Goal: Task Accomplishment & Management: Complete application form

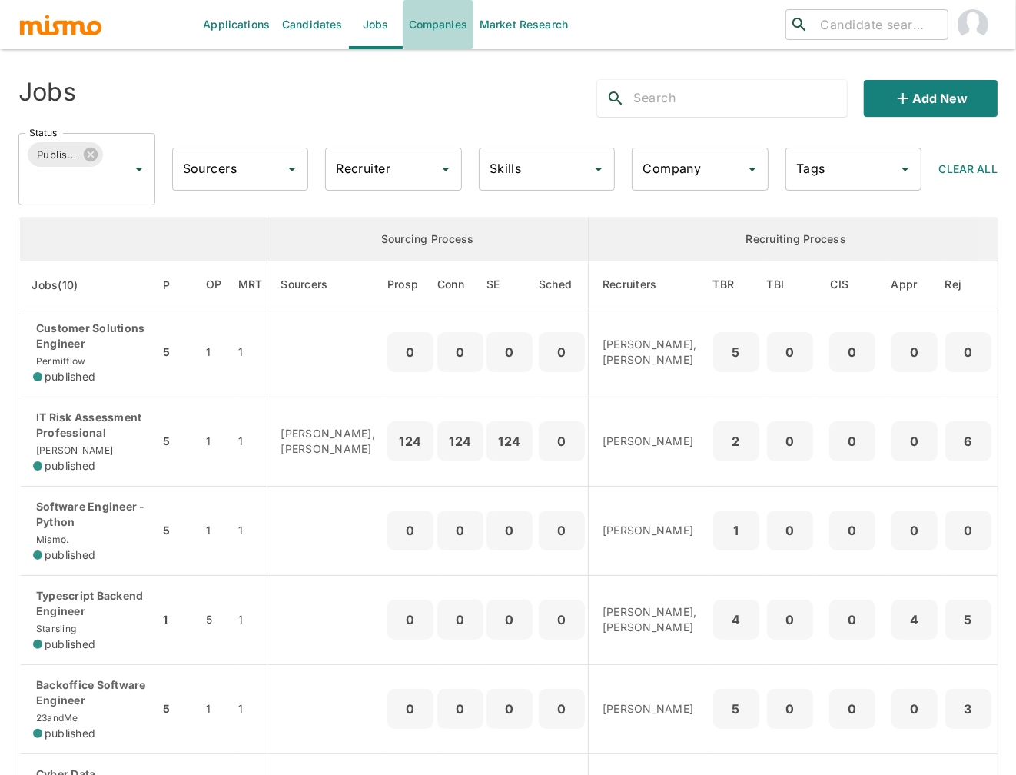
click at [448, 29] on link "Companies" at bounding box center [438, 24] width 71 height 49
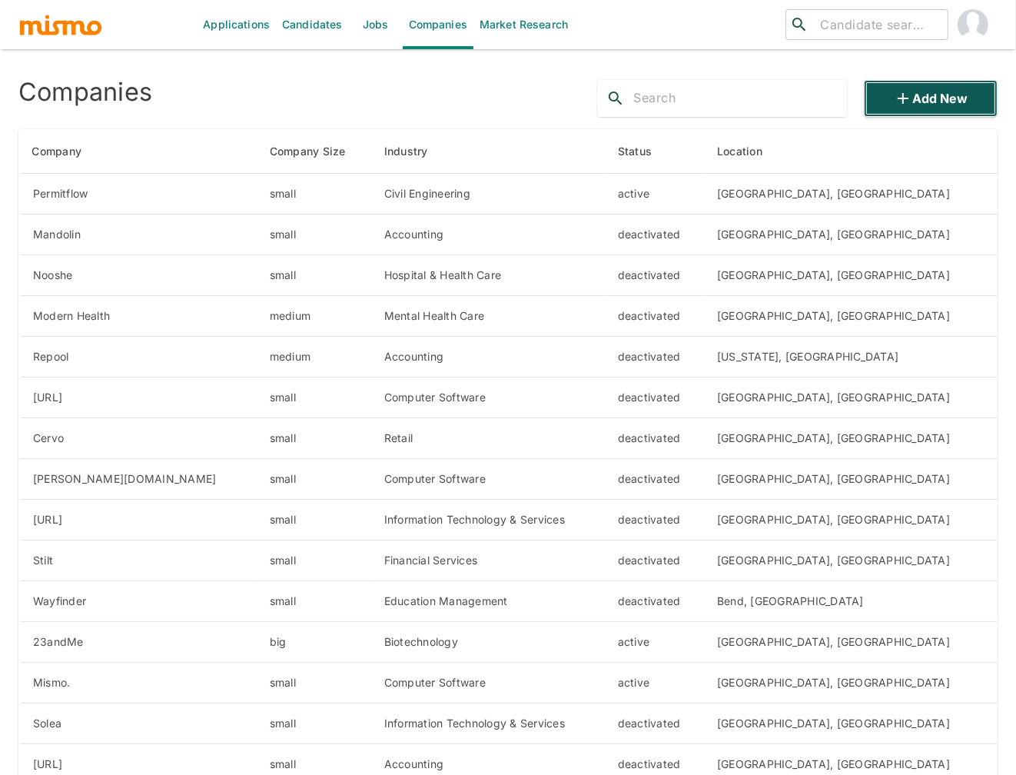
click at [937, 96] on button "Add new" at bounding box center [931, 98] width 134 height 37
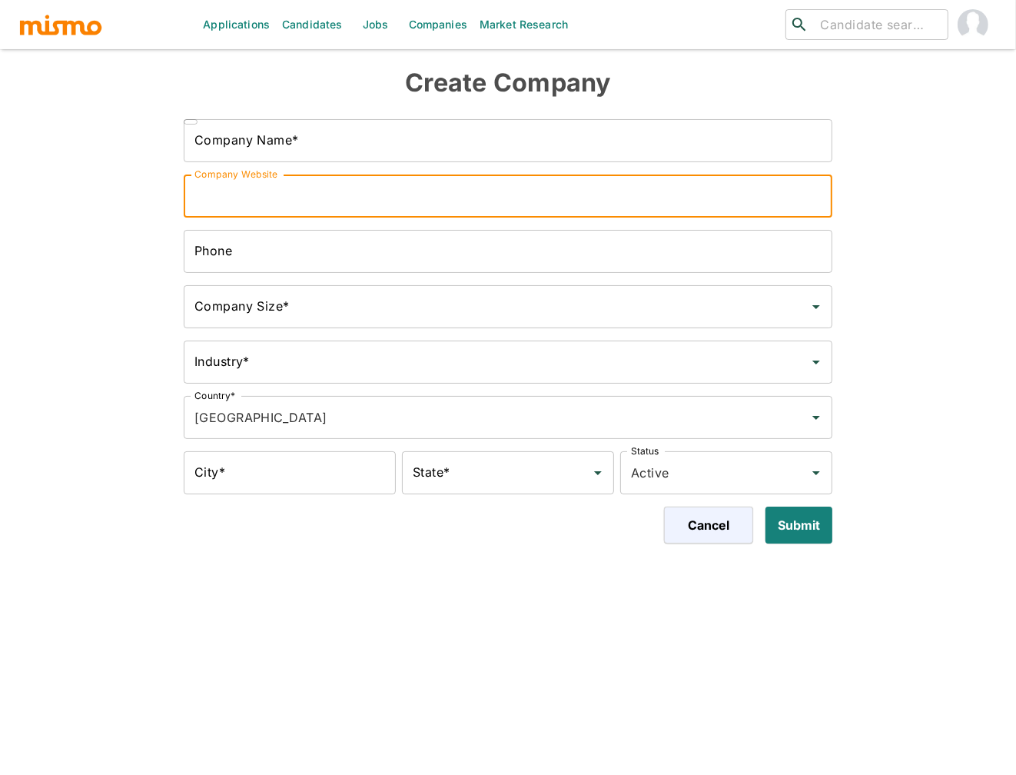
click at [403, 208] on input "Company Website" at bounding box center [508, 196] width 649 height 43
paste input "https://vibecodego.com/"
type input "https://vibecodego.com/"
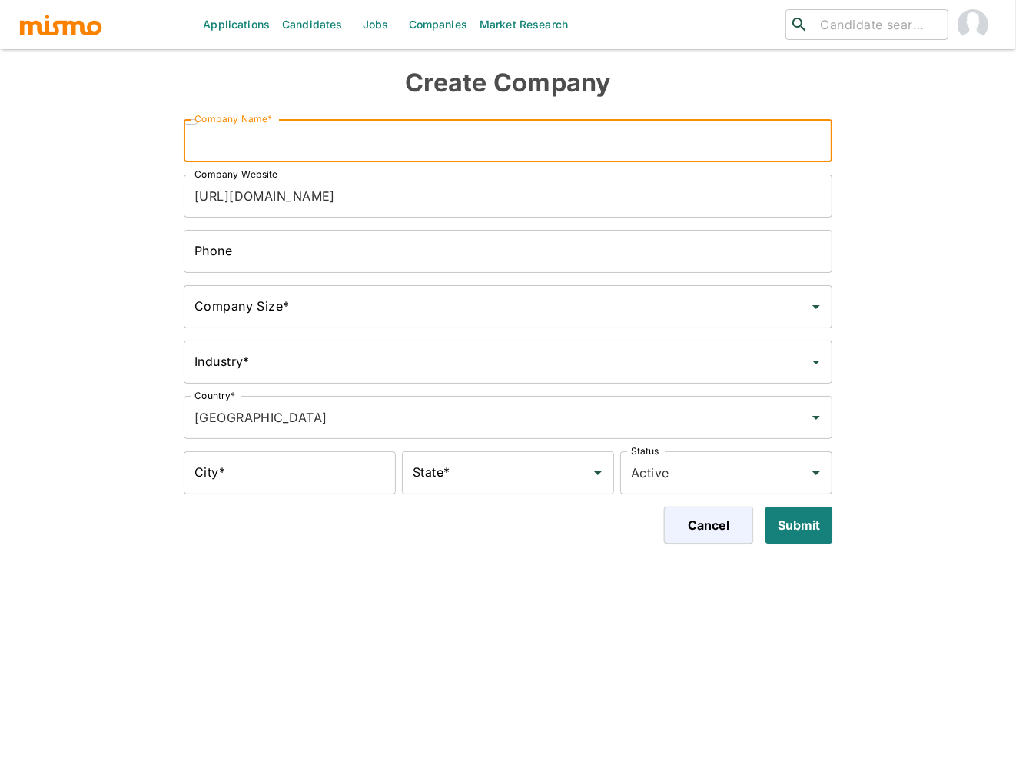
click at [396, 145] on input "Company Name*" at bounding box center [508, 140] width 649 height 43
type input "Vibe Code Go"
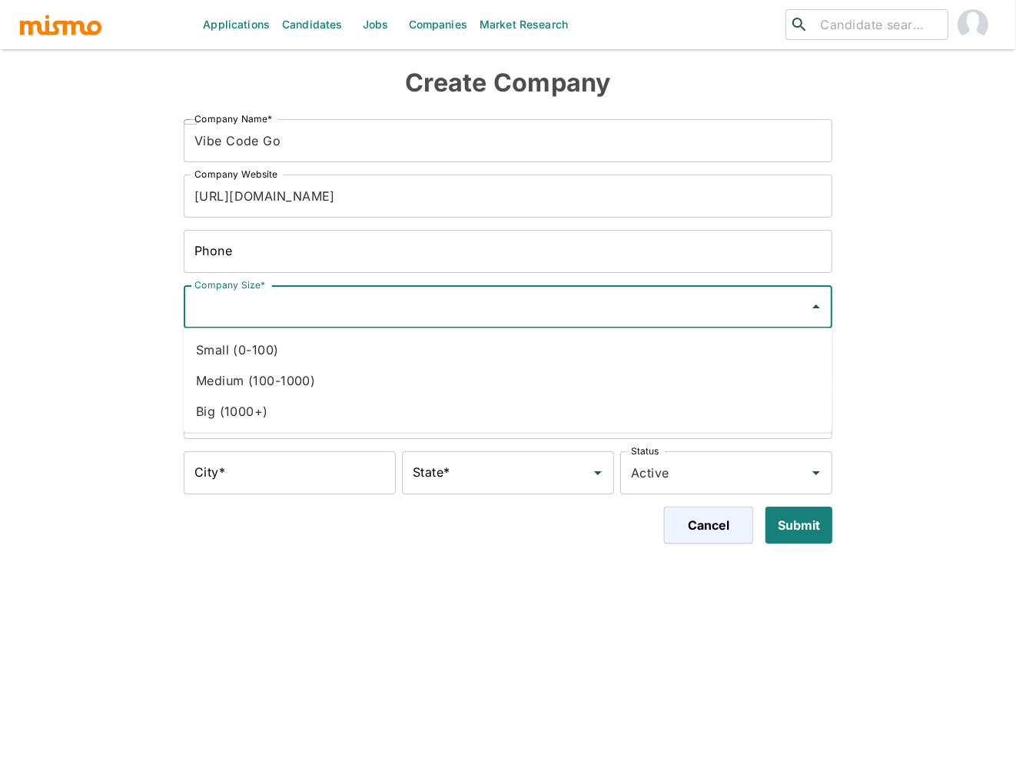
click at [425, 303] on input "Company Size*" at bounding box center [497, 306] width 612 height 29
click at [281, 354] on li "Small (0-100)" at bounding box center [508, 349] width 649 height 31
type input "Small (0-100)"
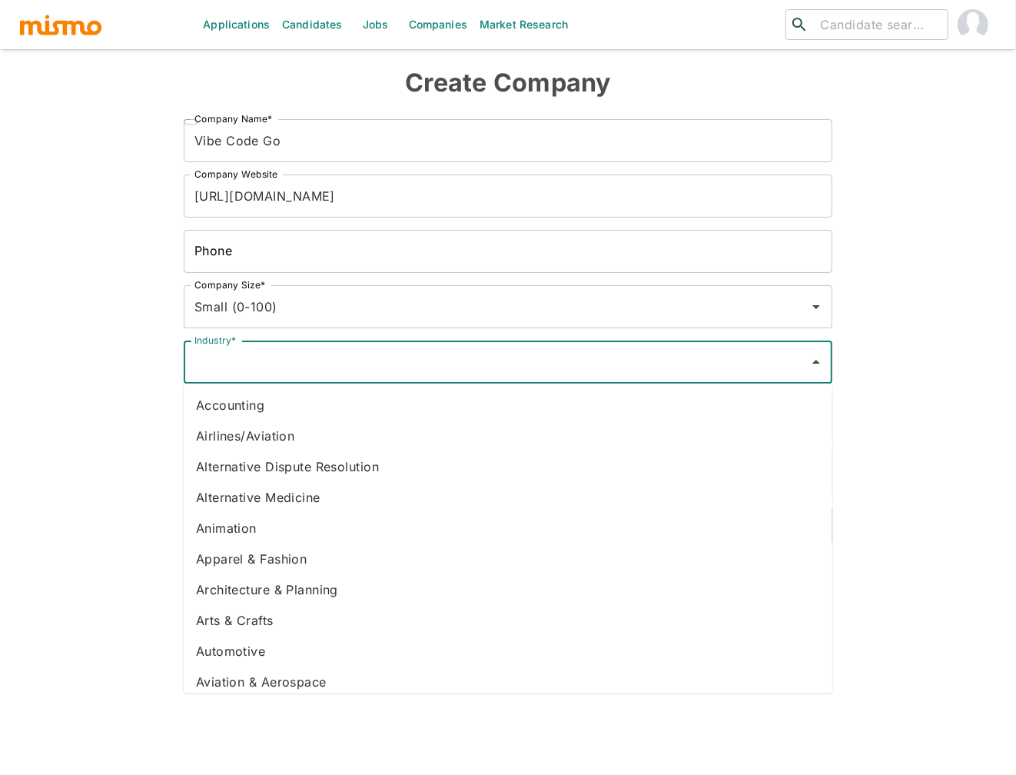
click at [457, 364] on input "Industry*" at bounding box center [497, 361] width 612 height 29
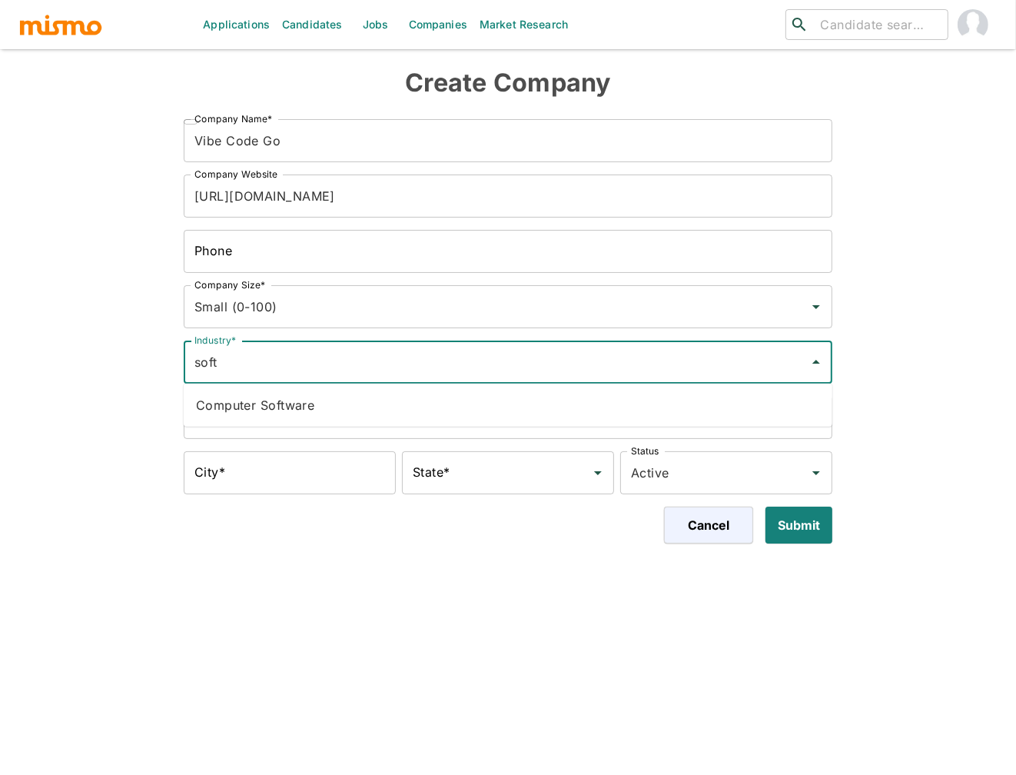
click at [497, 419] on li "Computer Software" at bounding box center [508, 405] width 649 height 31
type input "Computer Software"
click at [293, 463] on input "City*" at bounding box center [290, 472] width 212 height 43
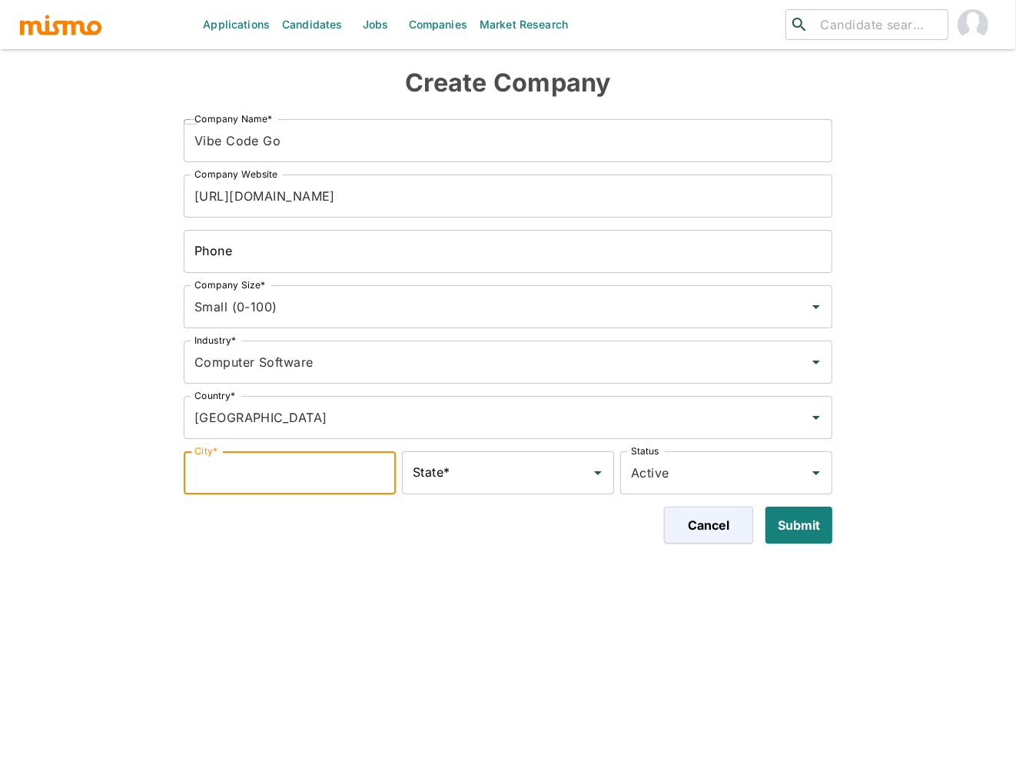
type input "San Francisco"
click at [500, 490] on div "State*" at bounding box center [508, 472] width 212 height 43
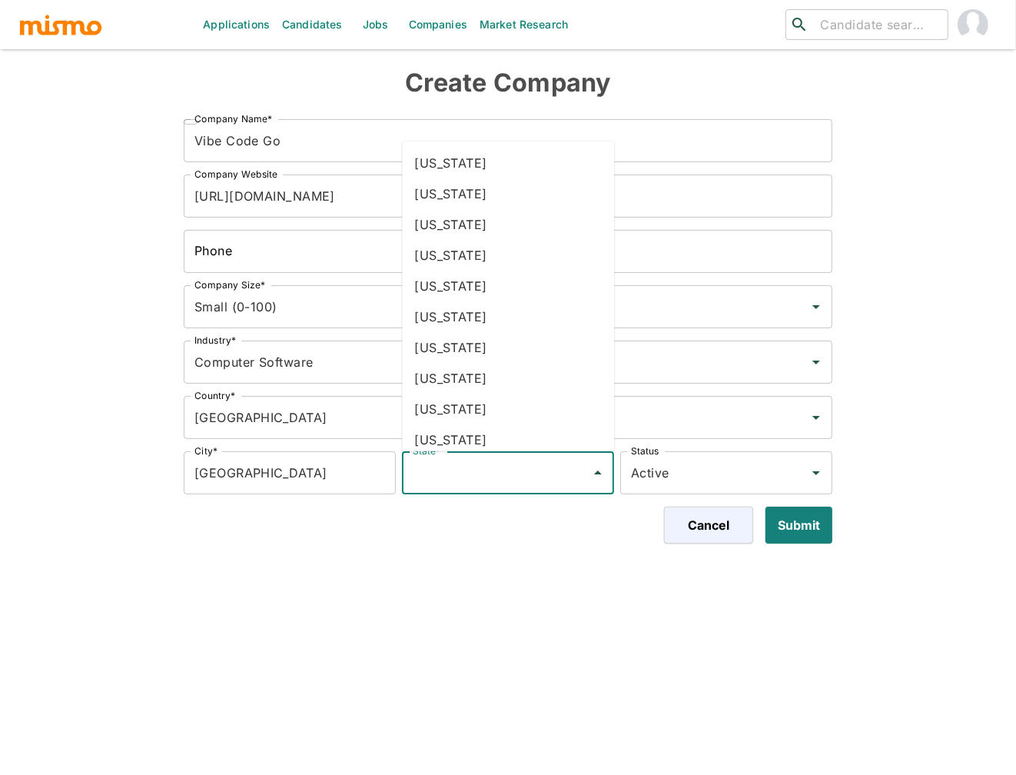
click at [494, 283] on li "California" at bounding box center [508, 286] width 212 height 31
type input "California"
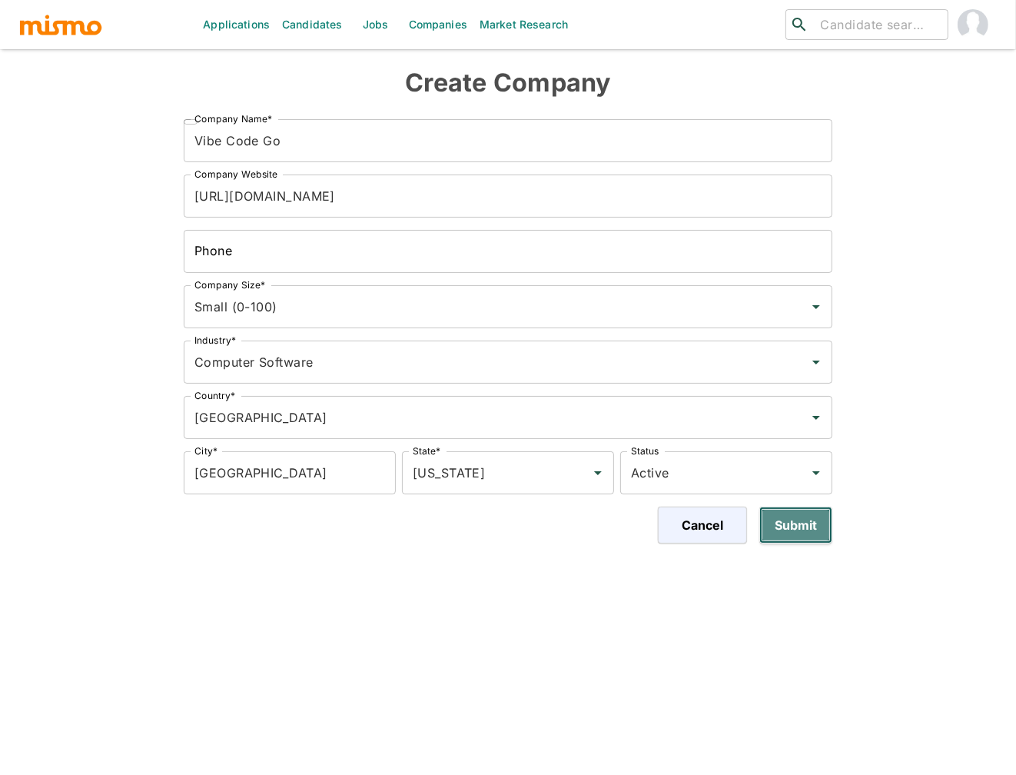
click at [806, 526] on button "Submit" at bounding box center [796, 525] width 73 height 37
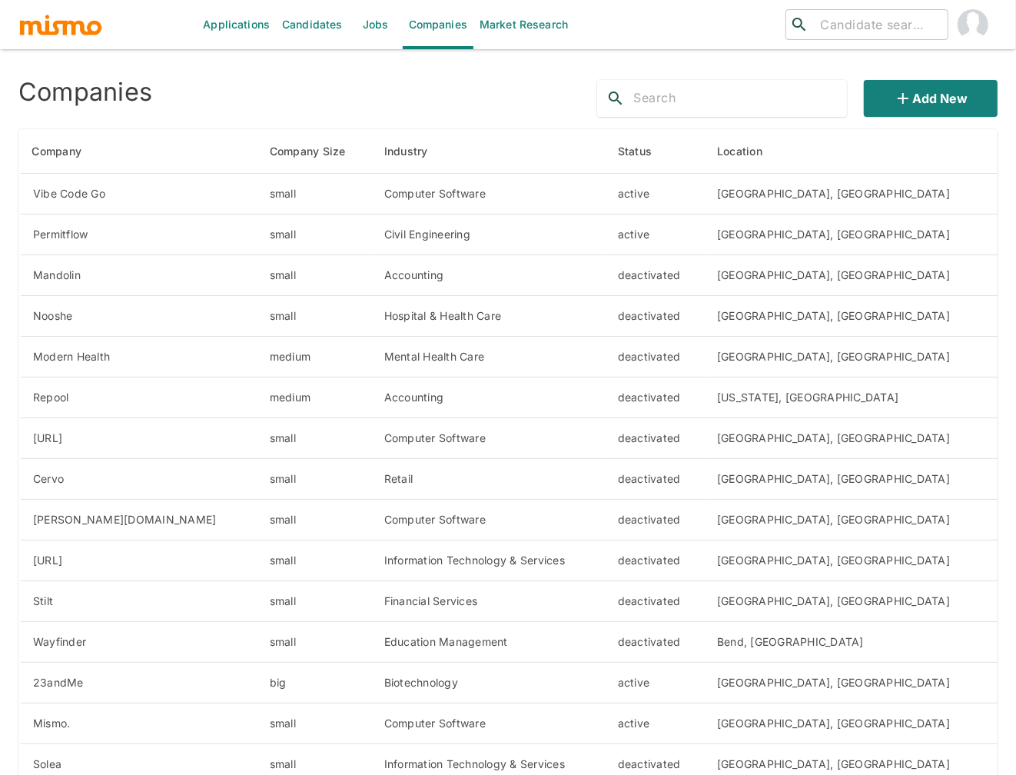
click at [959, 19] on img "account of current user" at bounding box center [973, 24] width 31 height 31
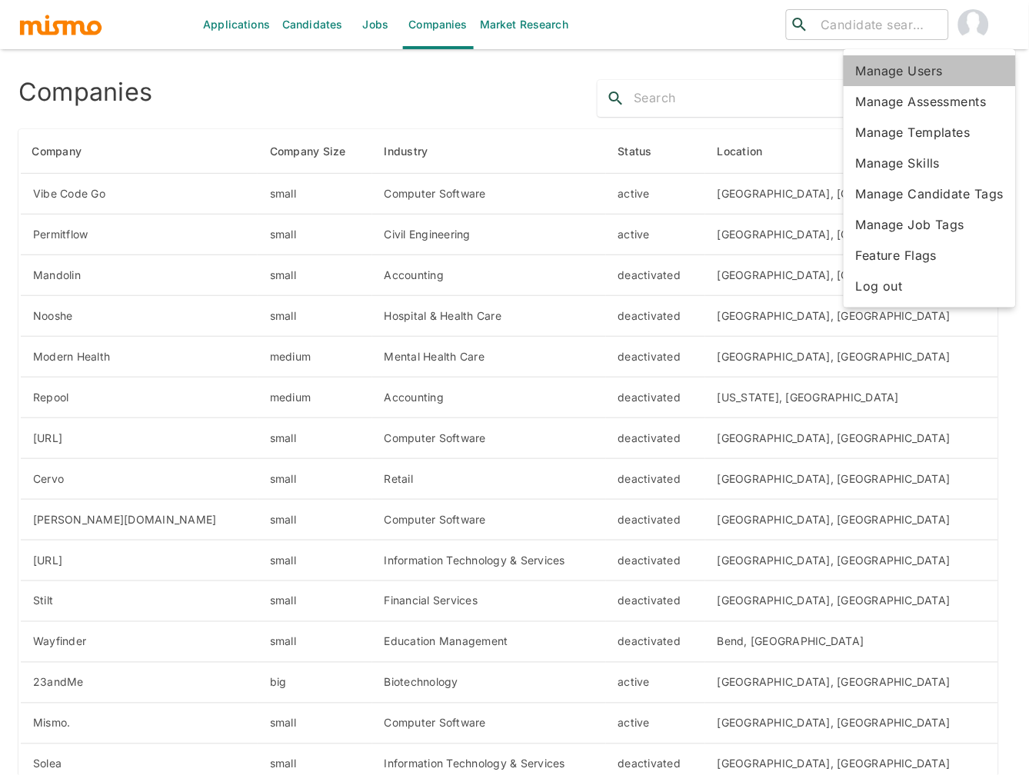
click at [920, 71] on li "Manage Users" at bounding box center [929, 70] width 172 height 31
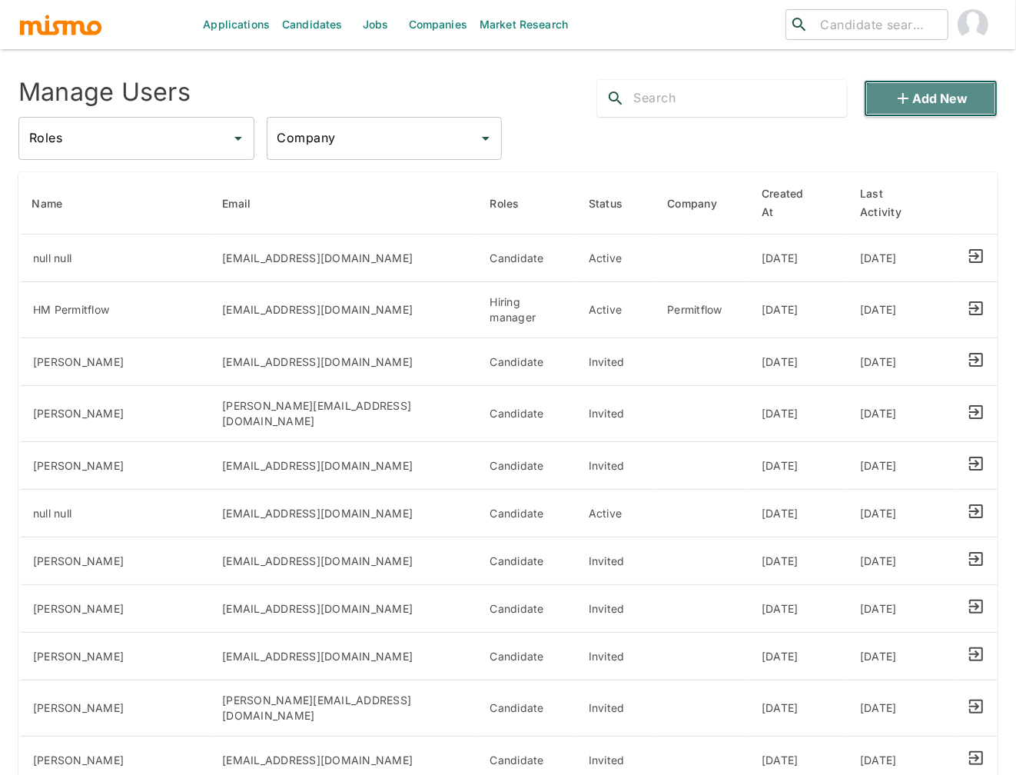
click at [927, 90] on button "Add new" at bounding box center [931, 98] width 134 height 37
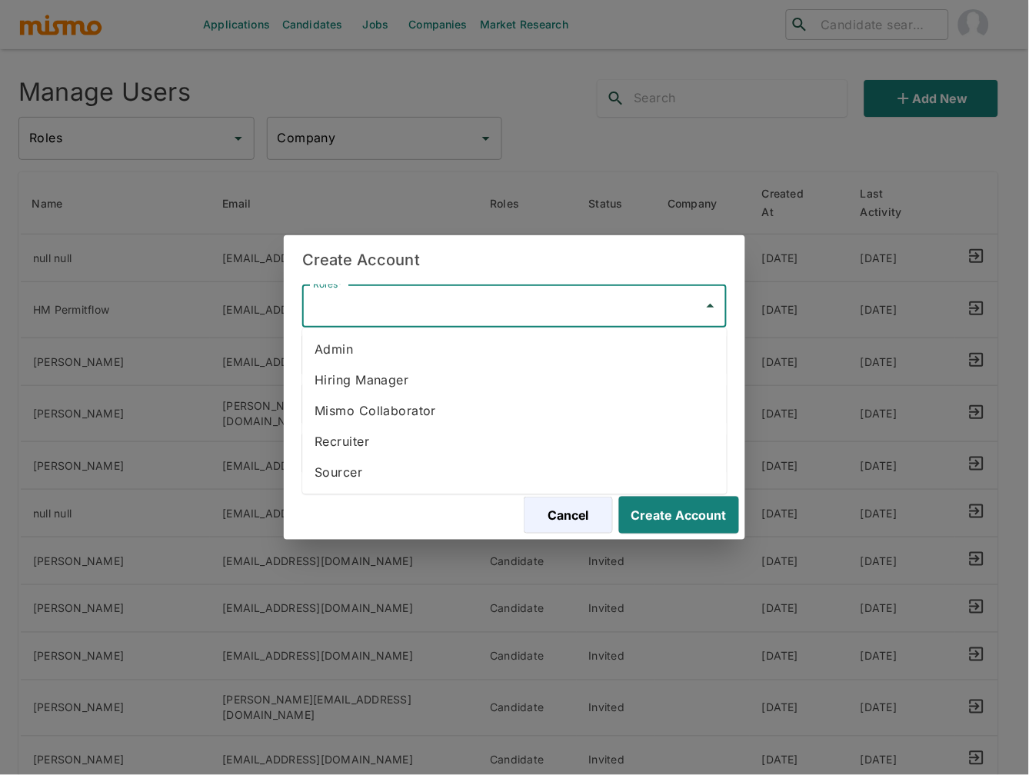
click at [488, 302] on input "Roles*" at bounding box center [502, 305] width 387 height 29
click at [384, 387] on li "Hiring Manager" at bounding box center [514, 380] width 424 height 31
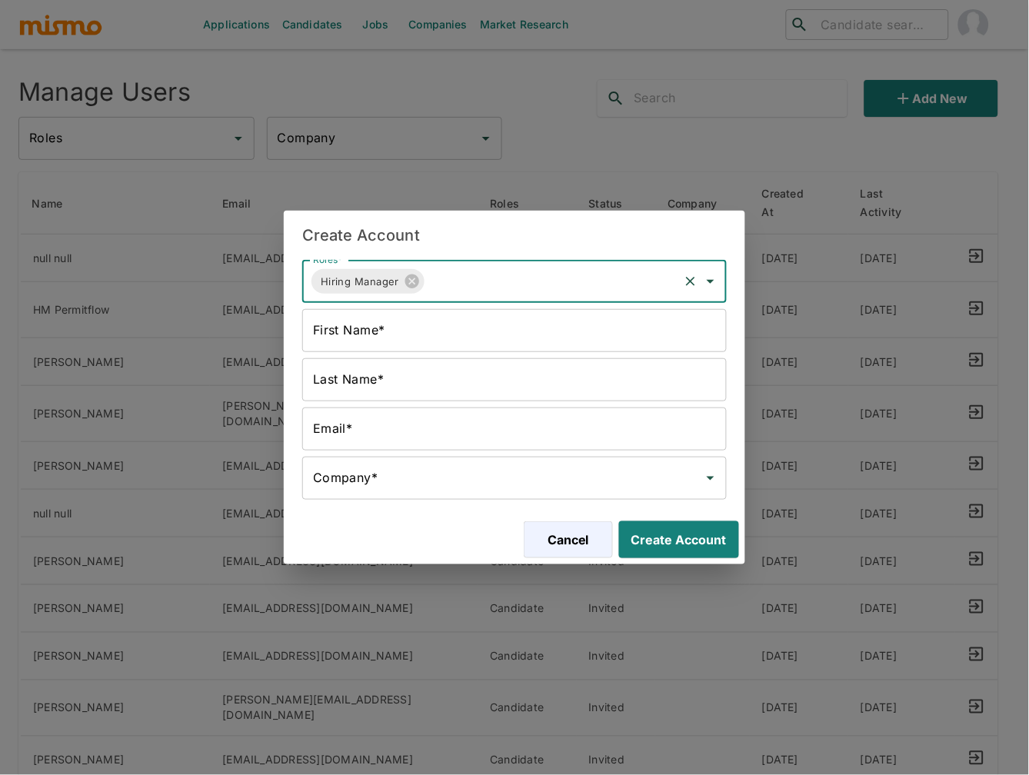
click at [405, 342] on input "First Name*" at bounding box center [514, 330] width 424 height 43
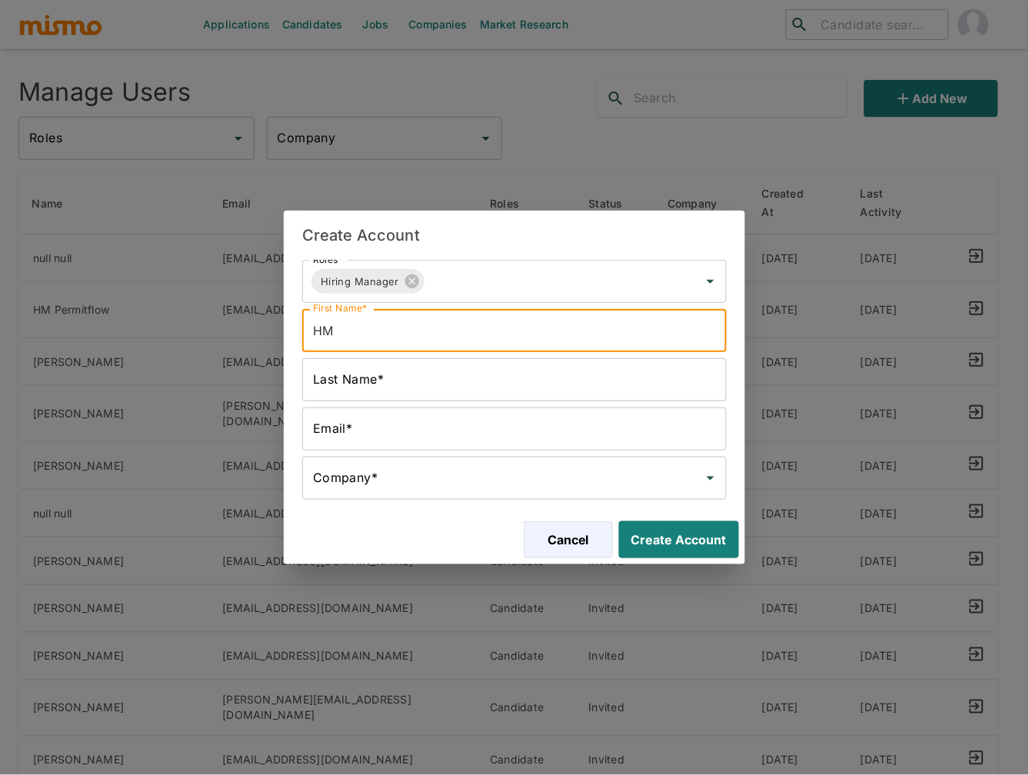
type input "HM"
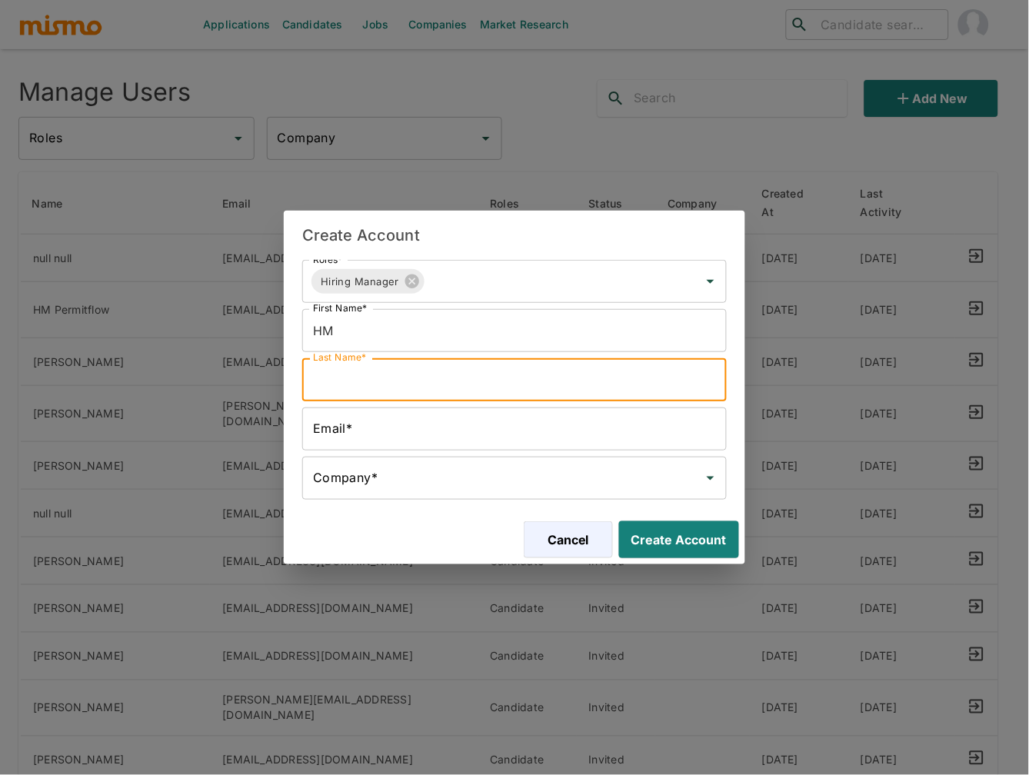
click at [454, 381] on input "Last Name*" at bounding box center [514, 379] width 424 height 43
type input "VibeCodeGo"
click at [438, 417] on input "Email*" at bounding box center [514, 428] width 424 height 43
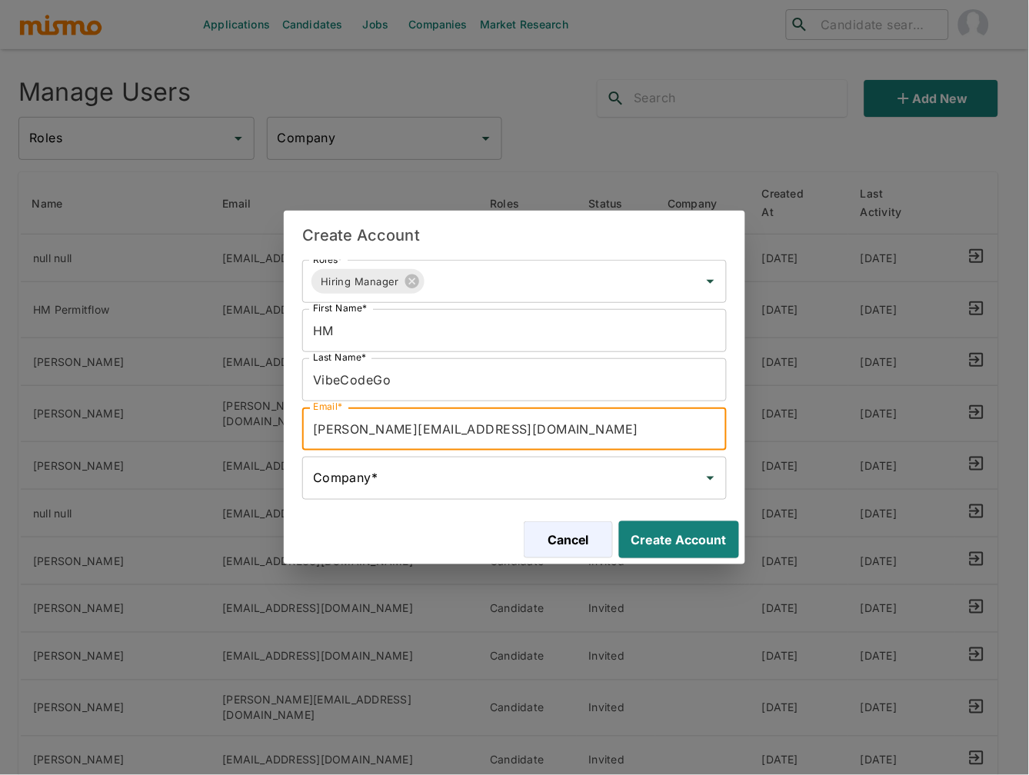
drag, startPoint x: 460, startPoint y: 430, endPoint x: 380, endPoint y: 432, distance: 80.0
click at [380, 432] on input "carmen@mismo.team" at bounding box center [514, 428] width 424 height 43
click at [337, 434] on input "carmen@mail.com" at bounding box center [514, 428] width 424 height 43
type input "HM-vibecodego@mail.com"
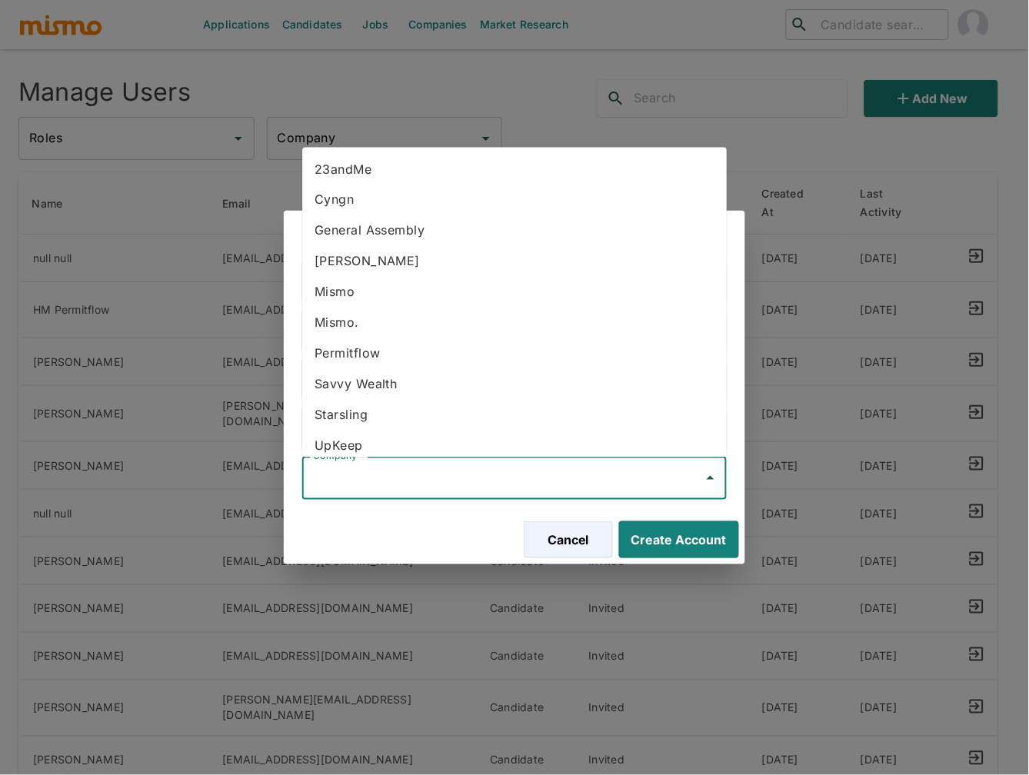
click at [577, 488] on input "Company*" at bounding box center [502, 478] width 387 height 29
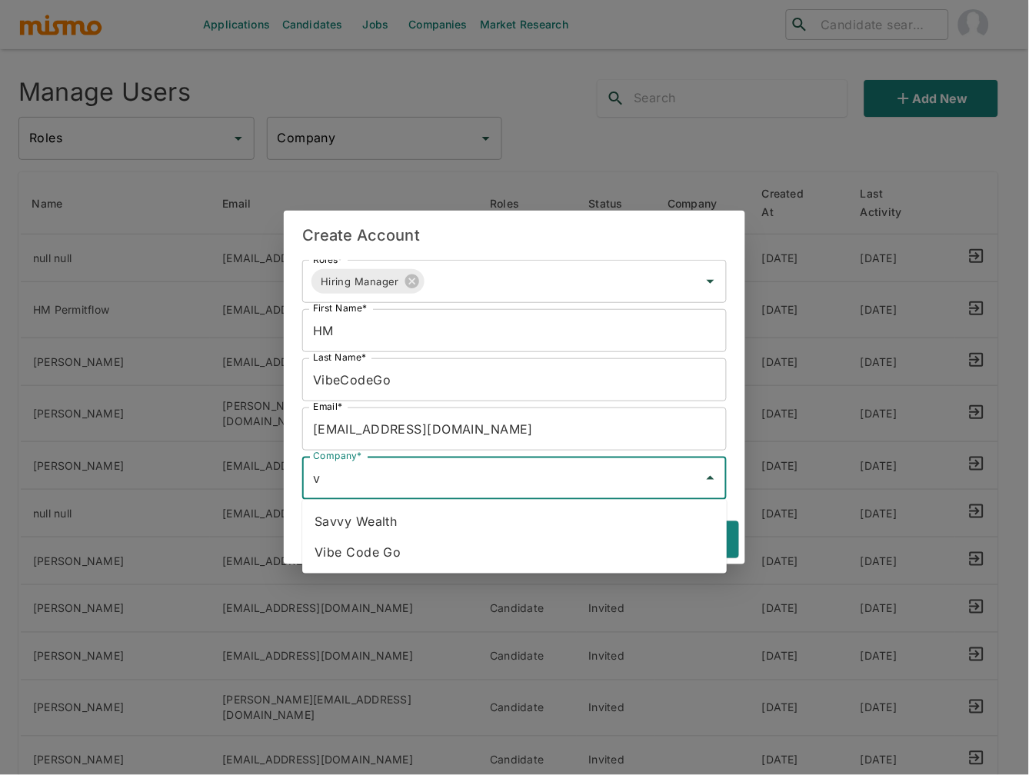
click at [471, 547] on li "Vibe Code Go" at bounding box center [514, 552] width 424 height 31
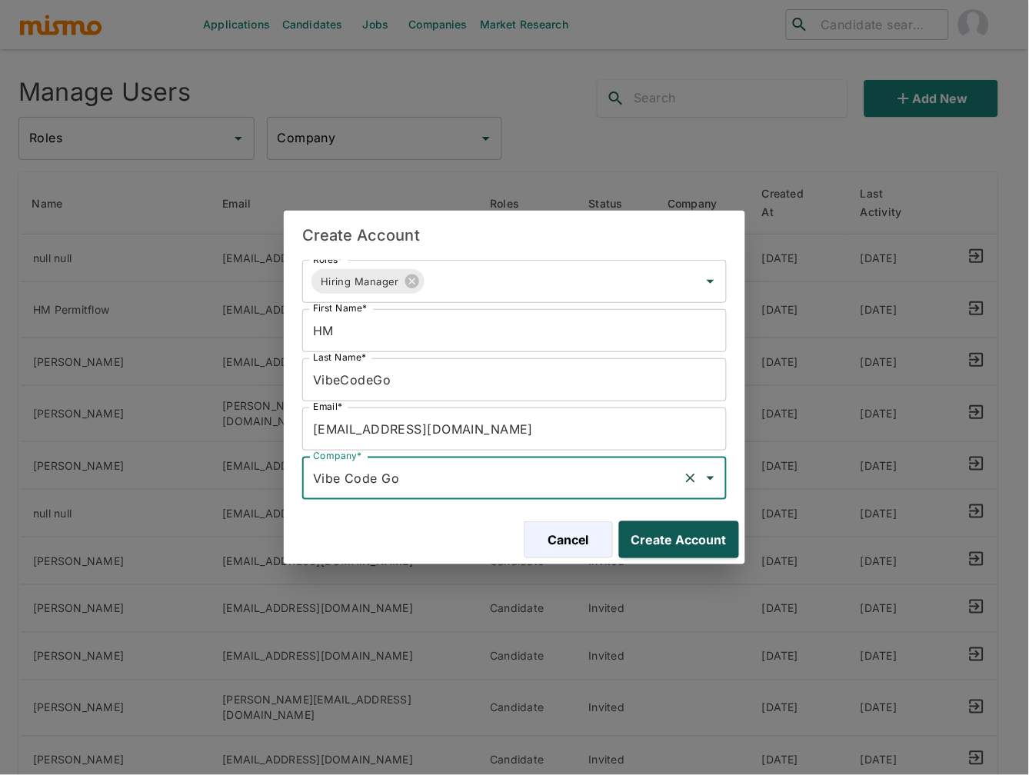
type input "Vibe Code Go"
click at [720, 543] on button "Create Account" at bounding box center [676, 539] width 126 height 37
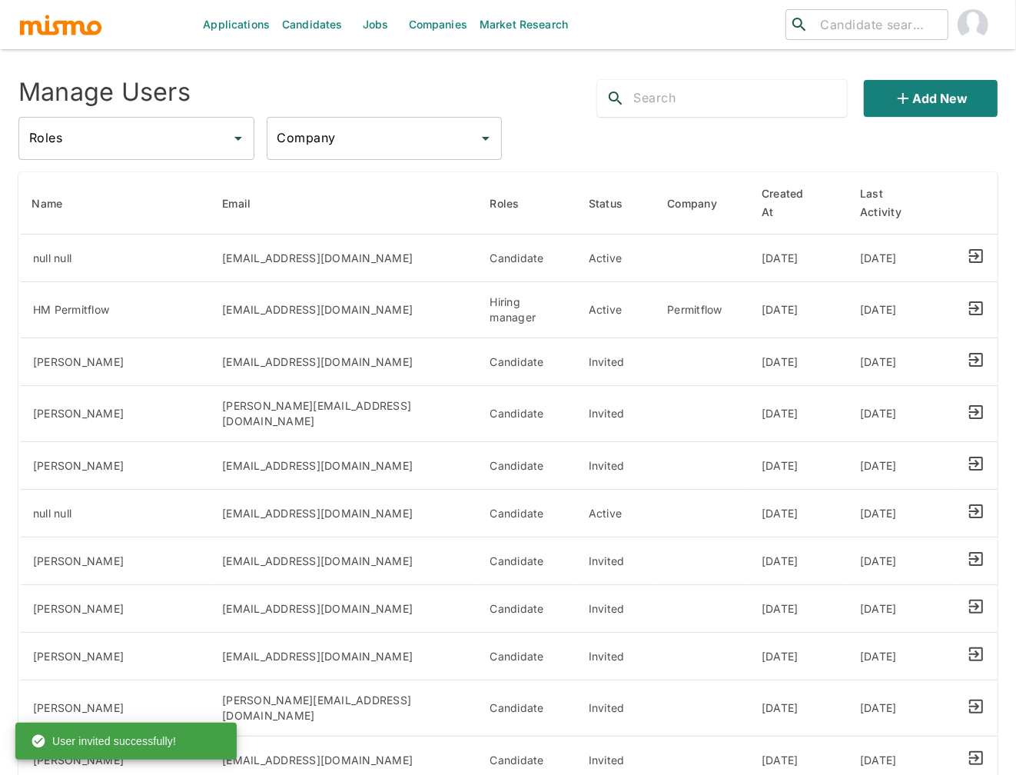
click at [378, 21] on link "Jobs" at bounding box center [376, 24] width 54 height 49
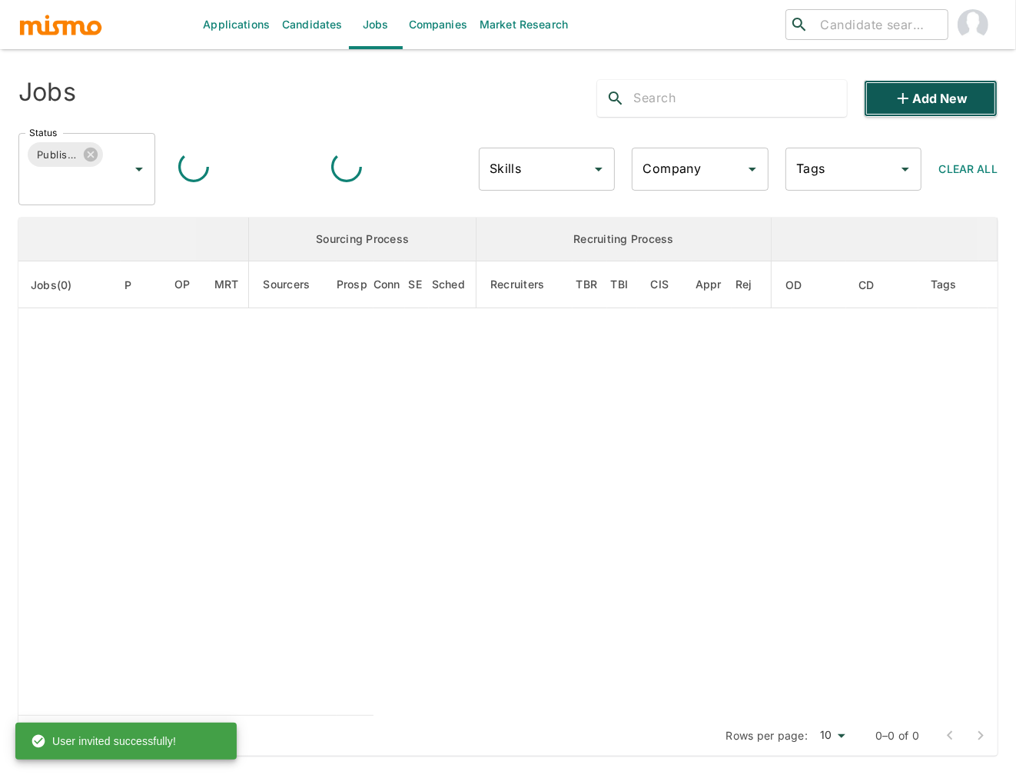
click at [946, 100] on button "Add new" at bounding box center [931, 98] width 134 height 37
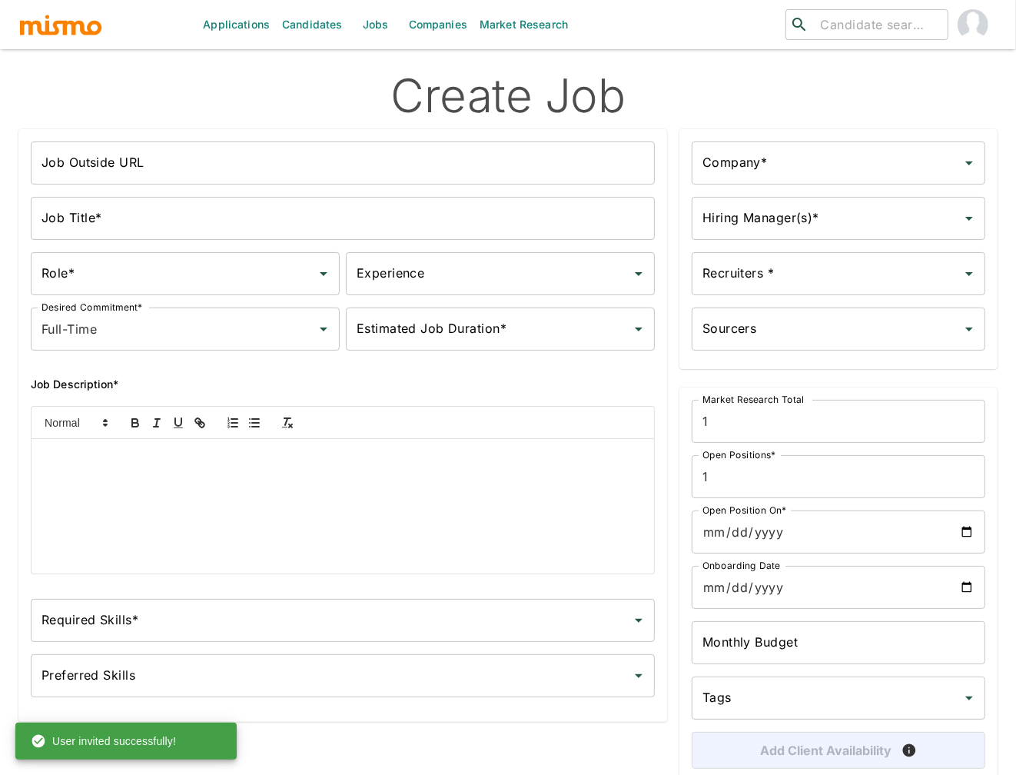
click at [350, 221] on input "Job Title*" at bounding box center [343, 218] width 624 height 43
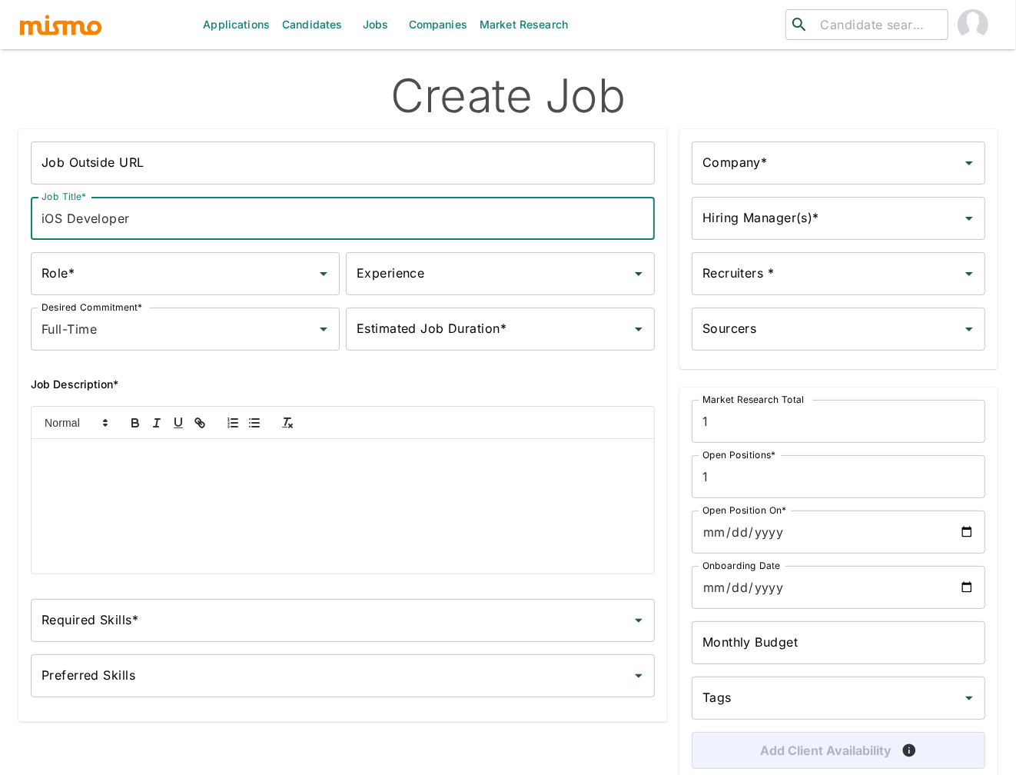
type input "iOS Developer"
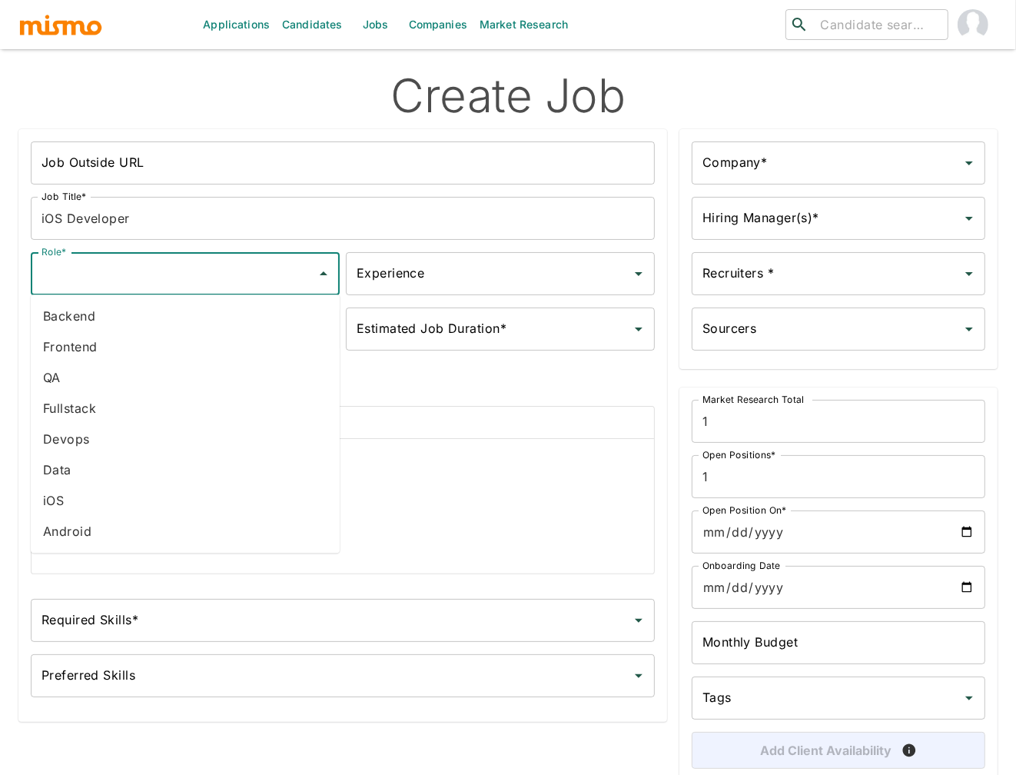
click at [238, 280] on input "Role*" at bounding box center [174, 273] width 272 height 29
click at [119, 499] on li "iOS" at bounding box center [185, 500] width 309 height 31
type input "iOS"
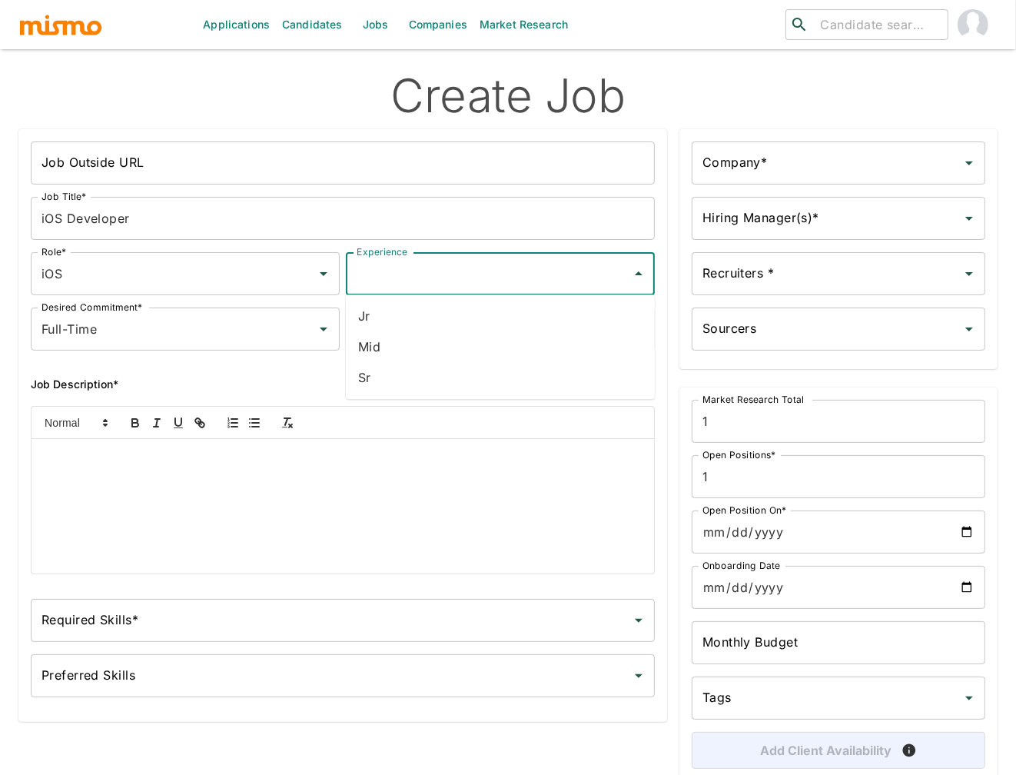
click at [582, 261] on input "Experience" at bounding box center [489, 273] width 272 height 29
click at [420, 388] on li "Sr" at bounding box center [500, 377] width 309 height 31
type input "Sr"
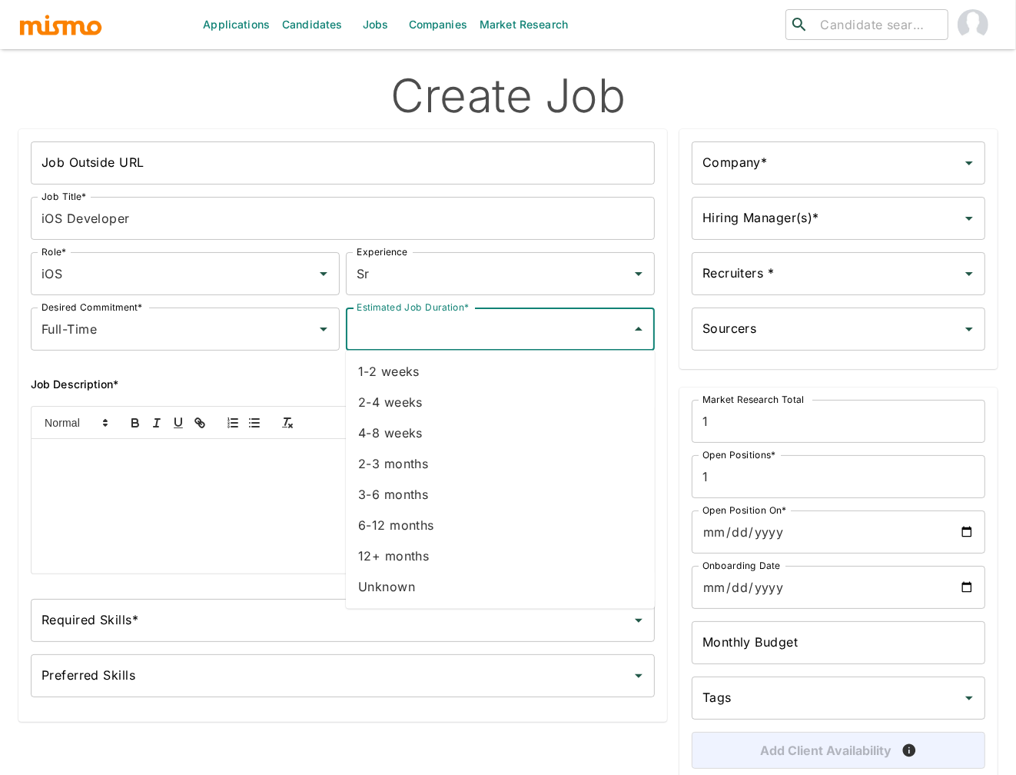
click at [515, 332] on input "Estimated Job Duration*" at bounding box center [489, 328] width 272 height 29
click at [394, 553] on li "12+ months" at bounding box center [500, 556] width 309 height 31
type input "12+ months"
click at [836, 168] on input "Company*" at bounding box center [827, 162] width 257 height 29
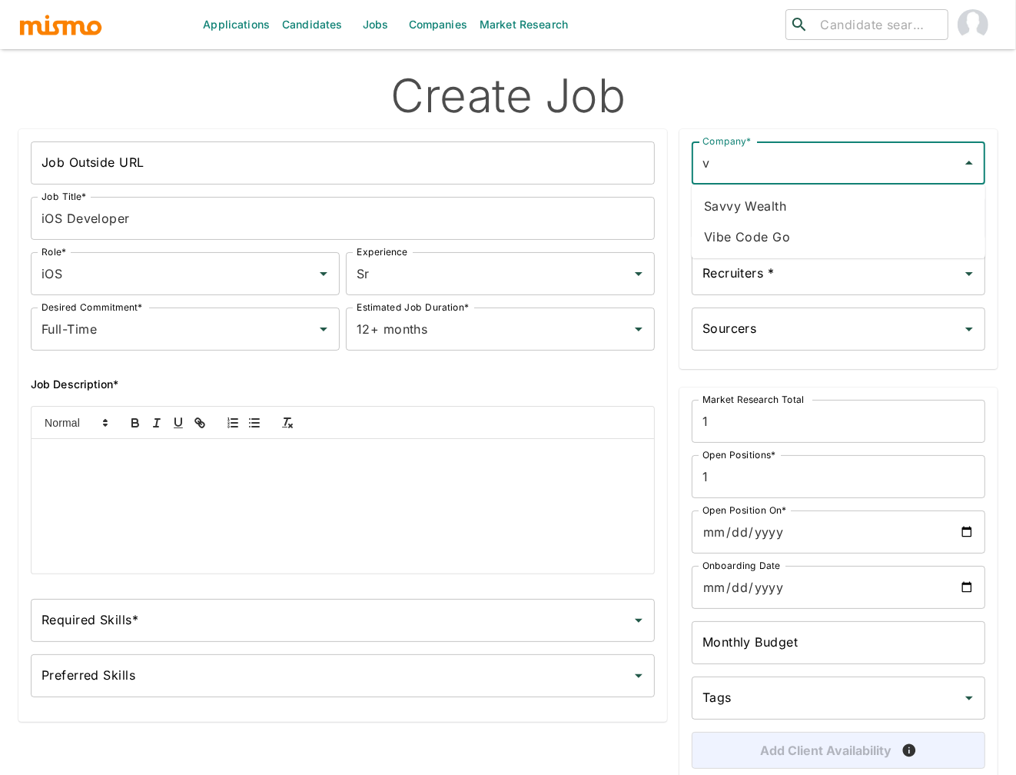
click at [789, 245] on li "Vibe Code Go" at bounding box center [839, 236] width 294 height 31
type input "Vibe Code Go"
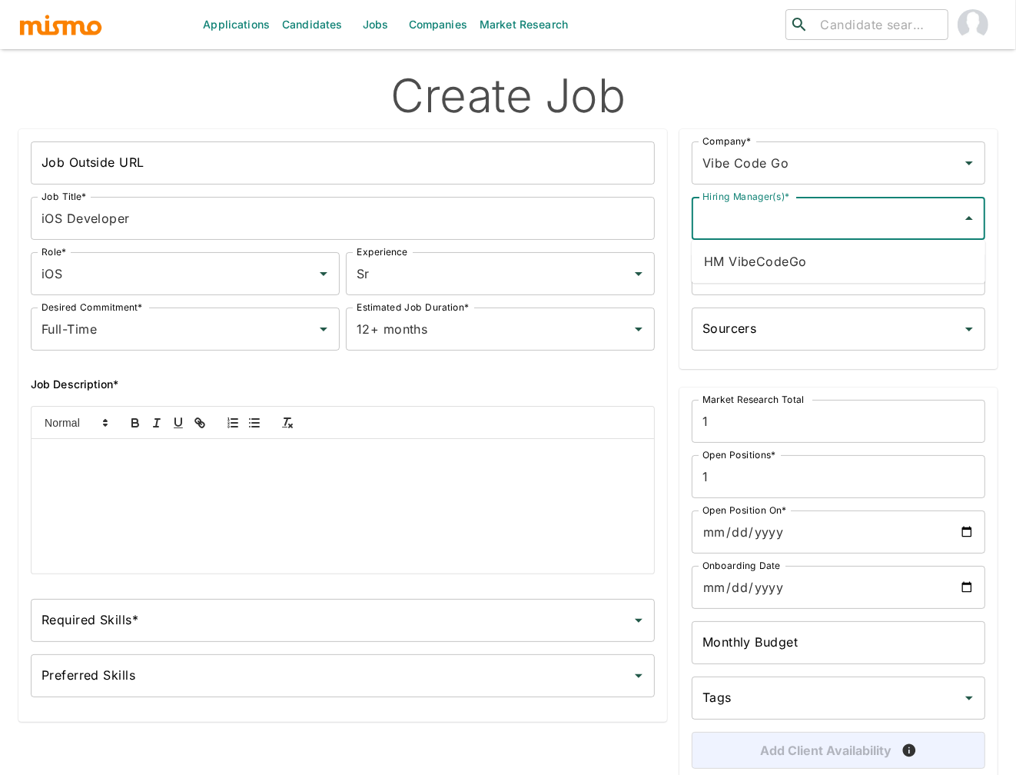
click at [798, 224] on input "Hiring Manager(s)*" at bounding box center [827, 218] width 257 height 29
click at [781, 254] on li "HM VibeCodeGo" at bounding box center [839, 261] width 294 height 31
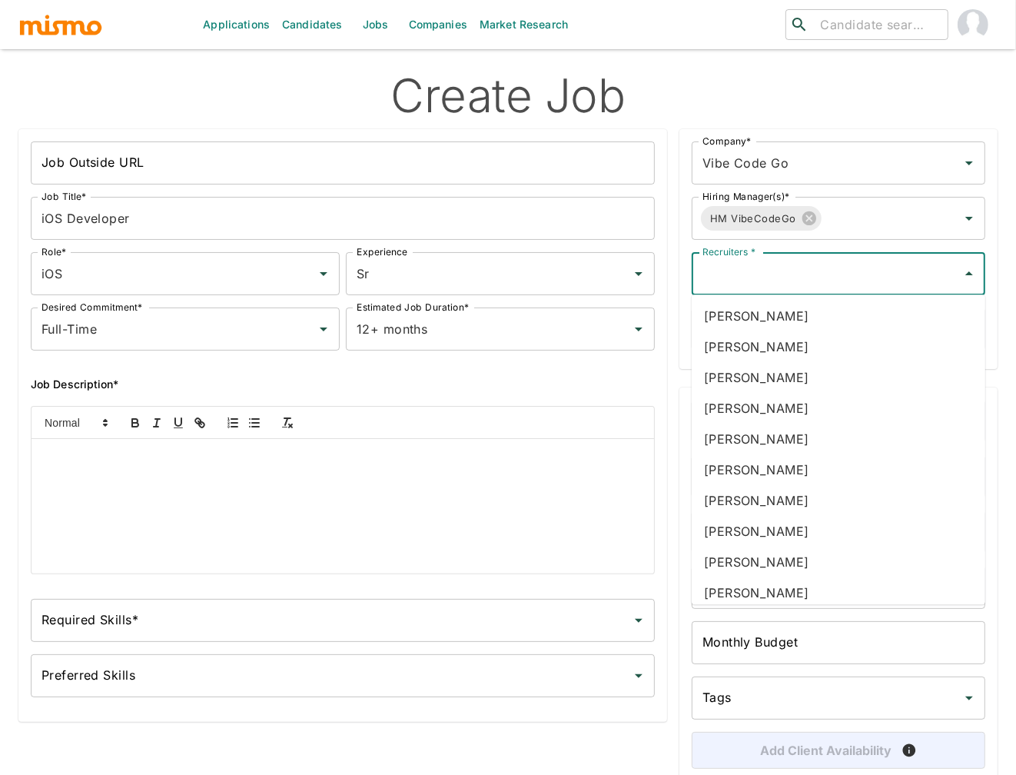
click at [774, 284] on input "Recruiters *" at bounding box center [827, 273] width 257 height 29
type input "ca"
click at [784, 502] on li "Carmen Vilachá" at bounding box center [839, 500] width 294 height 31
type input "luj"
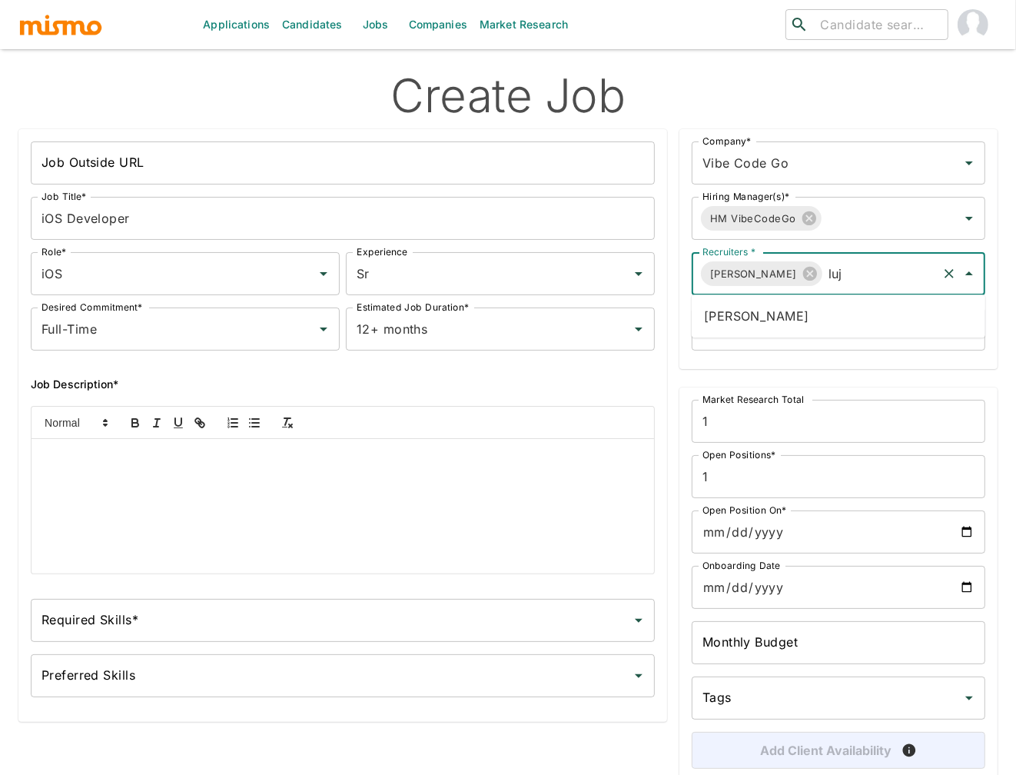
click at [859, 335] on ul "Maria Lujan Ciommo" at bounding box center [839, 315] width 294 height 43
click at [858, 330] on li "Maria Lujan Ciommo" at bounding box center [839, 316] width 294 height 31
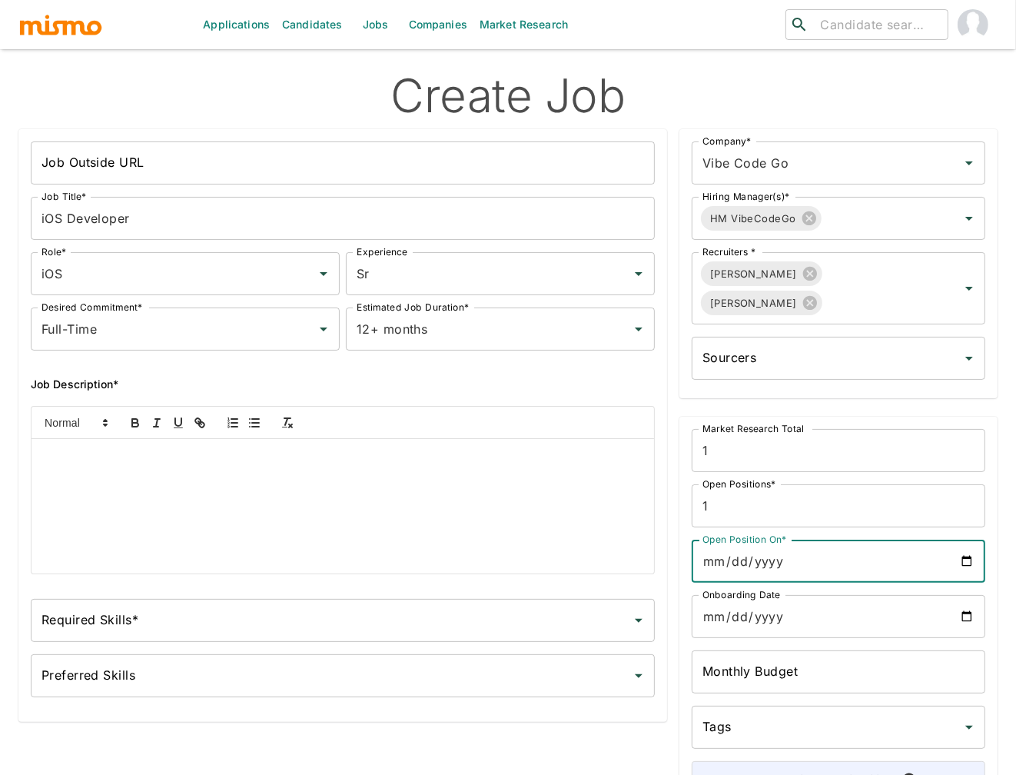
click at [966, 557] on input "Open Position On*" at bounding box center [839, 561] width 294 height 43
type input "2025-09-08"
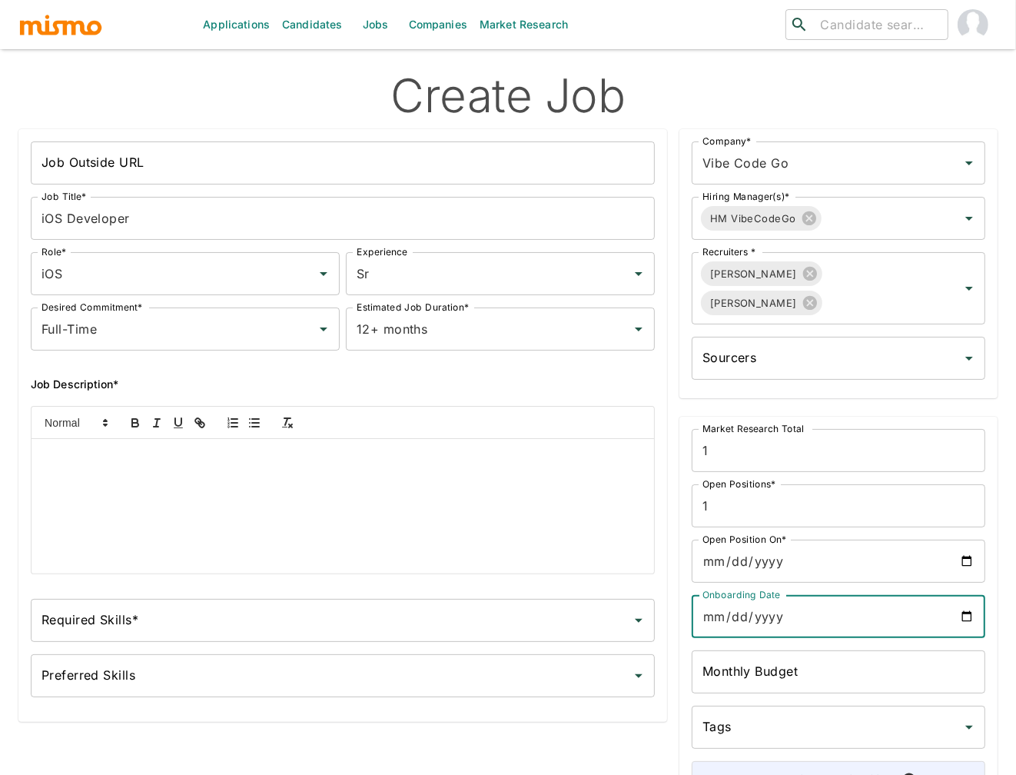
click at [973, 619] on input "Onboarding Date" at bounding box center [839, 616] width 294 height 43
type input "2025-09-08"
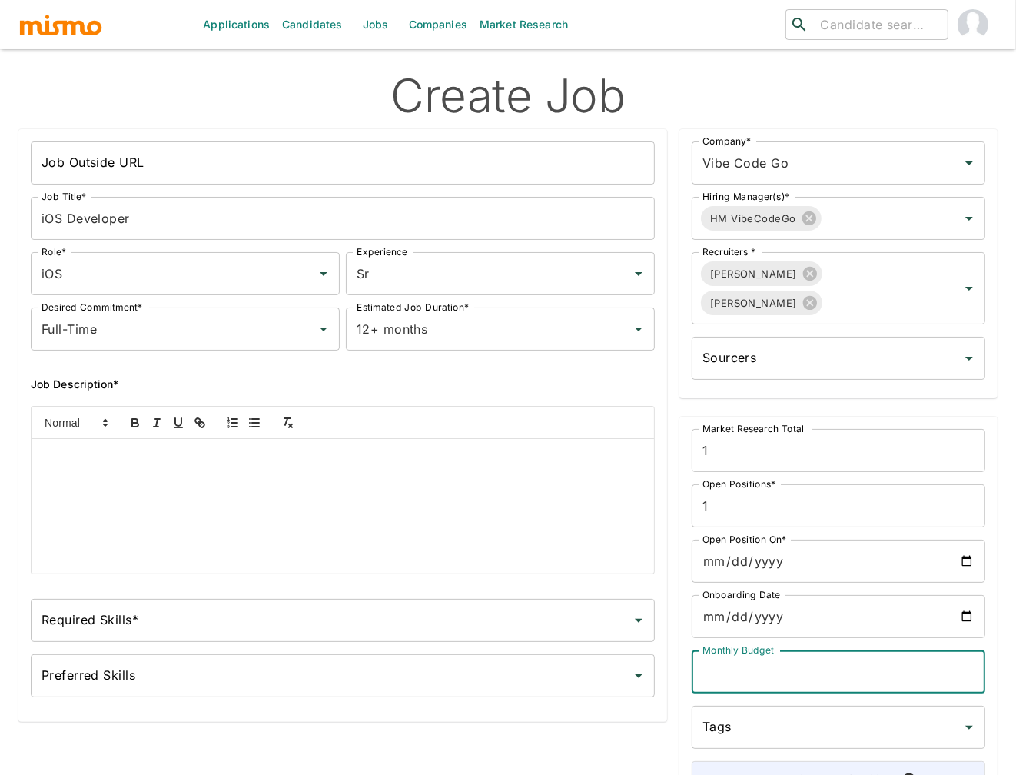
click at [856, 669] on input "Monthly Budget" at bounding box center [839, 671] width 294 height 43
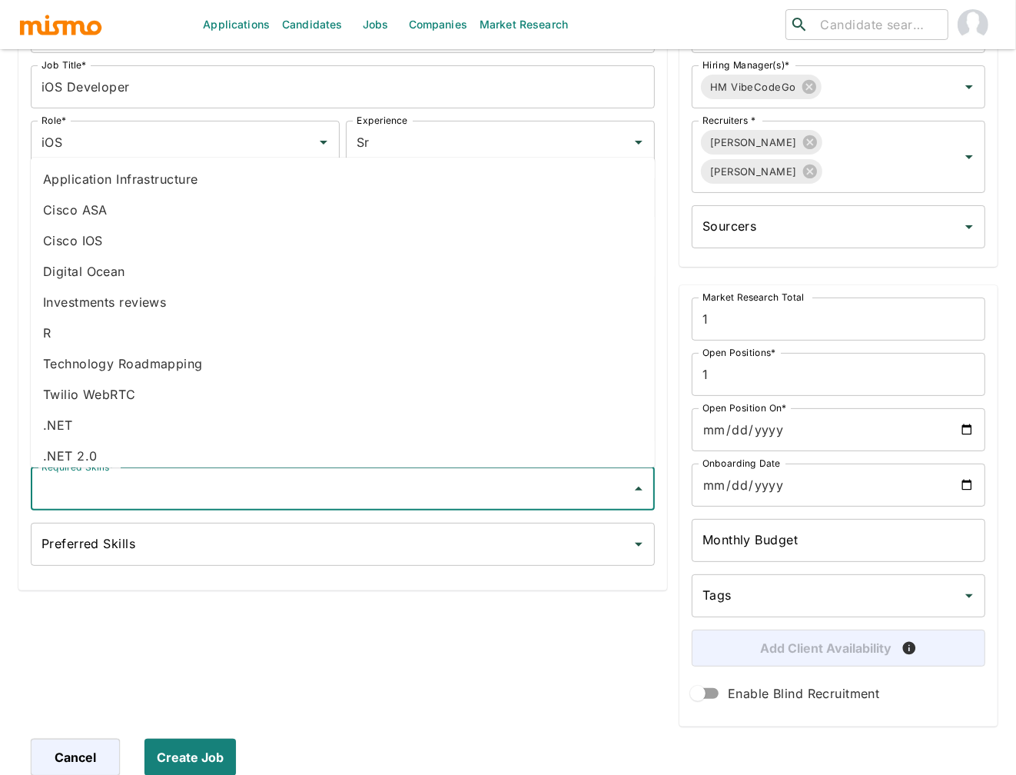
click at [285, 490] on input "Required Skills*" at bounding box center [331, 488] width 587 height 29
type input "ios"
click at [65, 327] on li "IOS" at bounding box center [343, 332] width 624 height 31
type input "m"
drag, startPoint x: 367, startPoint y: 696, endPoint x: 343, endPoint y: 667, distance: 37.6
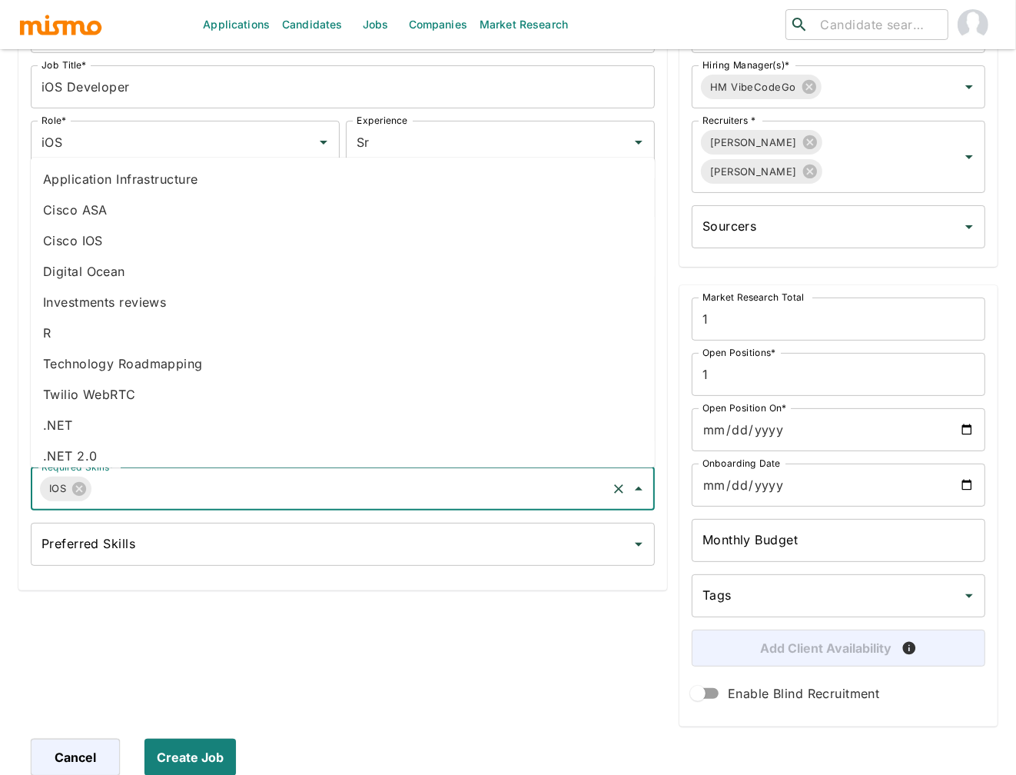
click at [367, 695] on div "Job Outside URL Job Outside URL Job Title* iOS Developer Job Title* Role* iOS R…" at bounding box center [336, 355] width 661 height 741
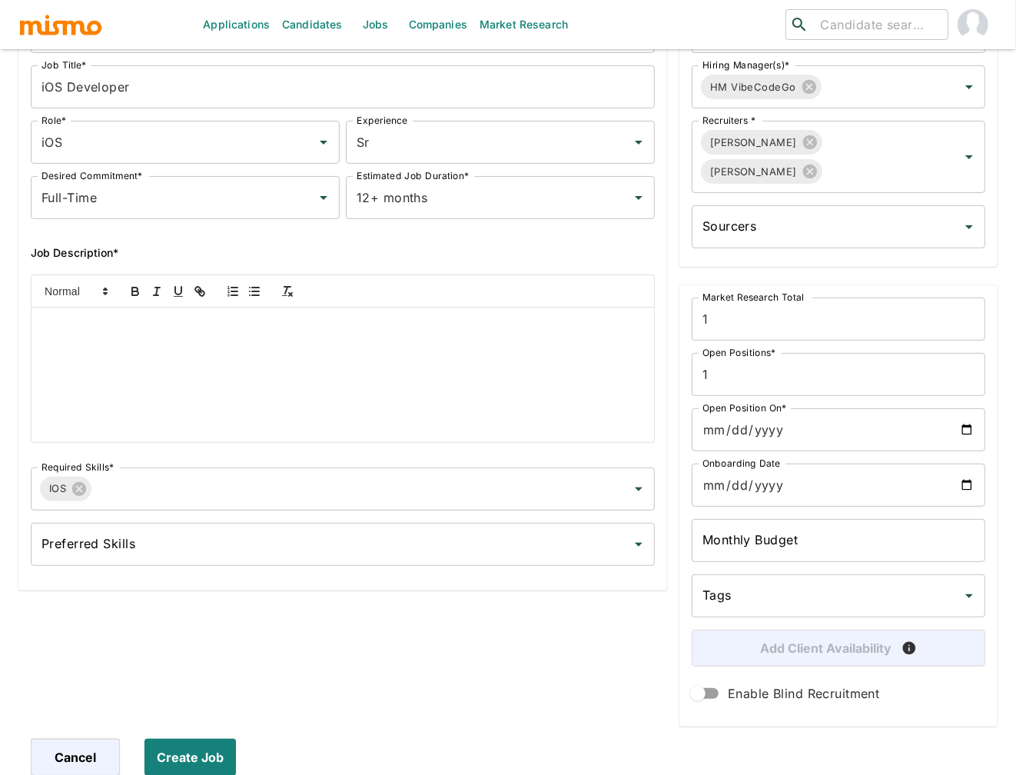
click at [355, 333] on p at bounding box center [343, 326] width 600 height 18
click at [840, 317] on input "1" at bounding box center [839, 319] width 294 height 43
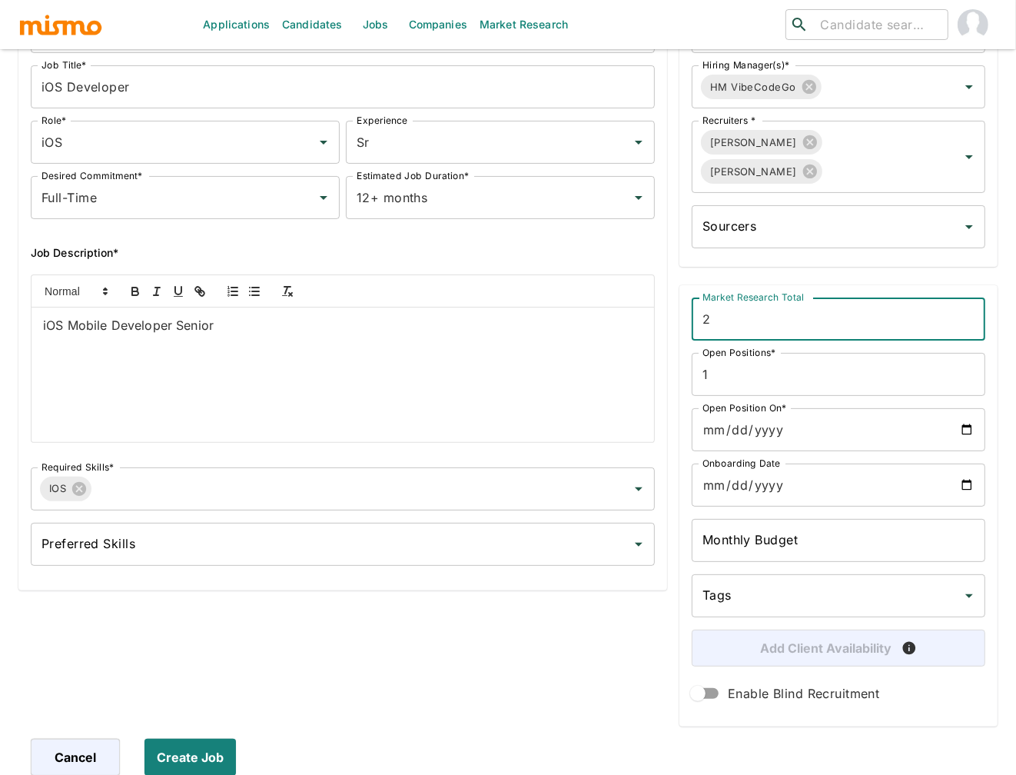
type input "2"
click at [783, 376] on input "1" at bounding box center [839, 374] width 294 height 43
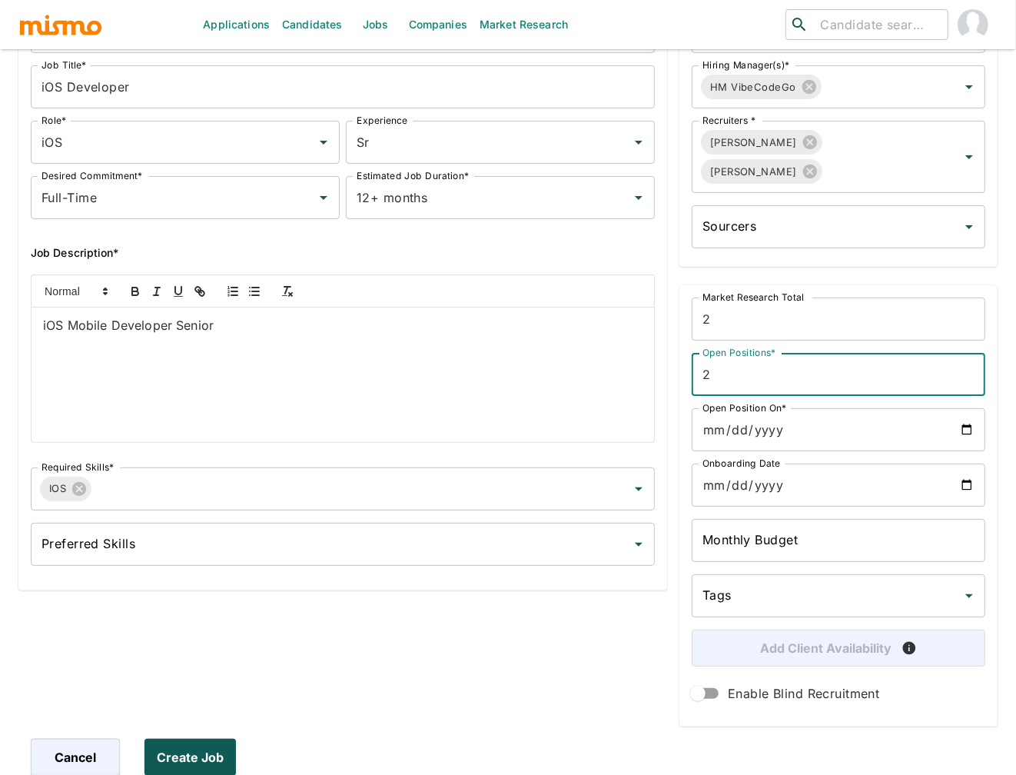
type input "2"
click at [180, 766] on button "Create Job" at bounding box center [194, 757] width 98 height 37
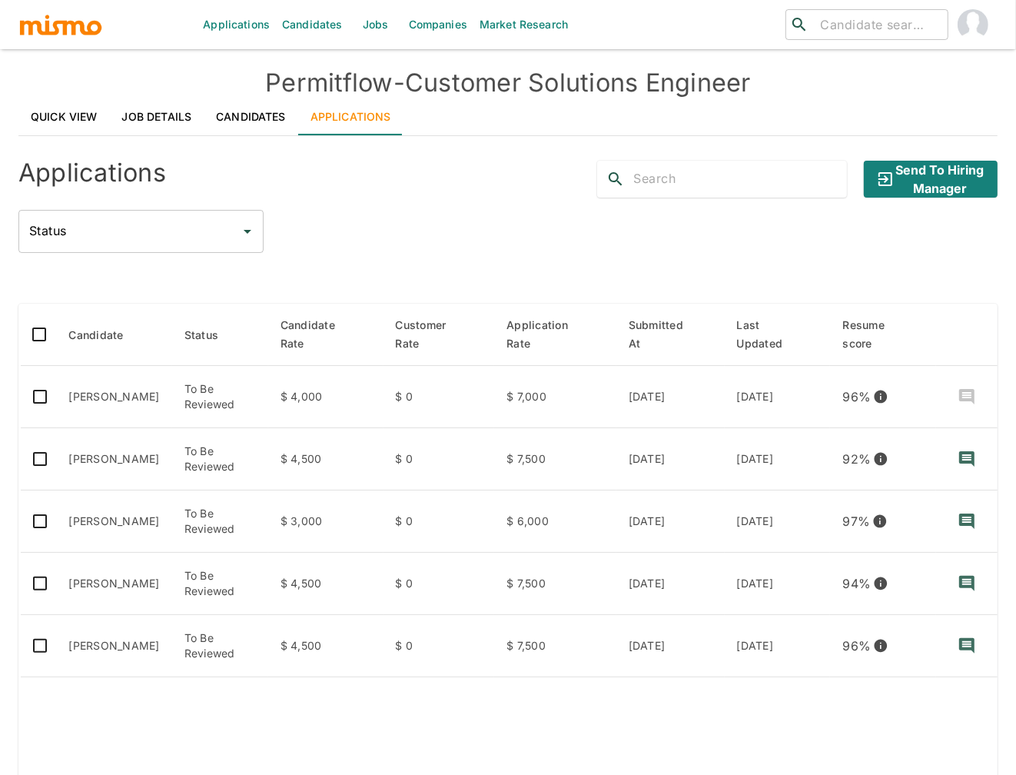
click at [331, 22] on link "Candidates" at bounding box center [312, 24] width 73 height 49
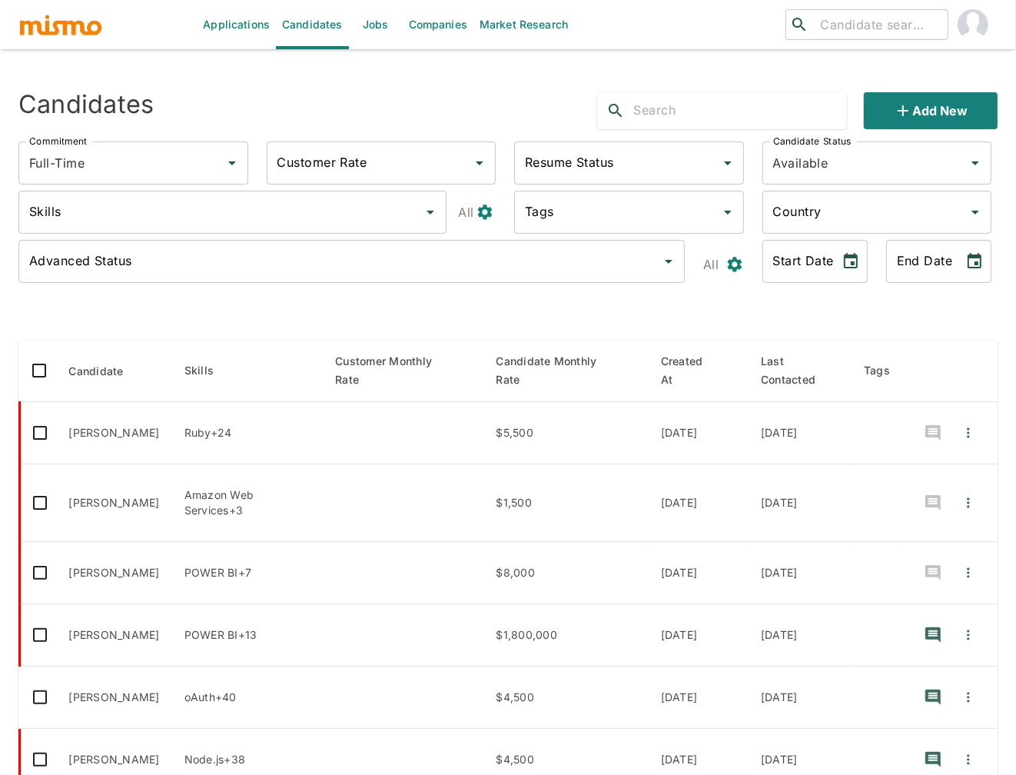
click at [734, 115] on input "text" at bounding box center [741, 110] width 214 height 25
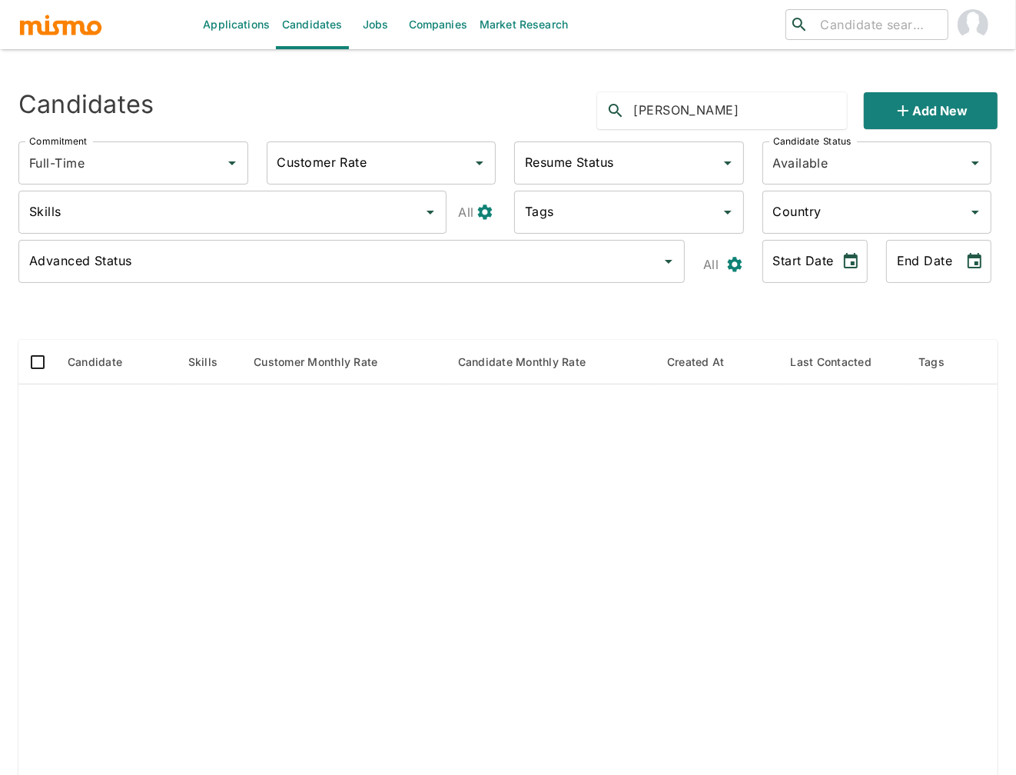
drag, startPoint x: 738, startPoint y: 106, endPoint x: 665, endPoint y: 108, distance: 73.0
click at [665, 108] on input "raul montilla" at bounding box center [741, 110] width 214 height 25
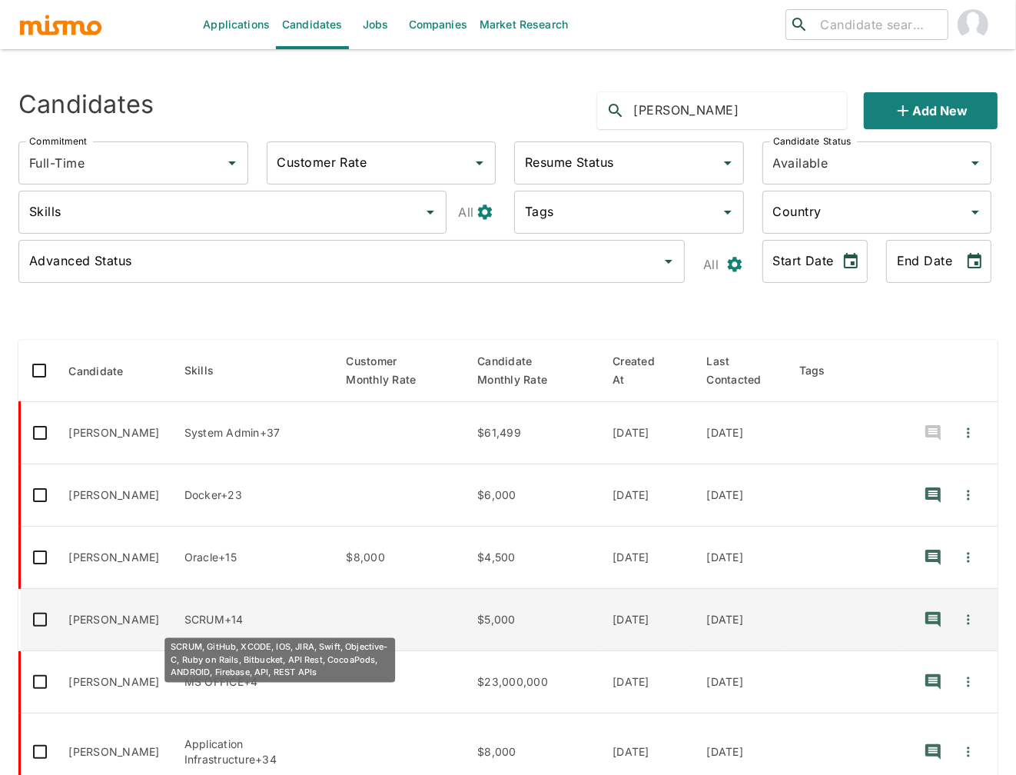
click at [322, 620] on p "SCRUM+14" at bounding box center [253, 619] width 138 height 15
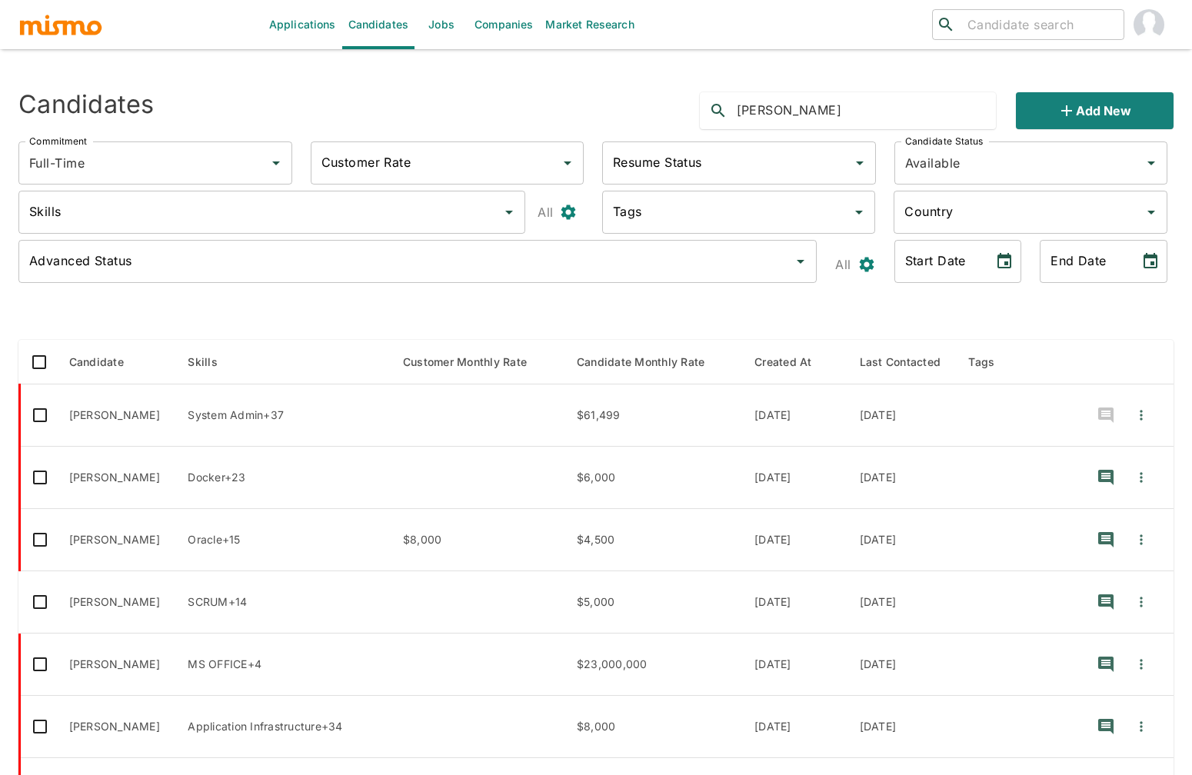
drag, startPoint x: 788, startPoint y: 116, endPoint x: 688, endPoint y: 99, distance: 101.4
click at [688, 99] on div "raul Add new" at bounding box center [930, 104] width 487 height 49
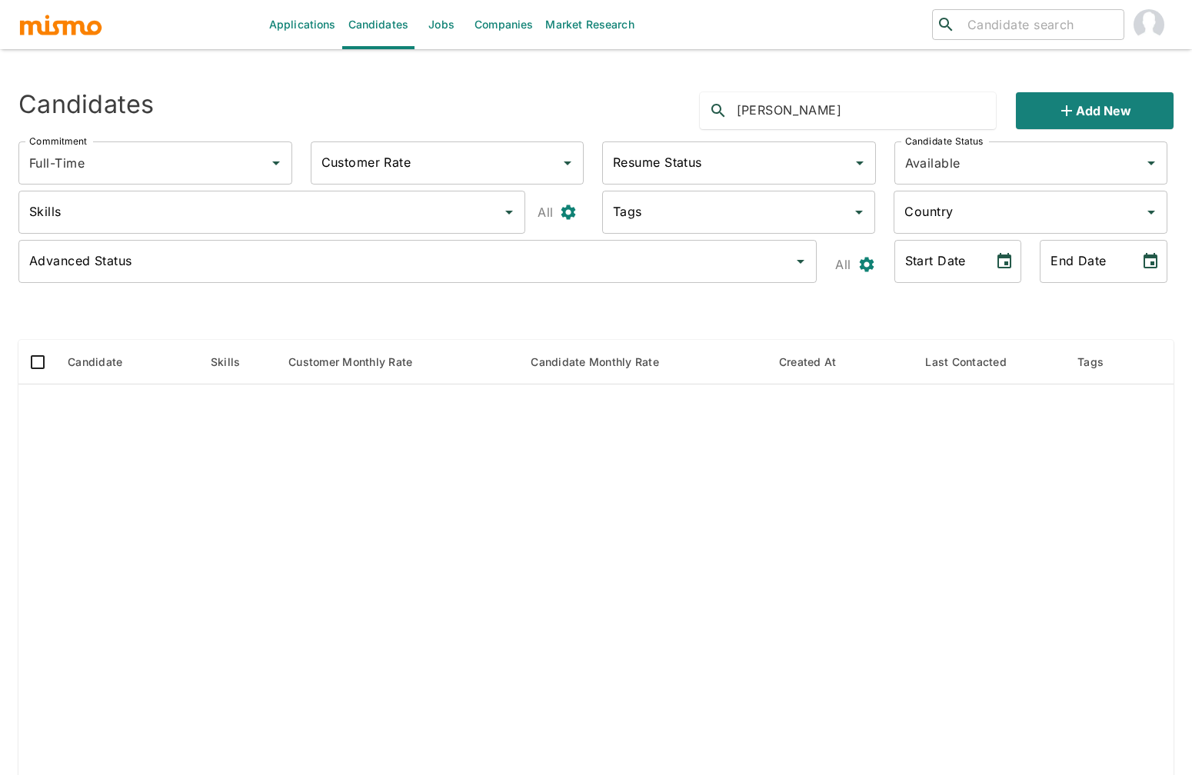
click at [808, 108] on input "agustin russo" at bounding box center [865, 110] width 259 height 25
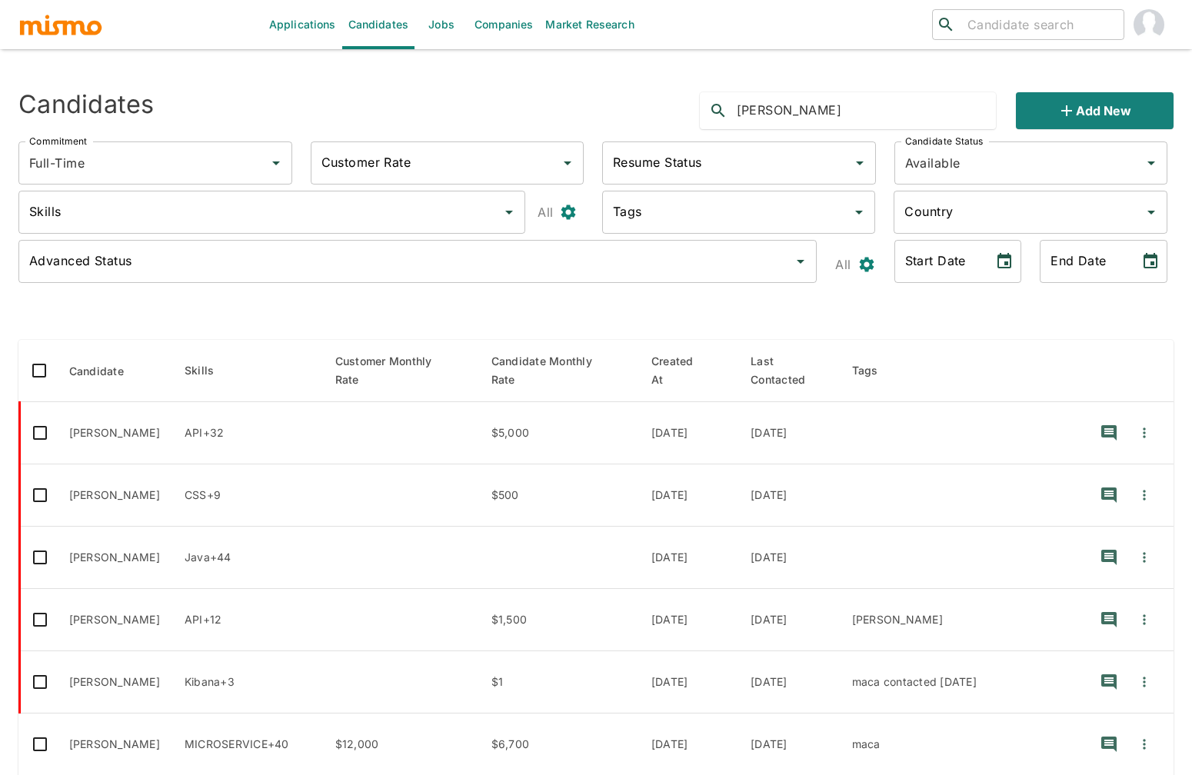
type input "agustin"
drag, startPoint x: 788, startPoint y: 114, endPoint x: 697, endPoint y: 101, distance: 91.6
click at [697, 101] on div "agustin Add new" at bounding box center [930, 104] width 487 height 49
paste input "agustin.russo@hotmail.com"
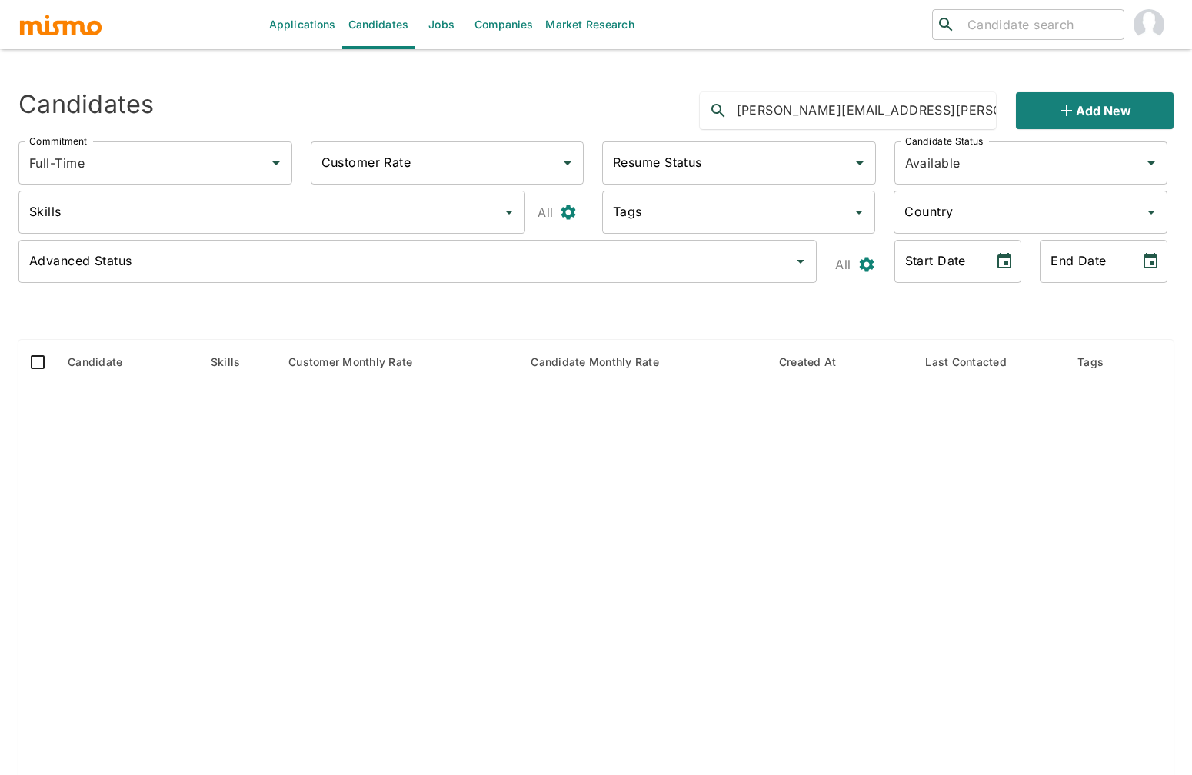
type input "agustin.russo@hotmail.com"
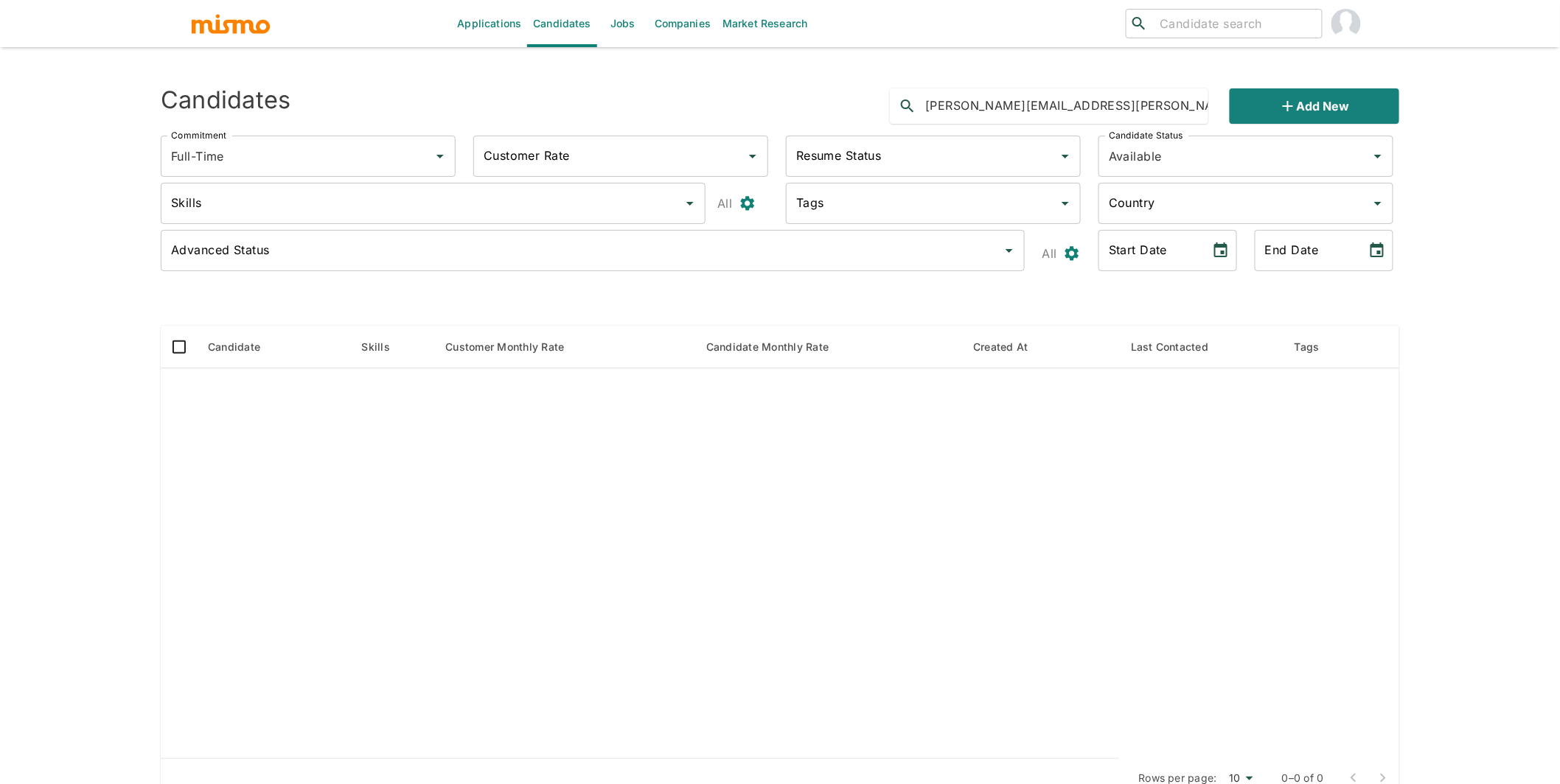
drag, startPoint x: 1108, startPoint y: 110, endPoint x: 760, endPoint y: 95, distance: 348.3
click at [760, 95] on div "Candidates agustin.russo@hotmail.com Add new" at bounding box center [774, 100] width 1250 height 47
paste input "c.a.carlassare@gmail.com"
type input "c.a.carlassare@gmail.com"
drag, startPoint x: 1108, startPoint y: 101, endPoint x: 782, endPoint y: 65, distance: 328.0
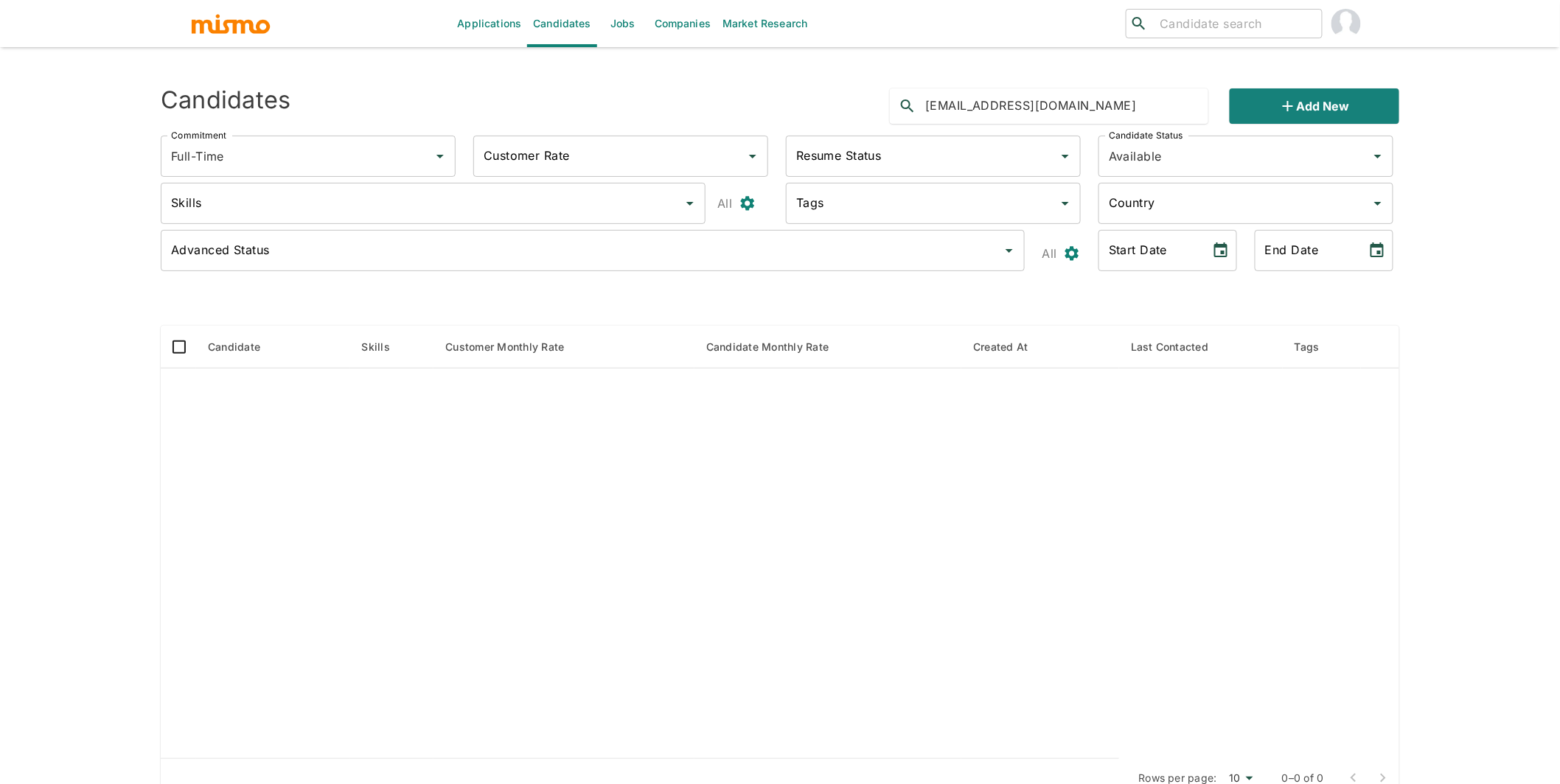
click at [782, 65] on div "Applications Candidates Jobs Companies Market Research ​ ​ Sending Emails ... C…" at bounding box center [780, 409] width 1238 height 784
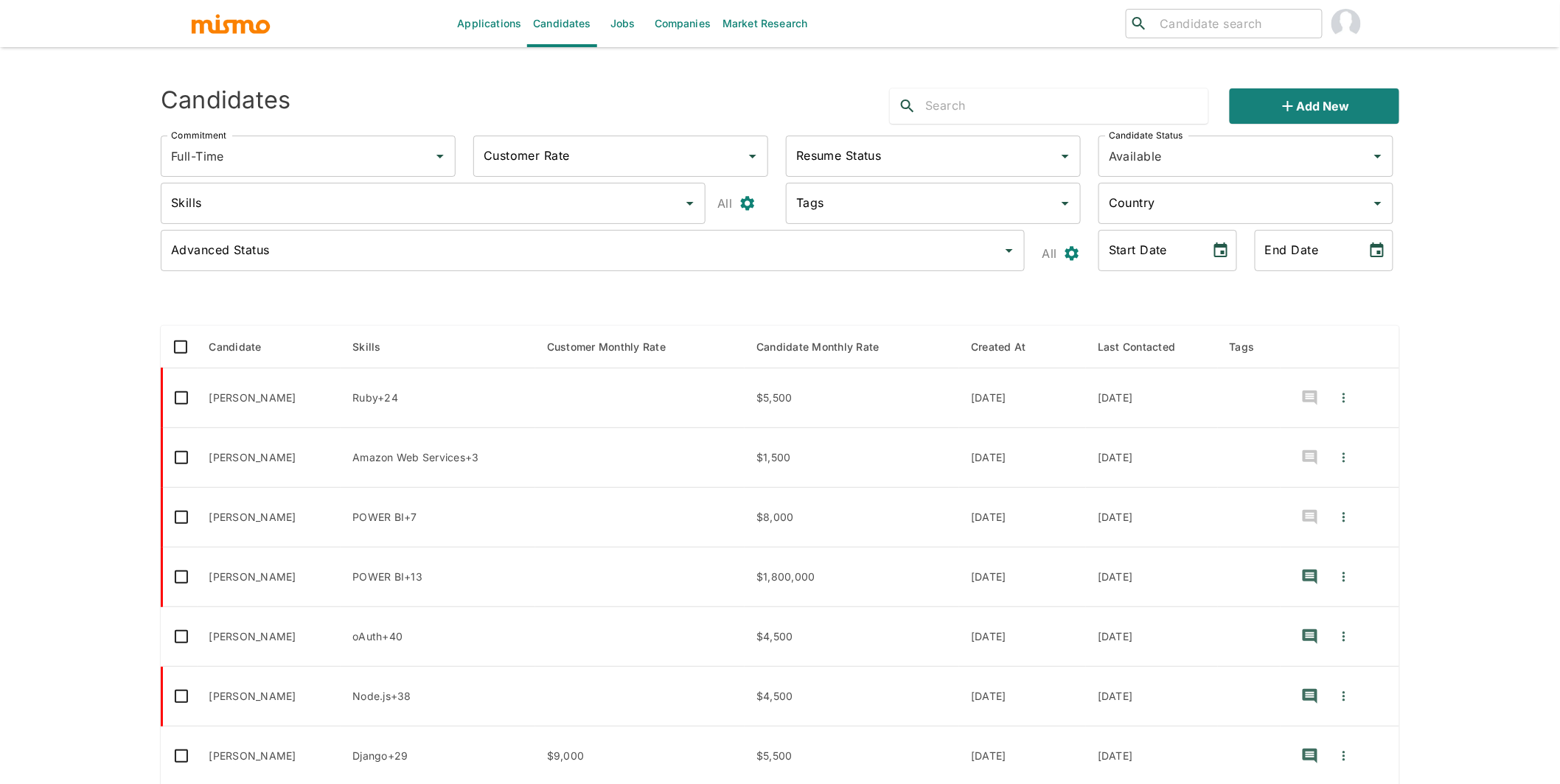
click at [483, 207] on input "Skills" at bounding box center [422, 203] width 509 height 28
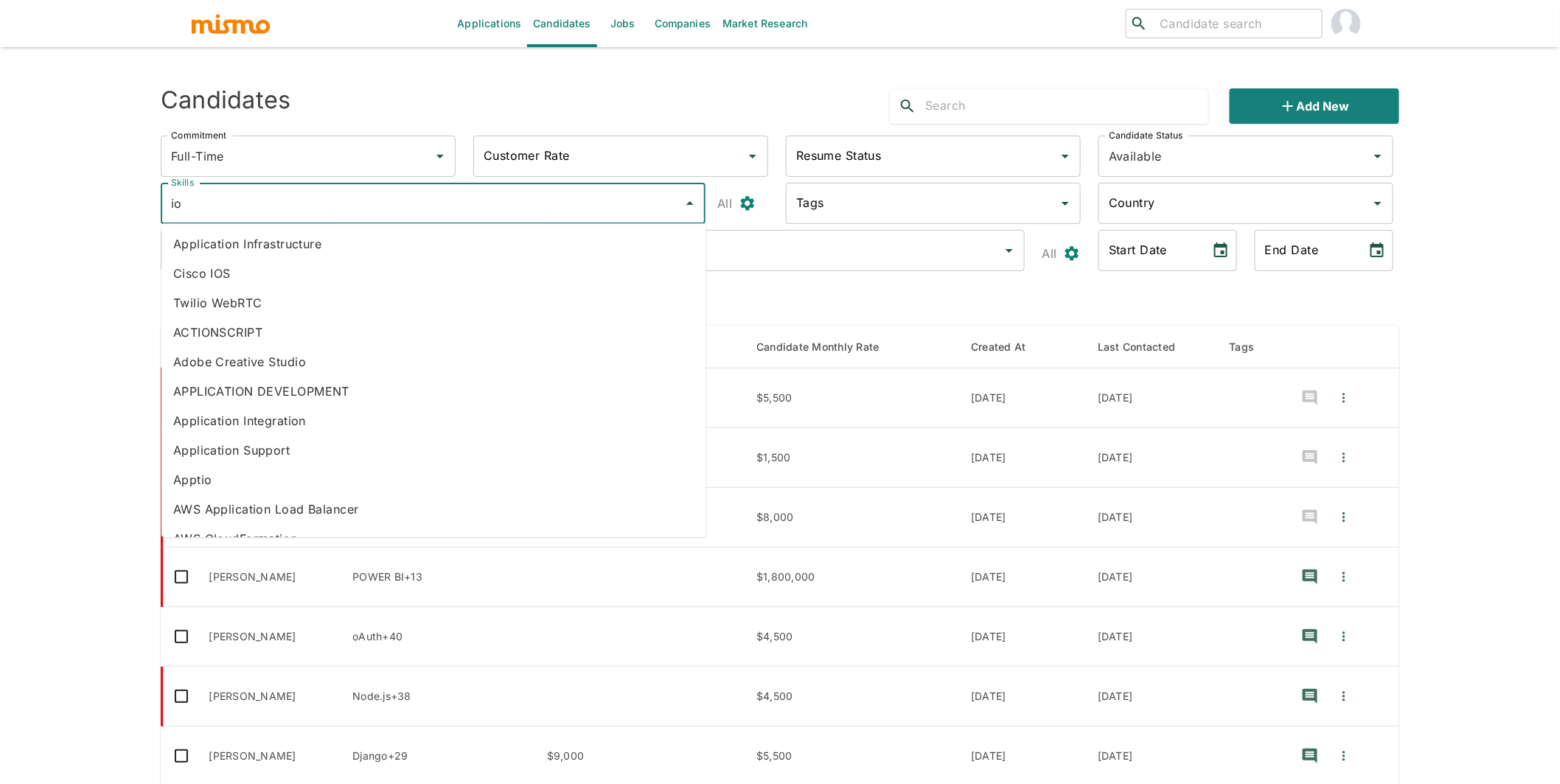
type input "ios"
click at [231, 388] on li "IOS" at bounding box center [433, 391] width 545 height 30
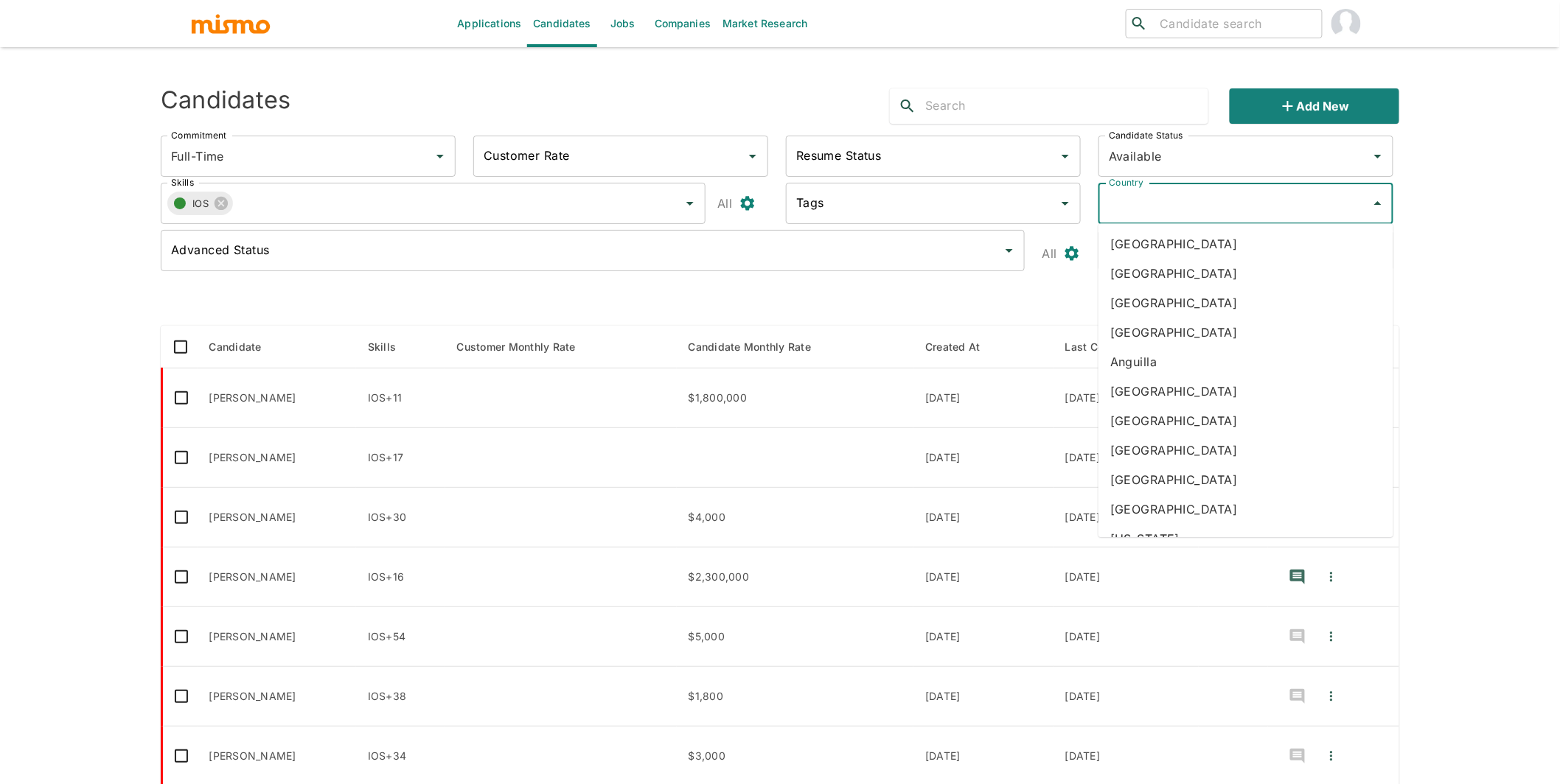
click at [974, 208] on input "Country" at bounding box center [1234, 203] width 260 height 28
type input "arge"
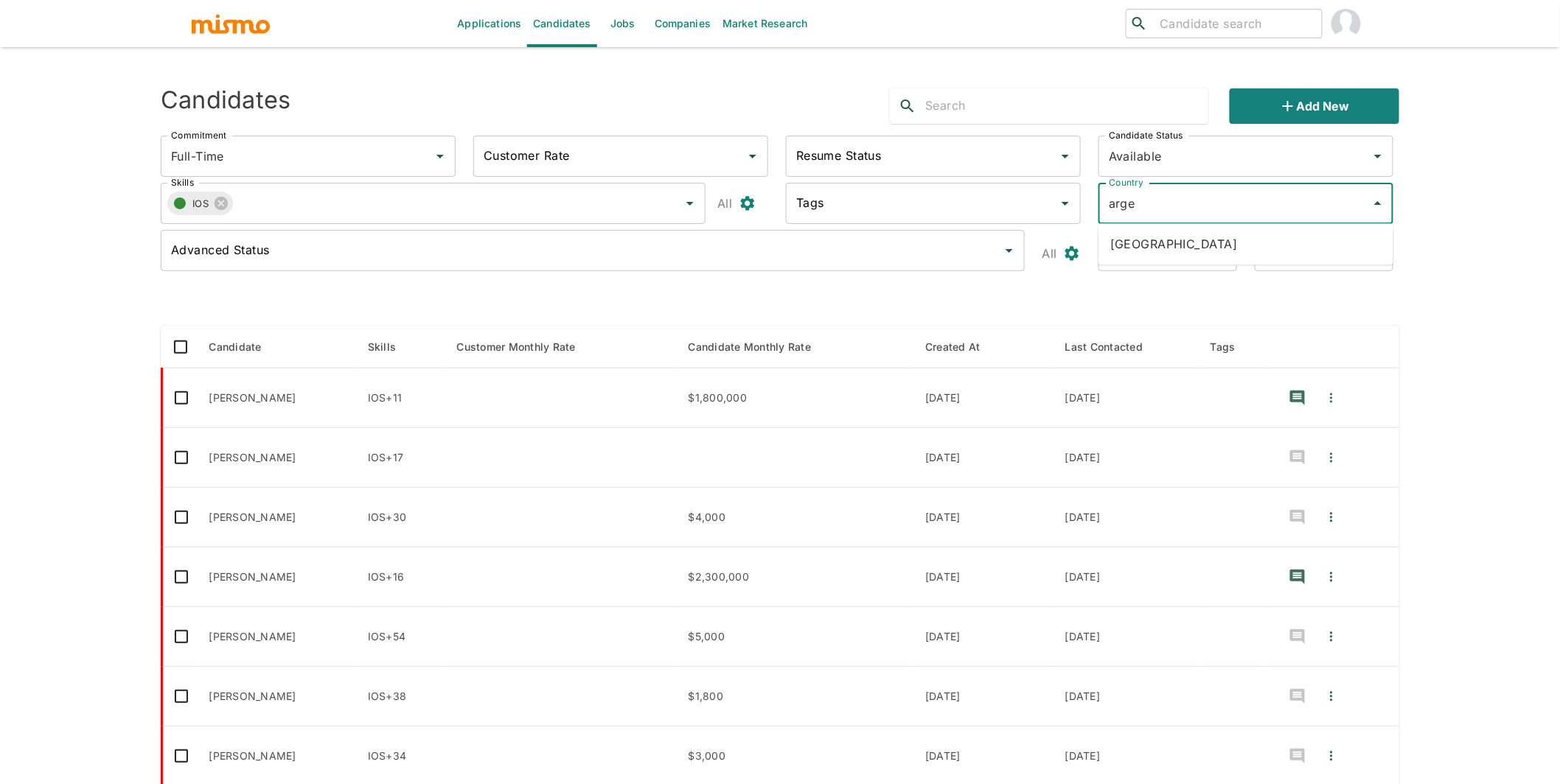
click at [974, 247] on li "Argentina" at bounding box center [1245, 243] width 294 height 30
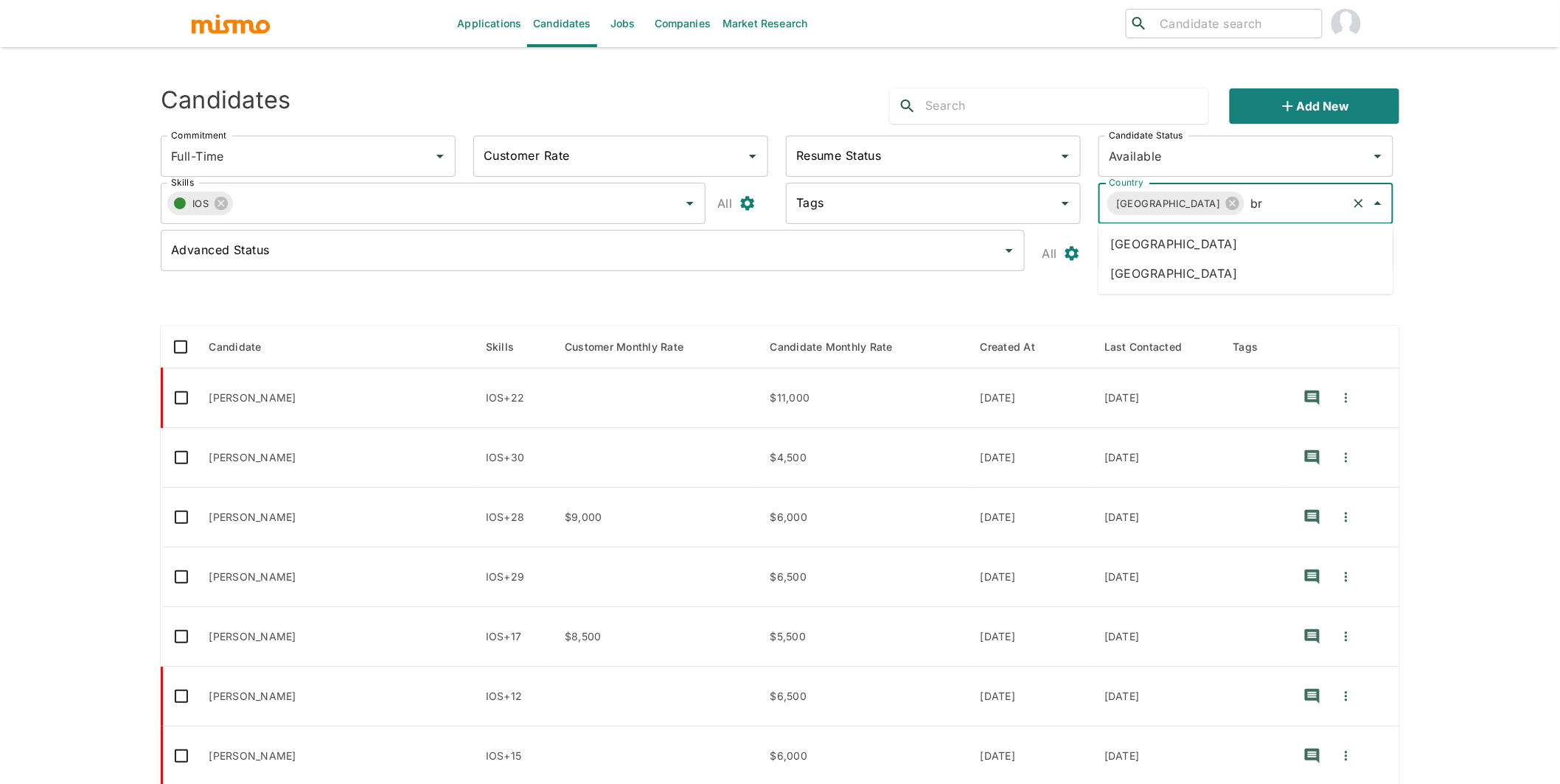
type input "b"
type input "colombia"
click at [974, 239] on li "Colombia" at bounding box center [1245, 243] width 294 height 30
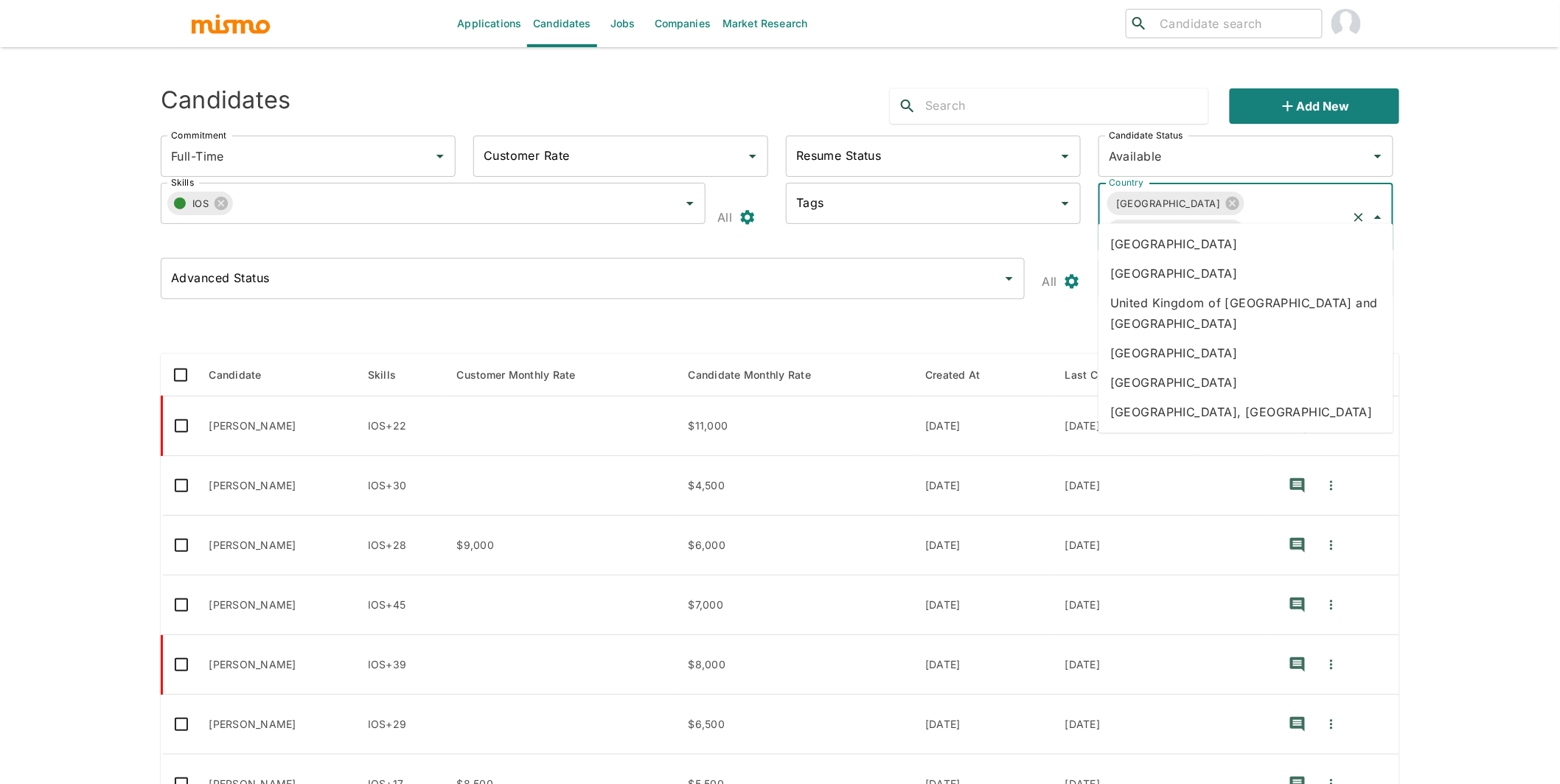
type input "bra"
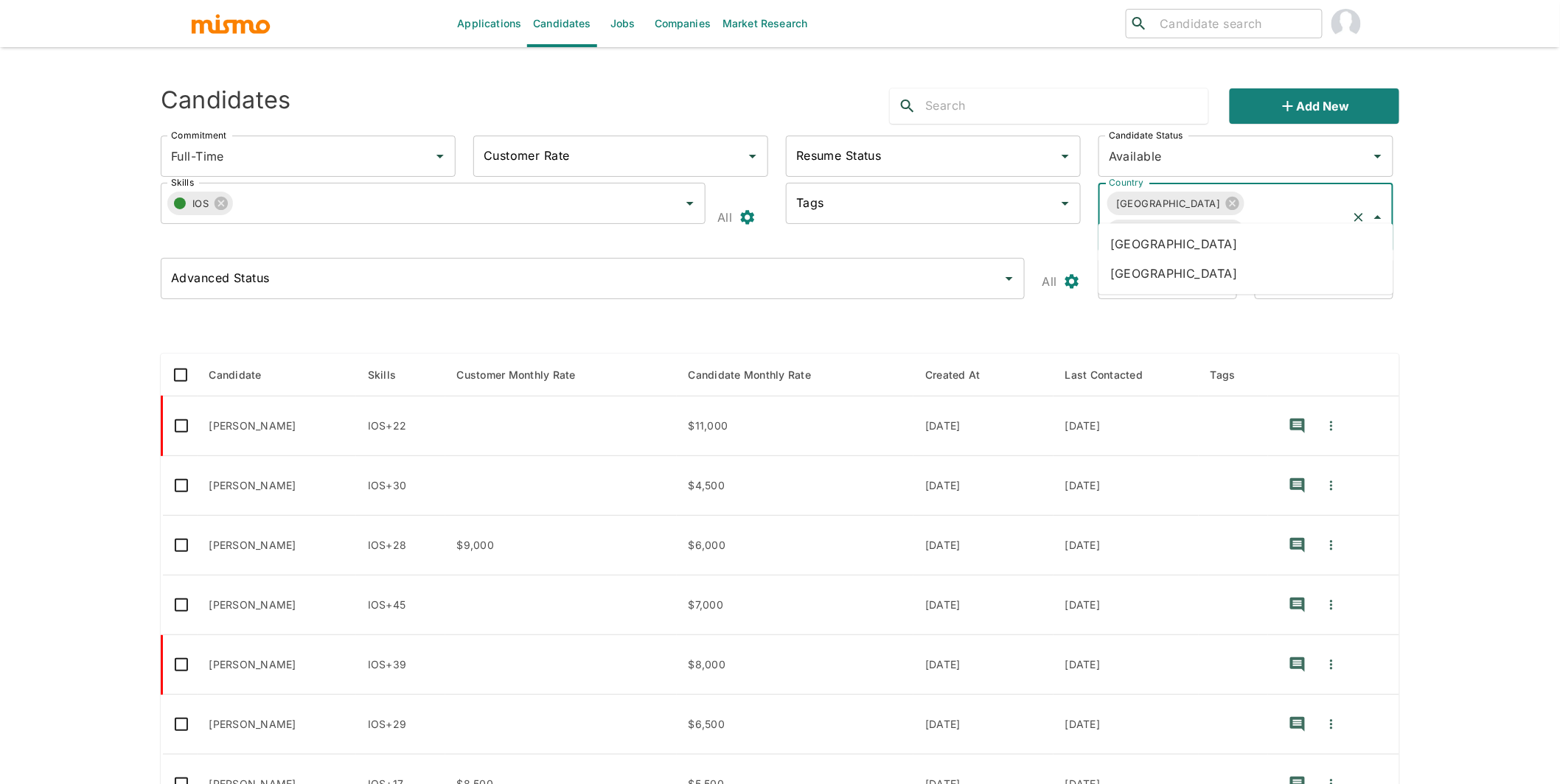
click at [974, 234] on li "Brazil" at bounding box center [1245, 243] width 294 height 30
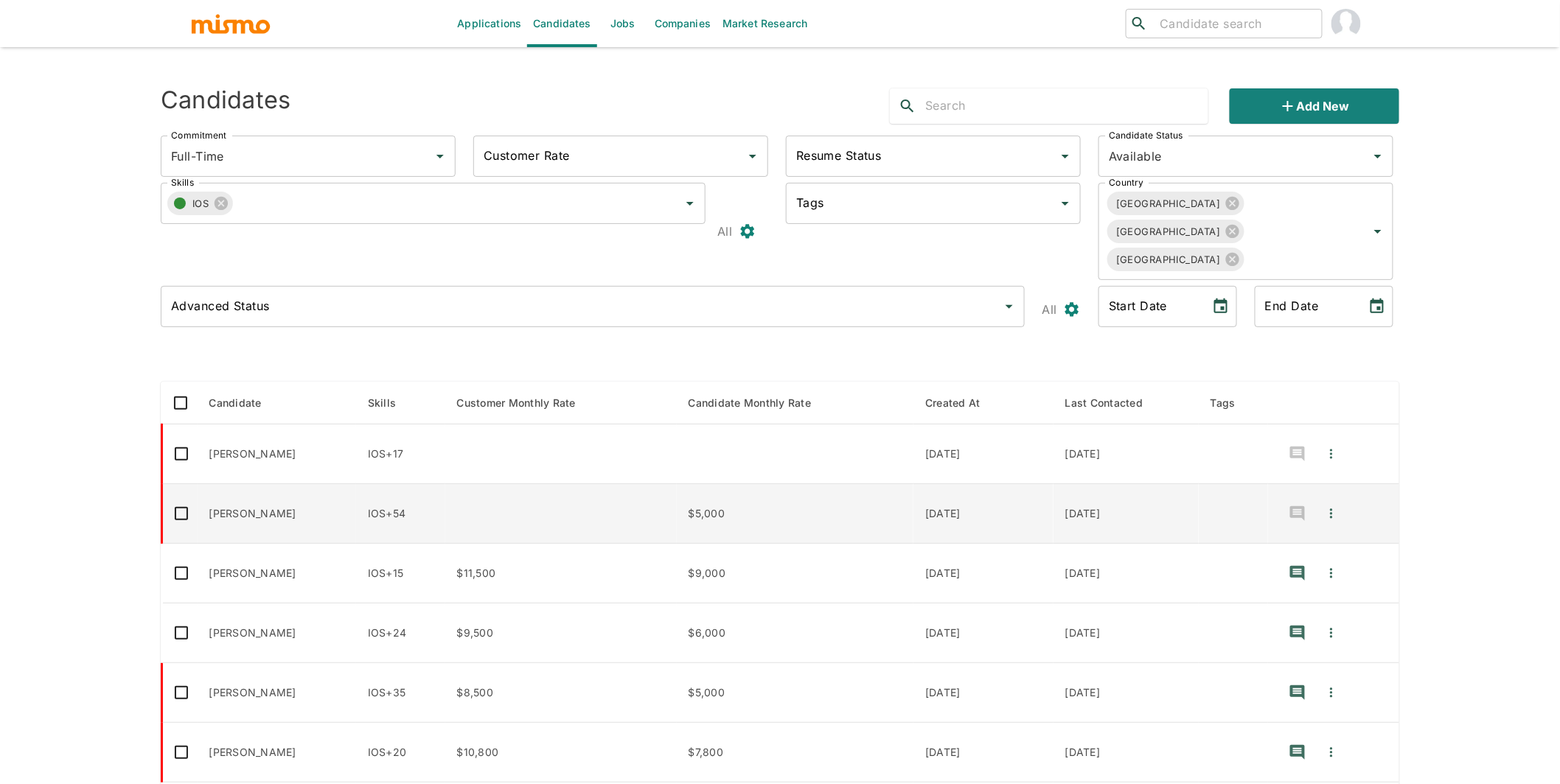
click at [314, 484] on td "Cássio de Castro" at bounding box center [276, 514] width 158 height 59
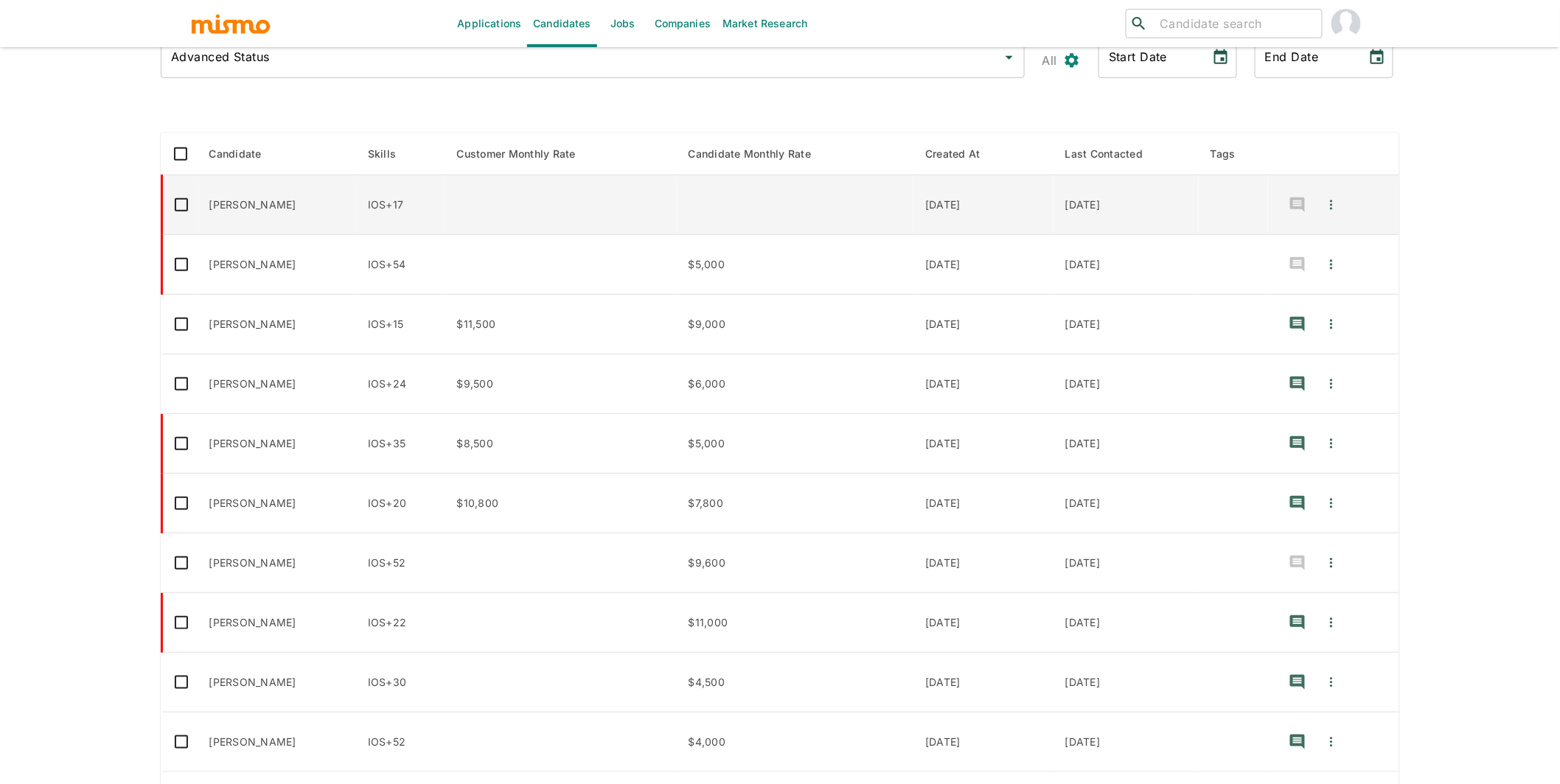
scroll to position [260, 0]
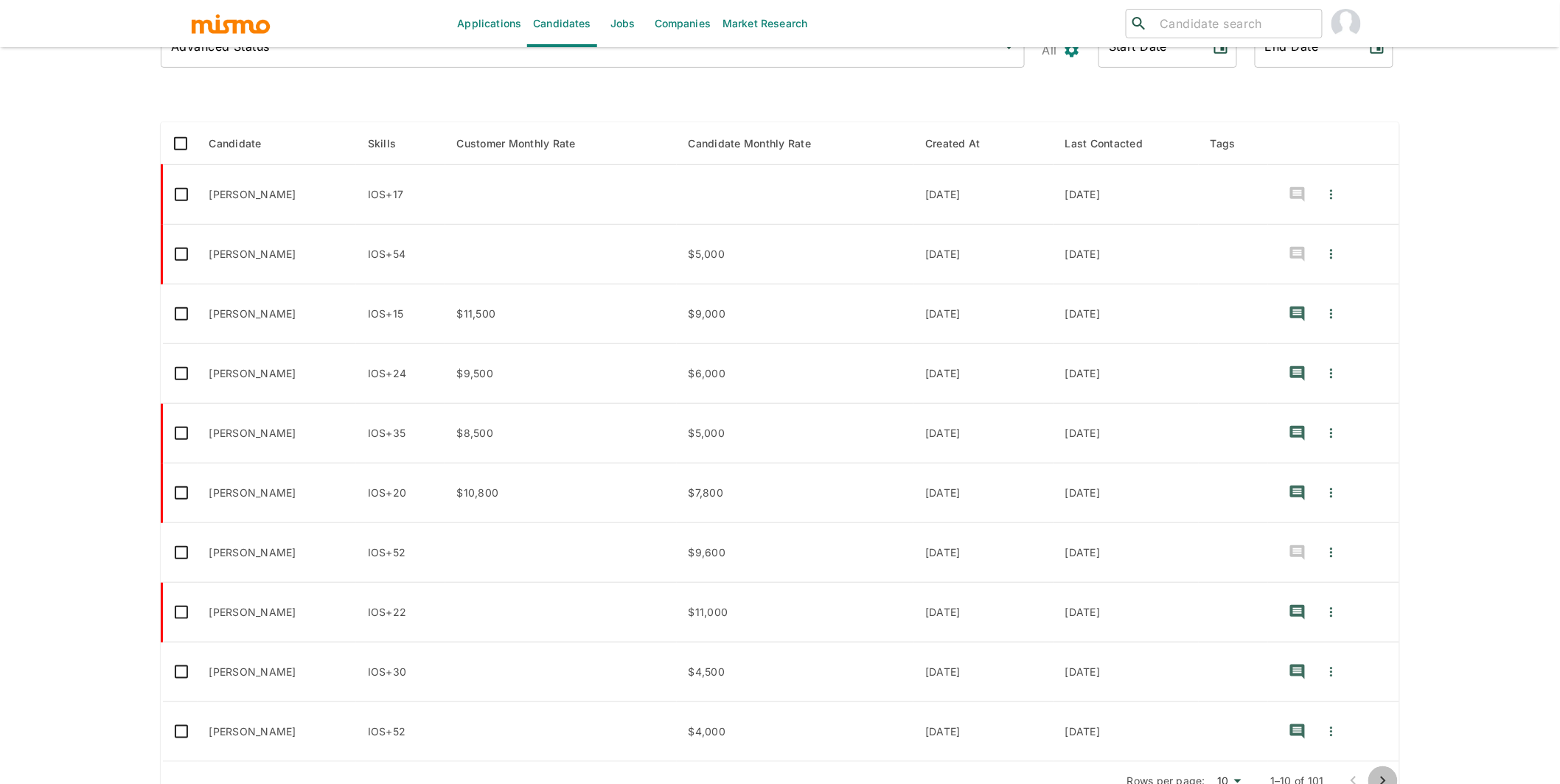
click at [974, 742] on icon "Go to next page" at bounding box center [1383, 780] width 5 height 9
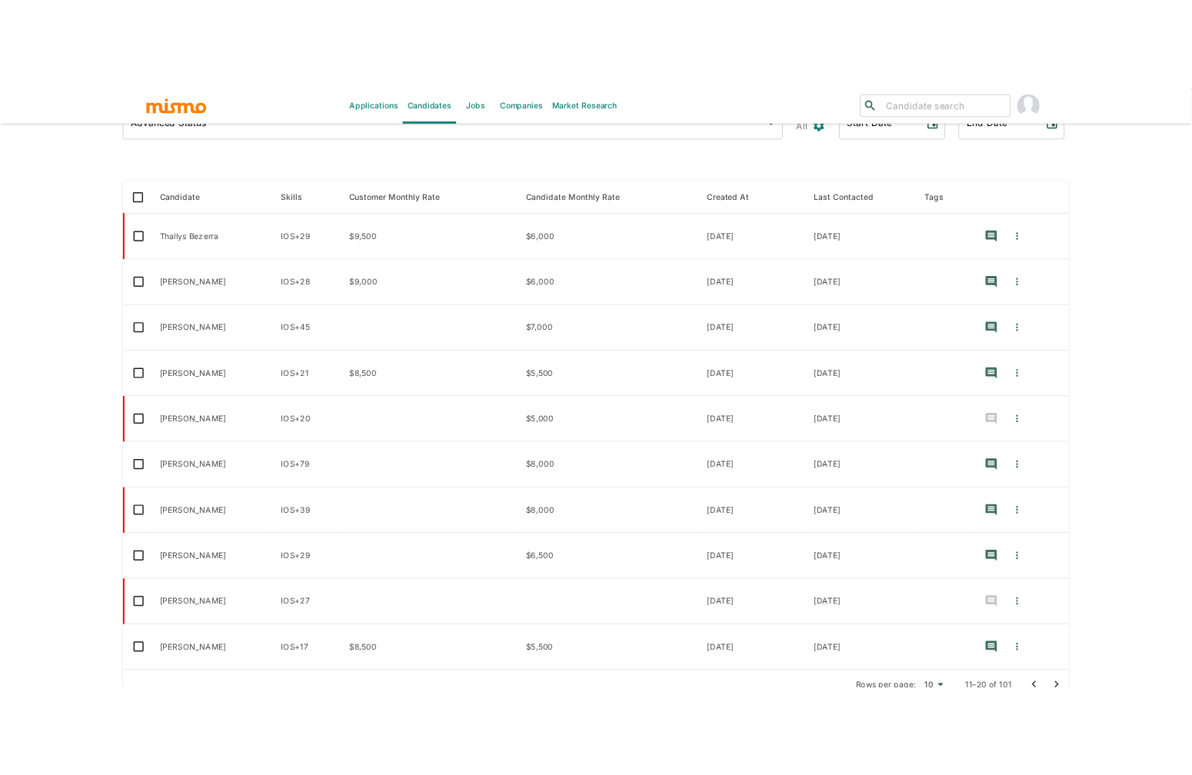
scroll to position [266, 0]
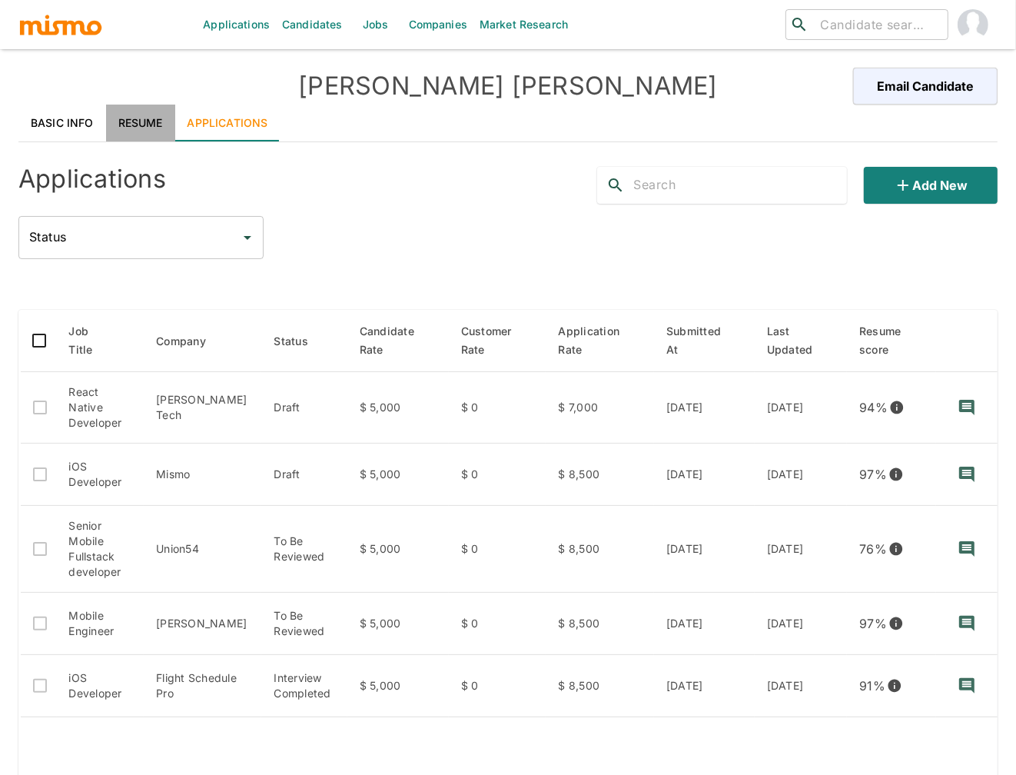
click at [134, 125] on link "Resume" at bounding box center [140, 123] width 69 height 37
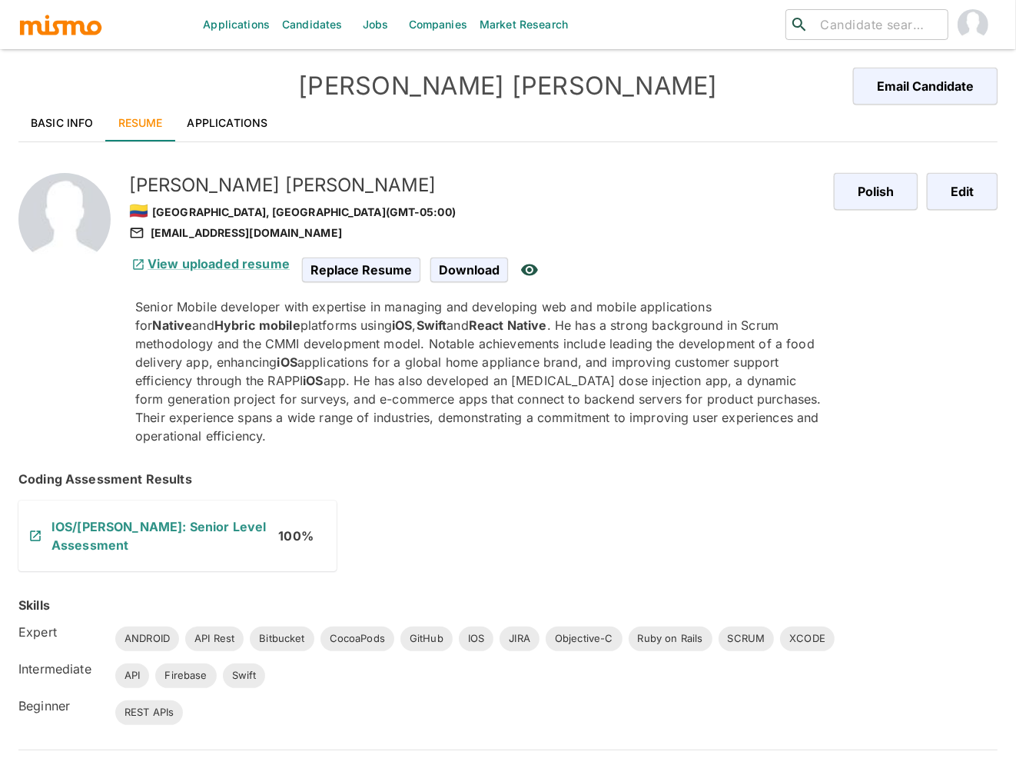
click at [236, 113] on link "Applications" at bounding box center [227, 123] width 105 height 37
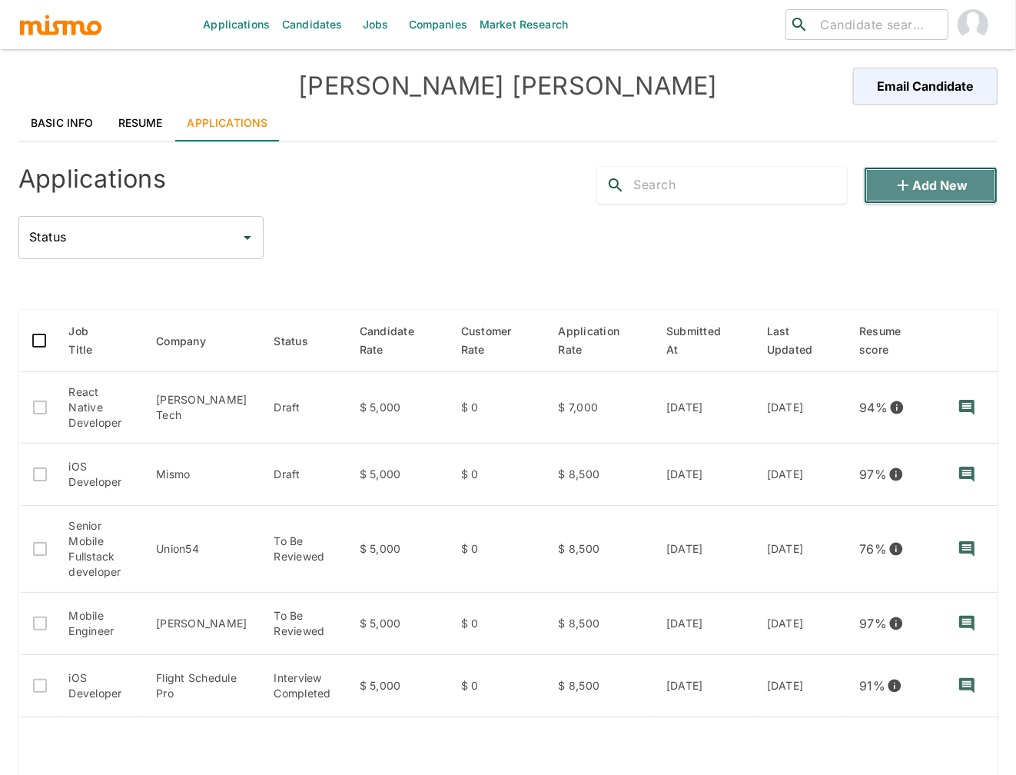
click at [932, 182] on button "Add new" at bounding box center [931, 185] width 134 height 37
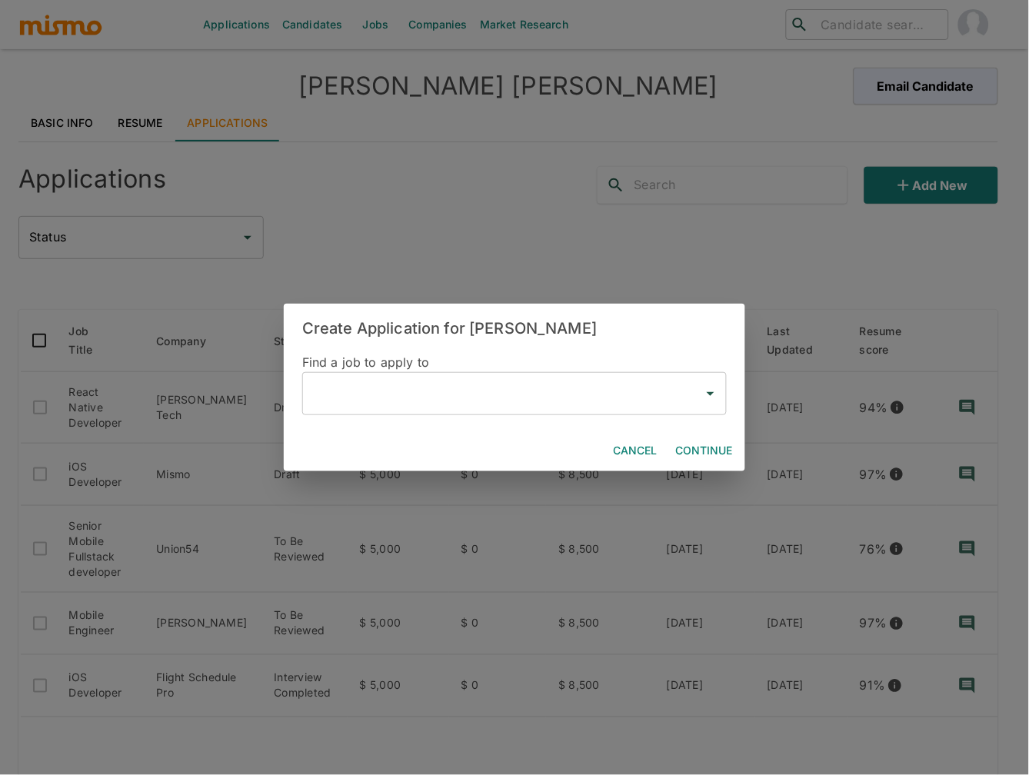
click at [554, 401] on input "text" at bounding box center [502, 393] width 387 height 29
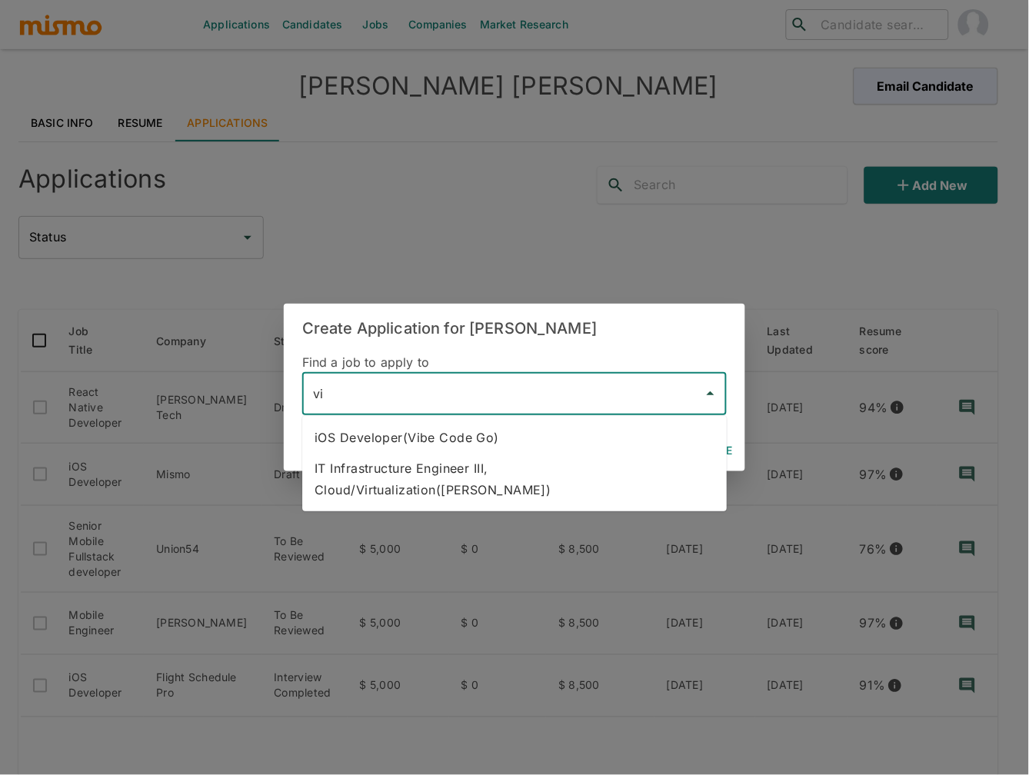
click at [539, 442] on li "iOS Developer(Vibe Code Go)" at bounding box center [514, 437] width 424 height 31
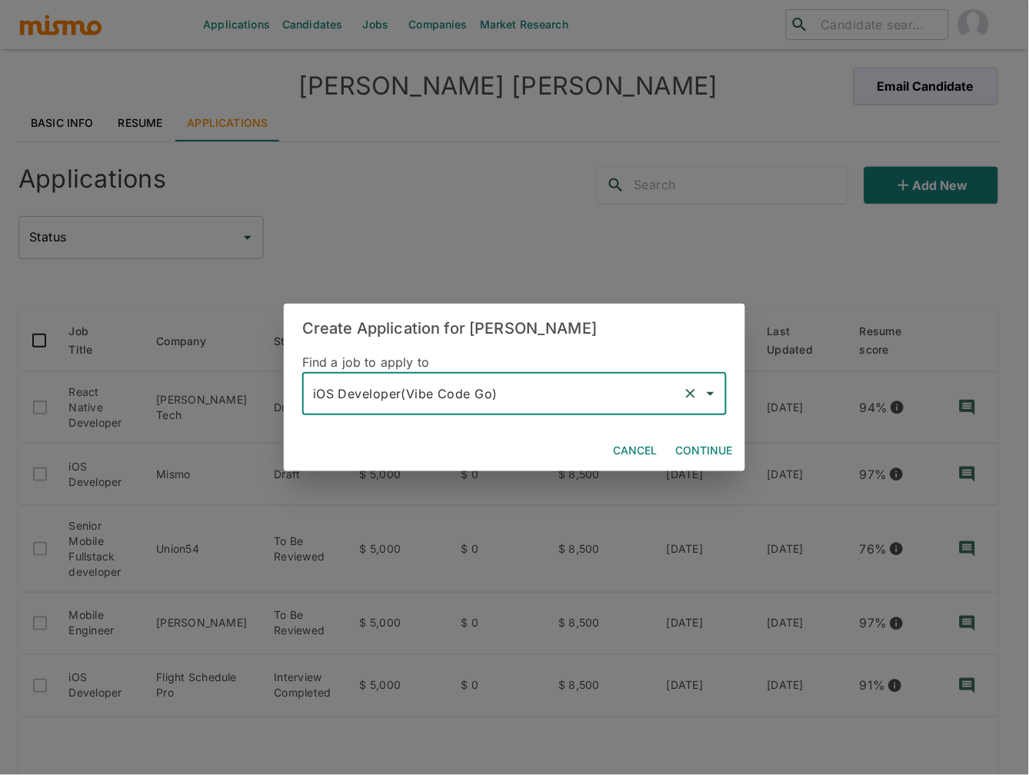
type input "iOS Developer(Vibe Code Go)"
click at [710, 449] on button "Continue" at bounding box center [704, 451] width 69 height 28
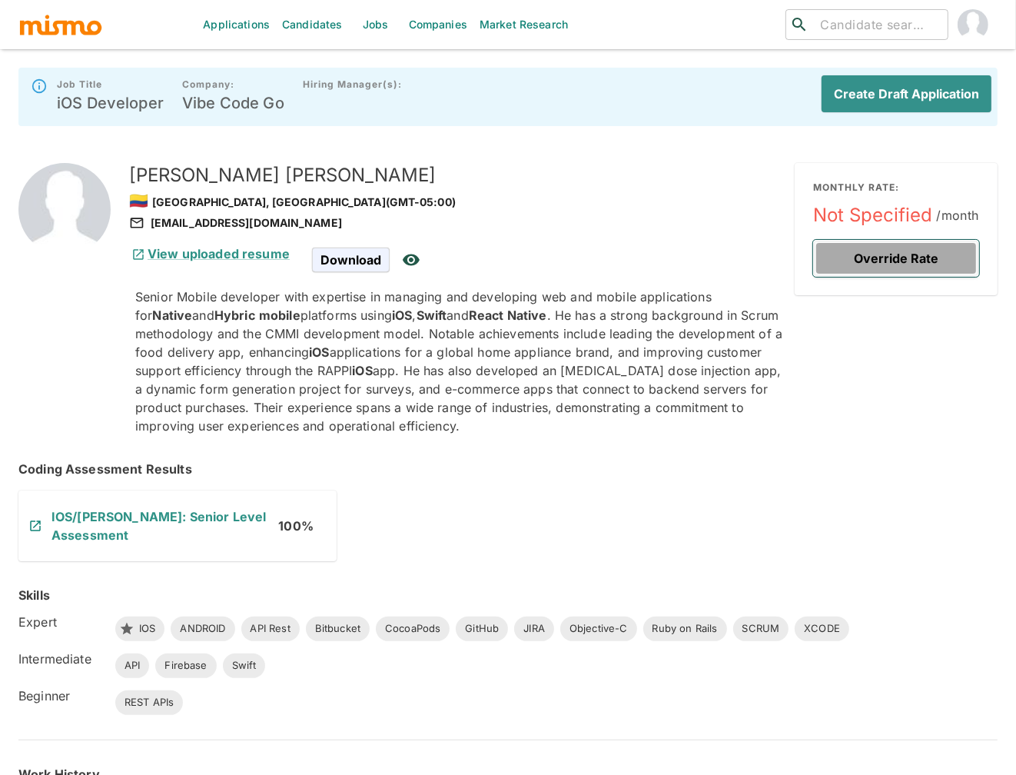
click at [881, 256] on button "Override Rate" at bounding box center [896, 258] width 166 height 37
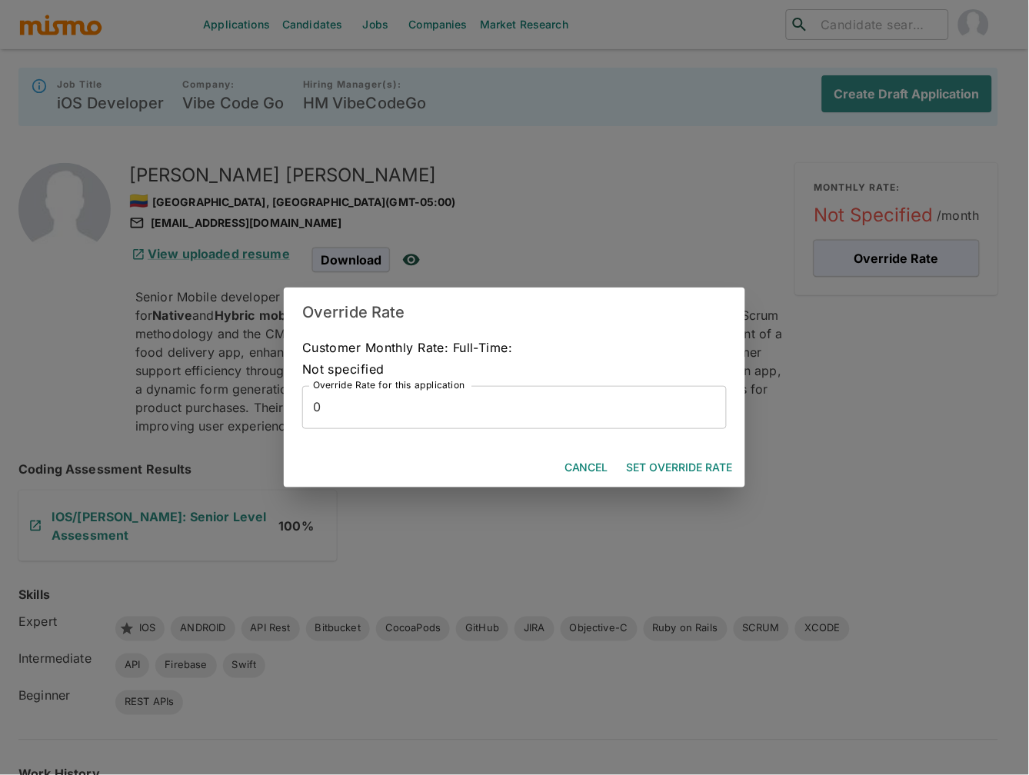
click at [484, 416] on input "0" at bounding box center [514, 407] width 424 height 43
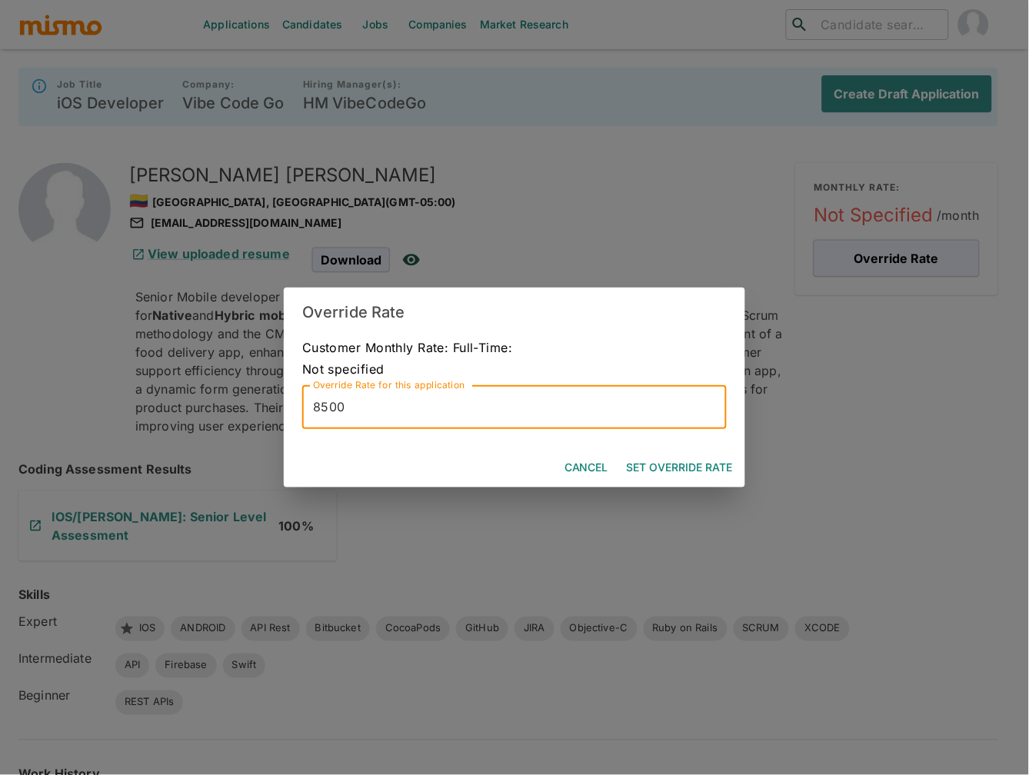
type input "8500"
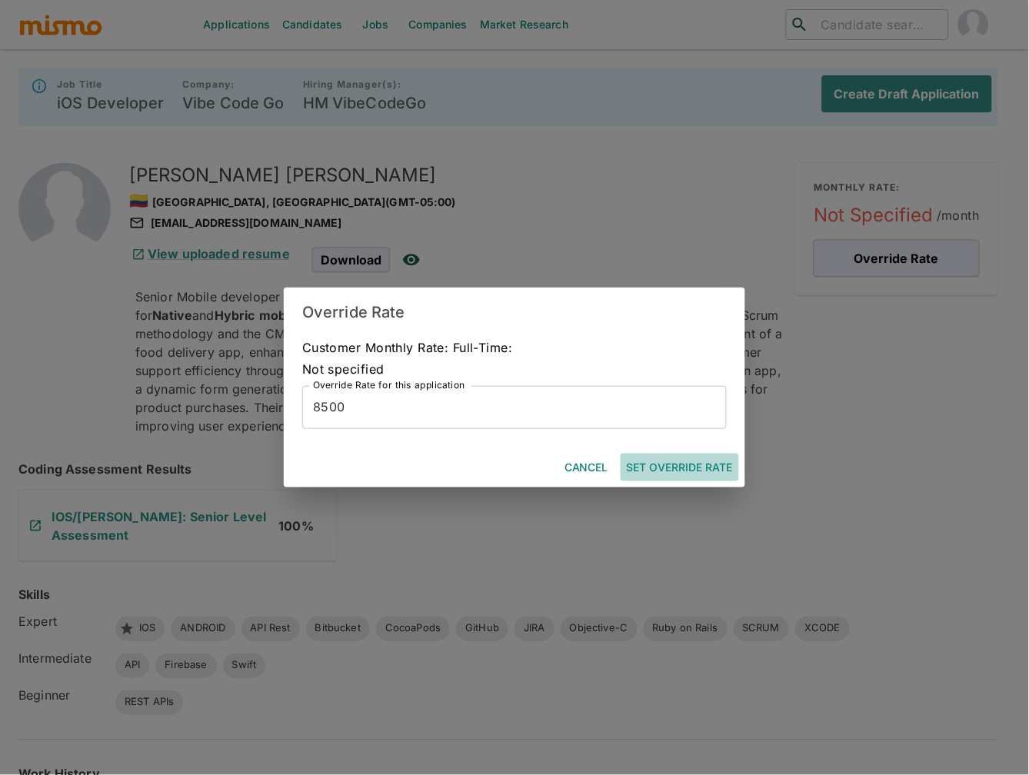
click at [717, 460] on button "Set Override Rate" at bounding box center [679, 468] width 118 height 28
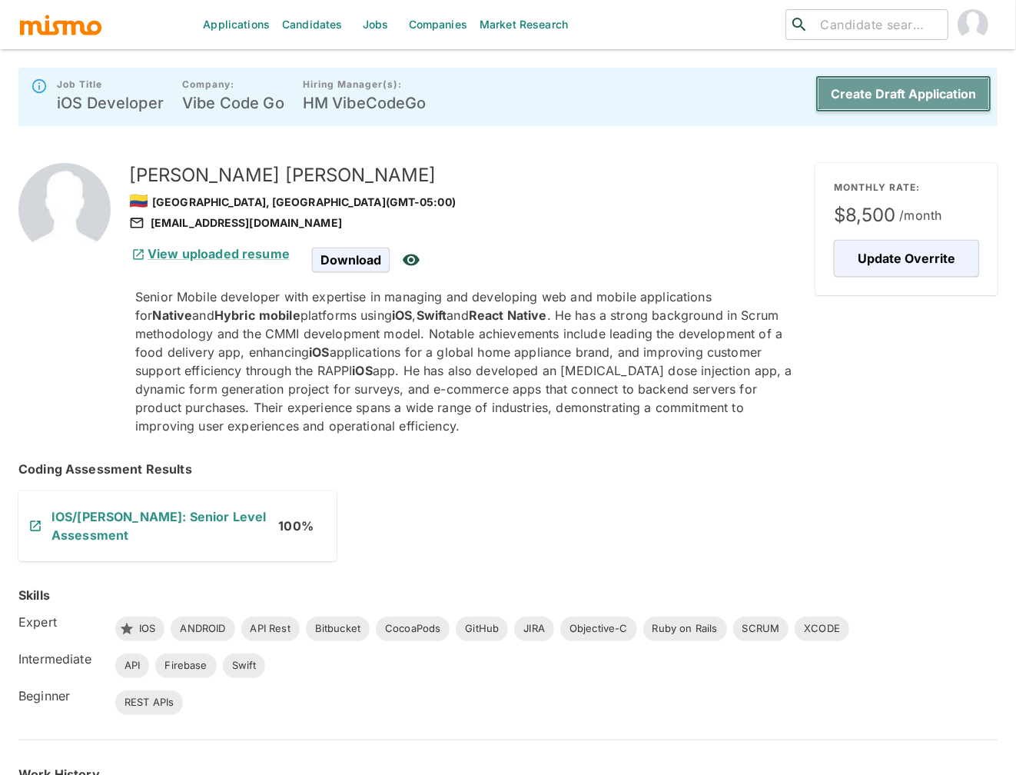
click at [920, 82] on button "Create Draft Application" at bounding box center [904, 93] width 176 height 37
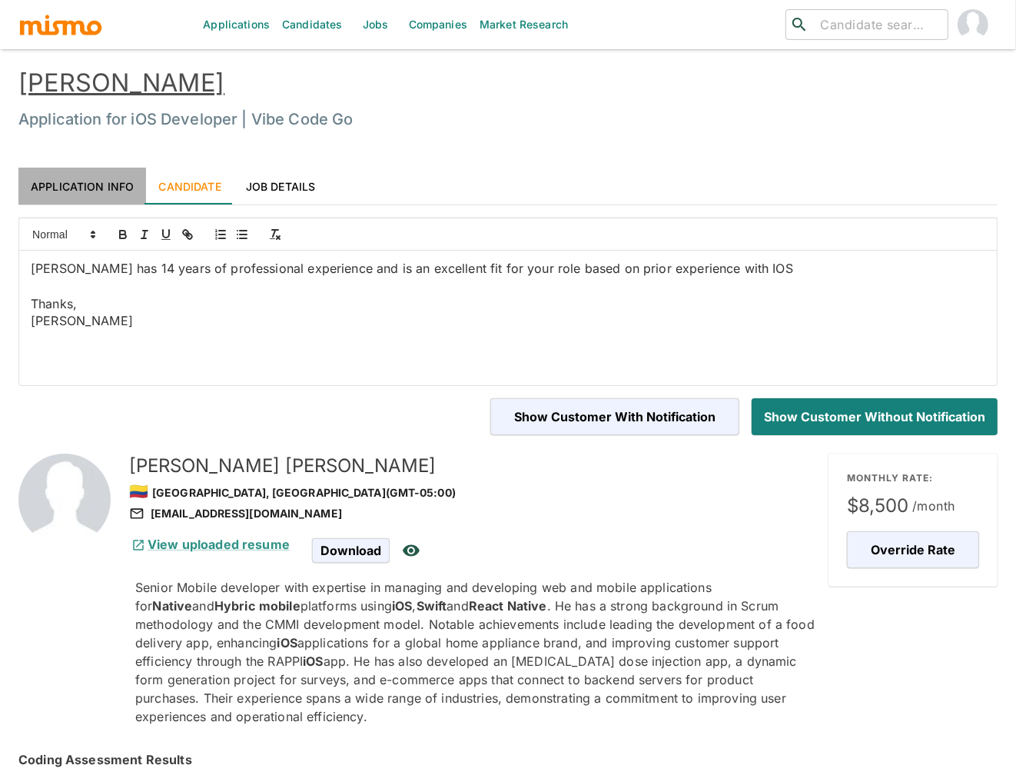
click at [82, 188] on link "Application Info" at bounding box center [82, 186] width 128 height 37
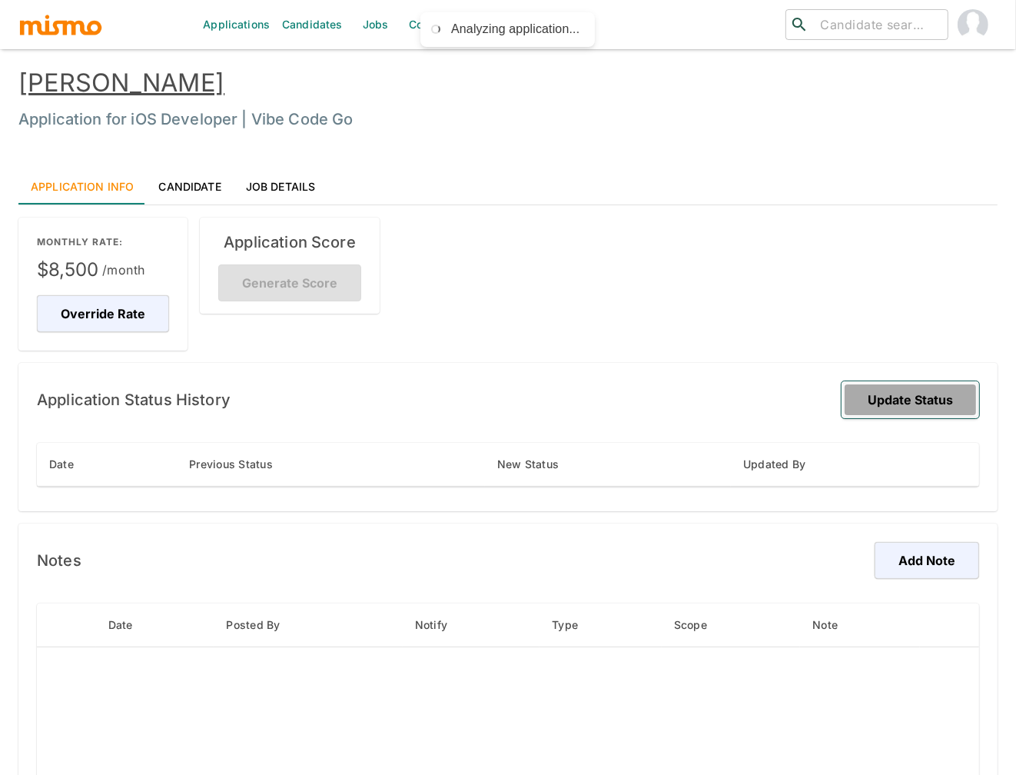
click at [907, 401] on button "Update Status" at bounding box center [911, 399] width 138 height 37
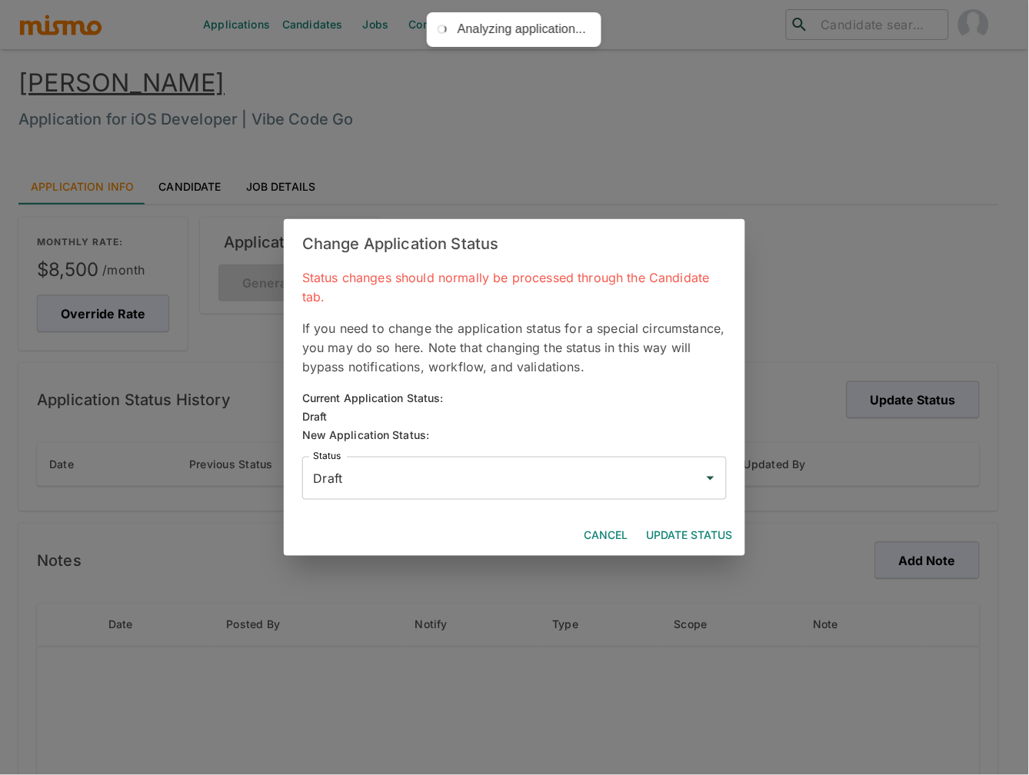
click at [461, 494] on div "Draft Status" at bounding box center [514, 478] width 424 height 43
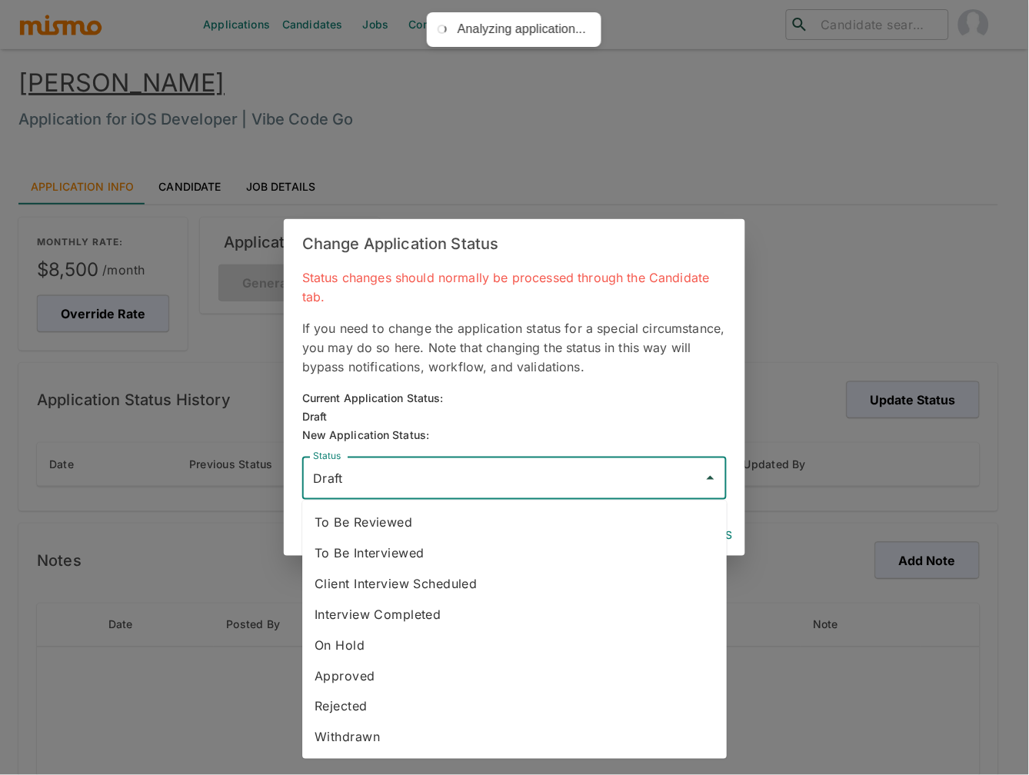
click at [418, 523] on li "To Be Reviewed" at bounding box center [514, 522] width 424 height 31
type input "To Be Reviewed"
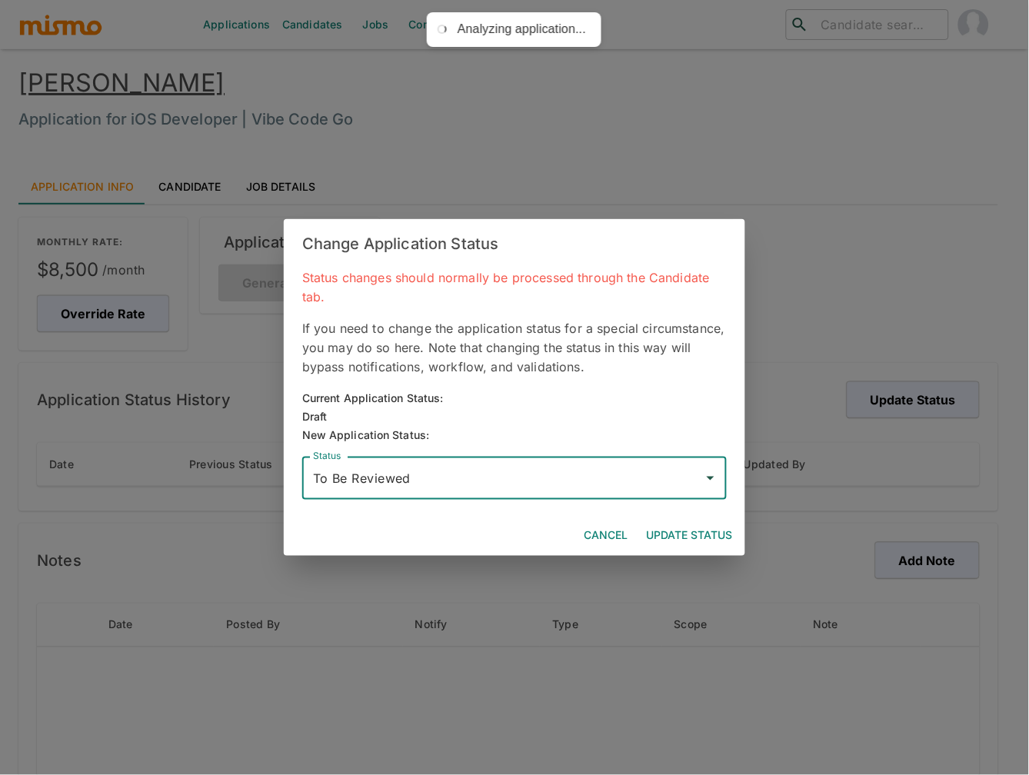
click at [709, 527] on button "Update Status" at bounding box center [689, 535] width 98 height 28
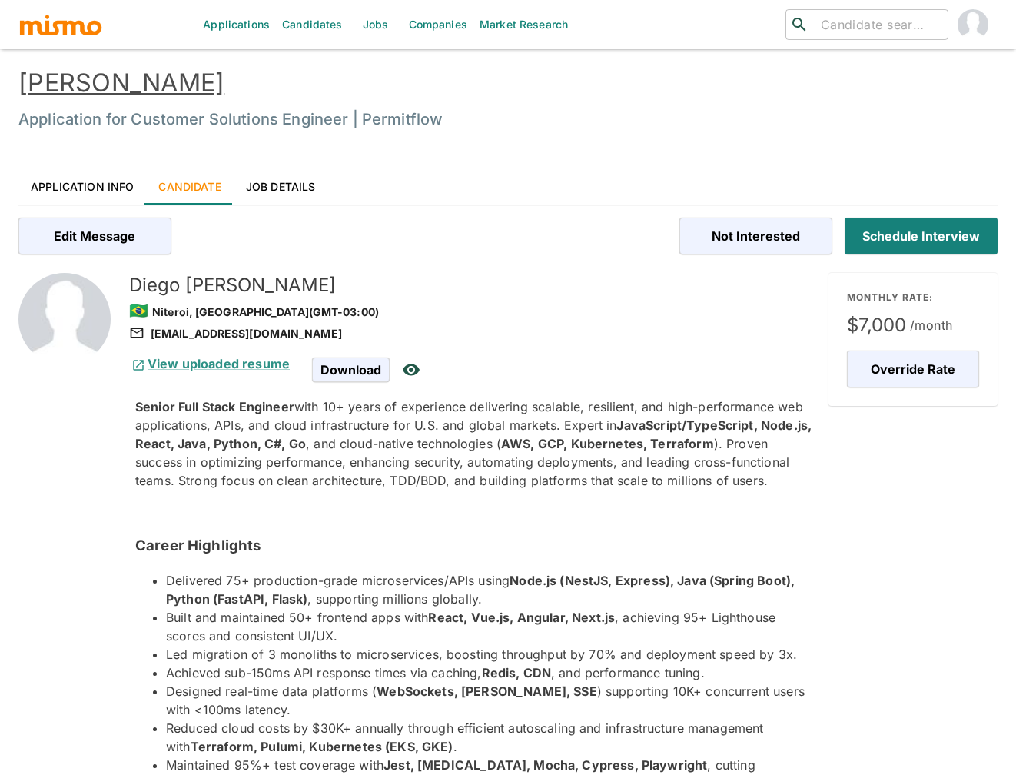
scroll to position [2045, 0]
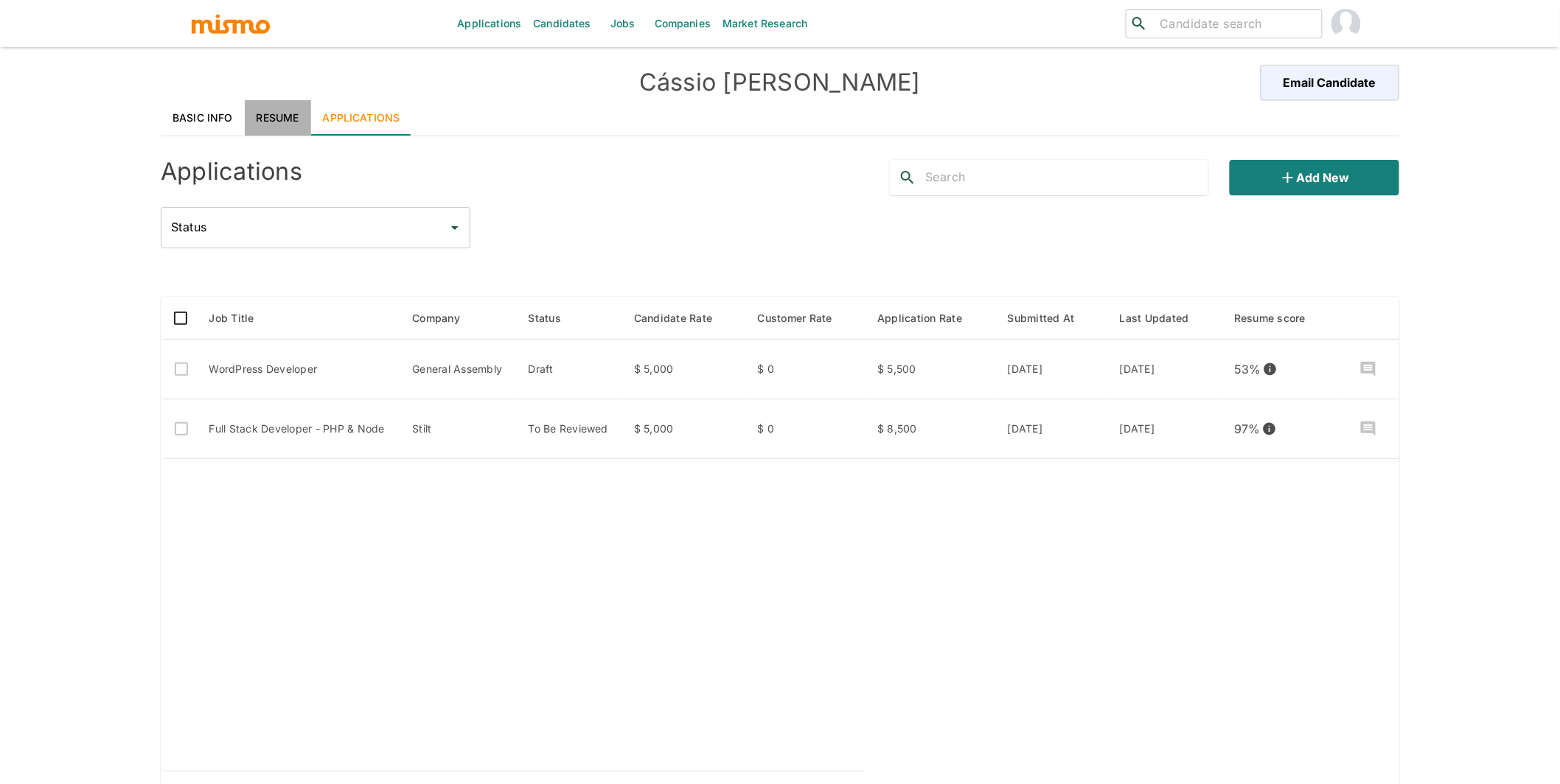
click at [278, 117] on link "Resume" at bounding box center [277, 118] width 66 height 35
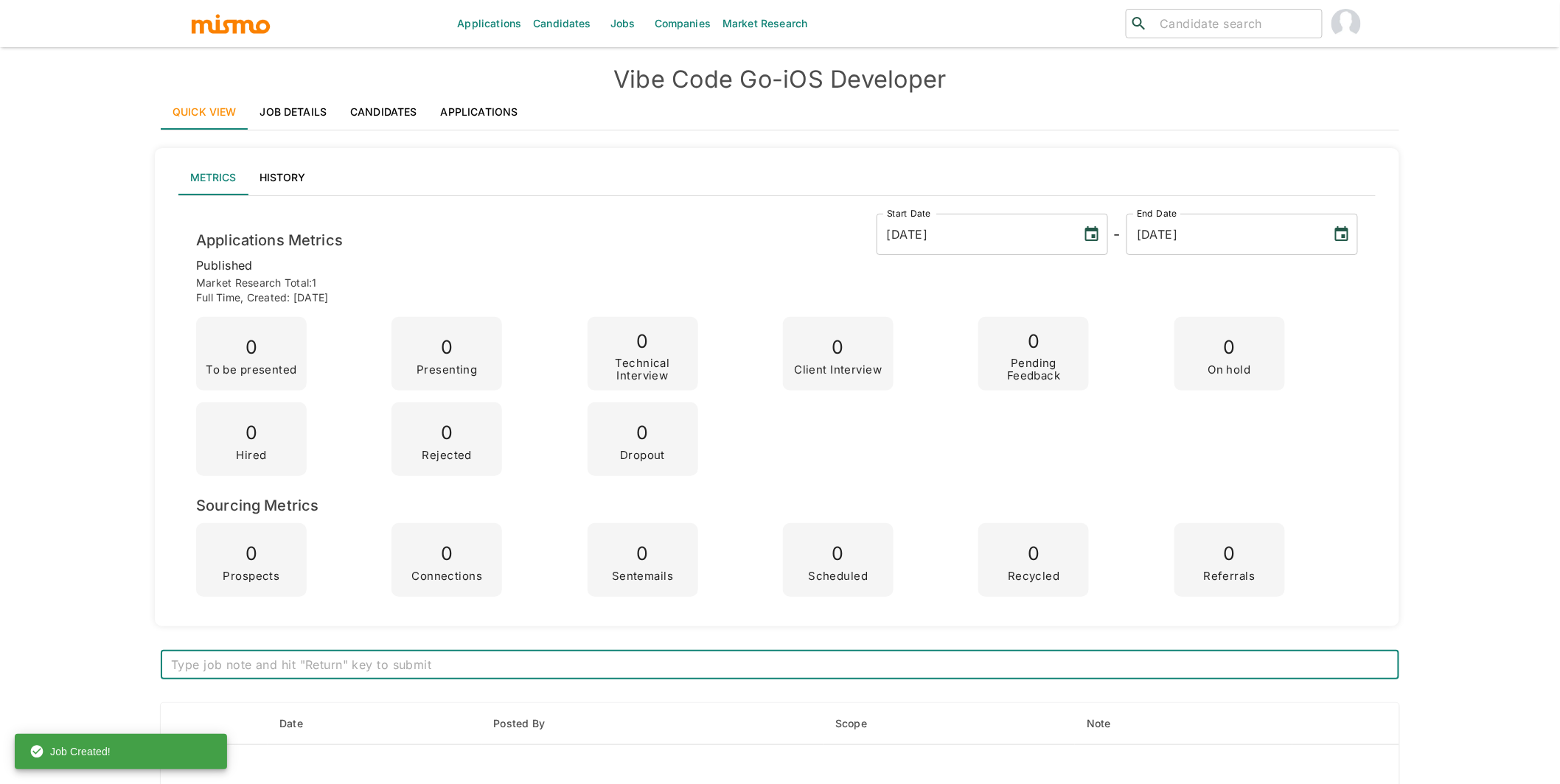
click at [691, 24] on link "Companies" at bounding box center [682, 23] width 68 height 47
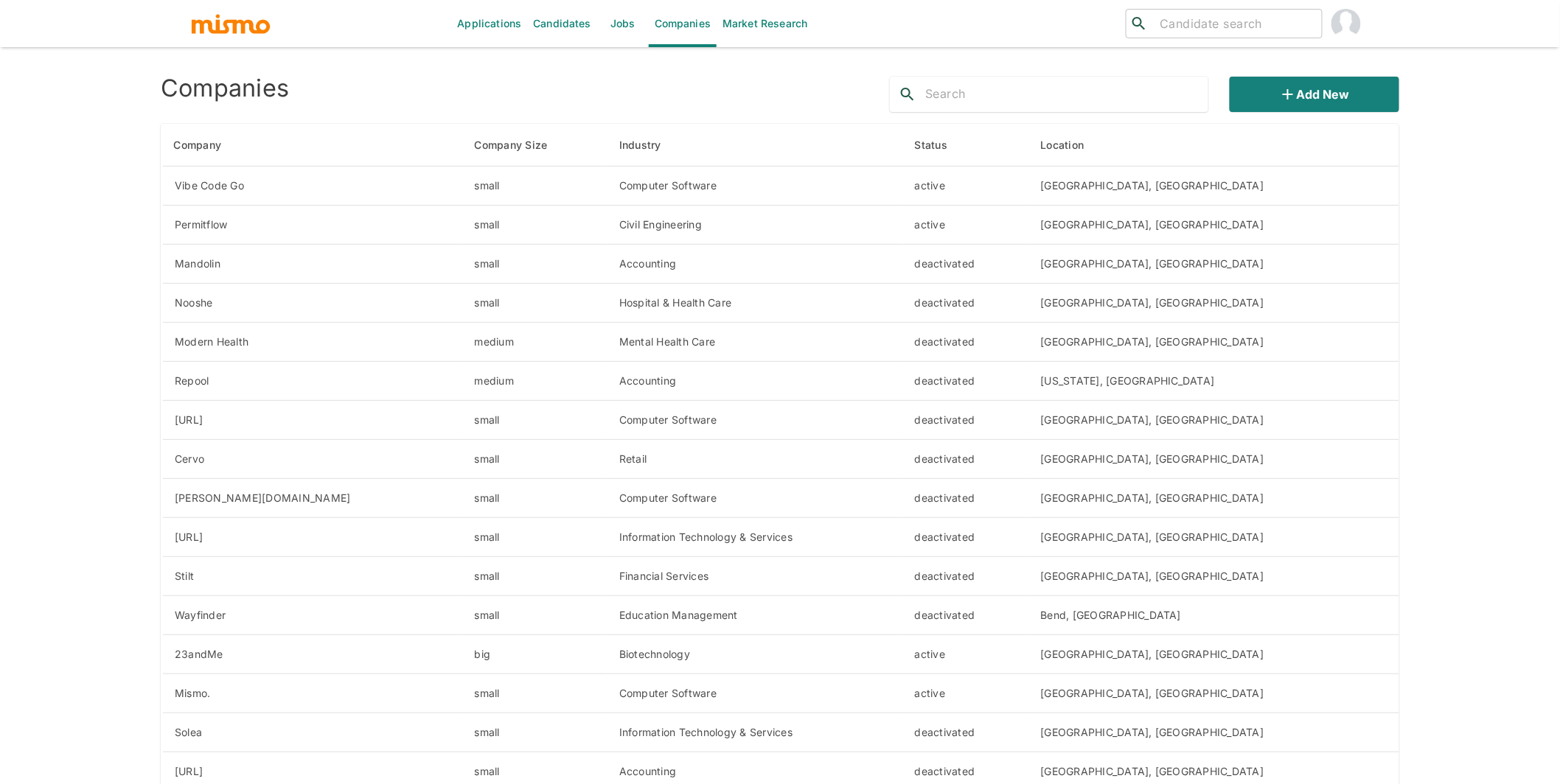
click at [1058, 92] on input "text" at bounding box center [1066, 94] width 283 height 24
type input "flight"
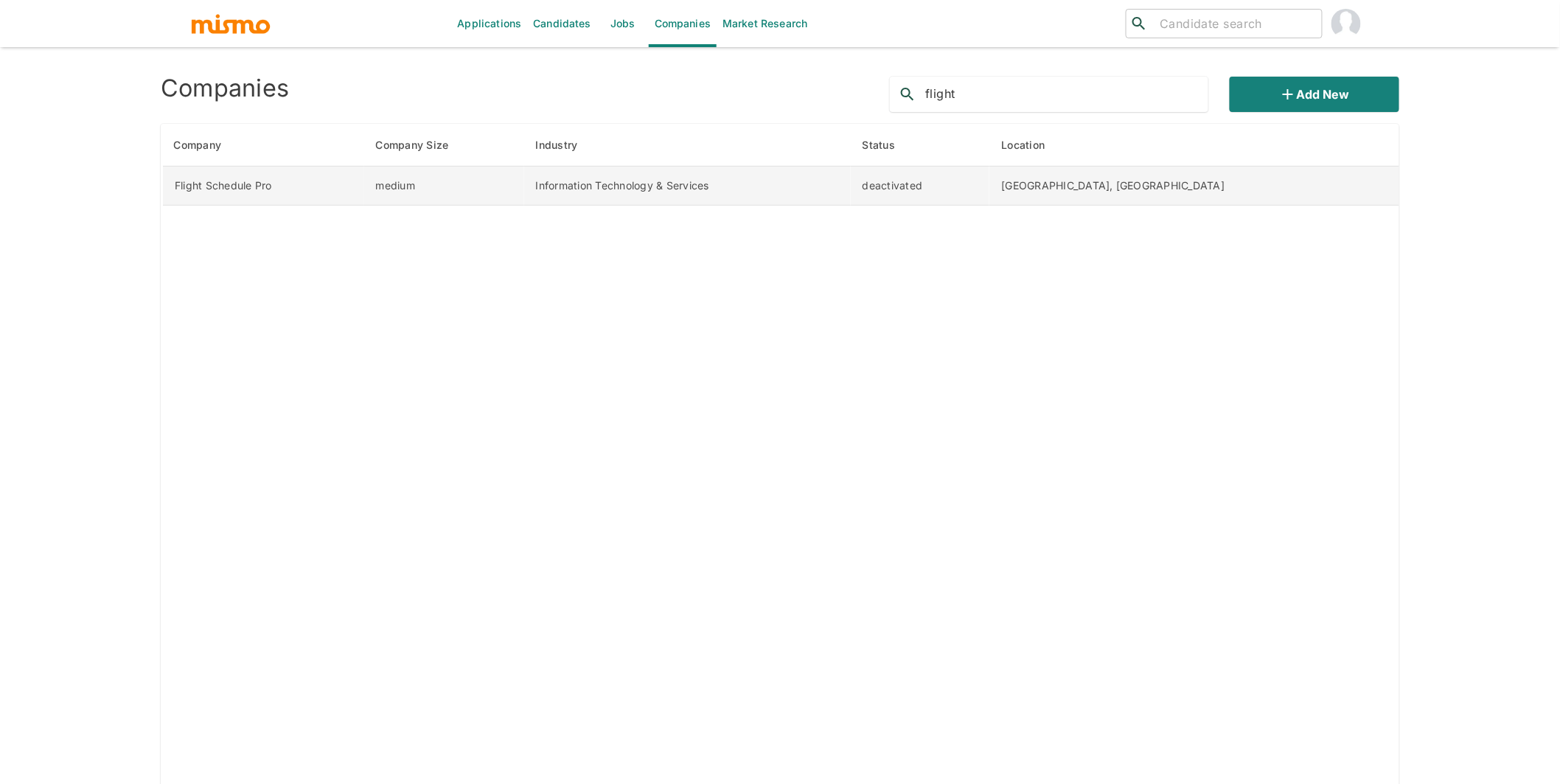
click at [743, 182] on td "Information Technology & Services" at bounding box center [687, 186] width 327 height 39
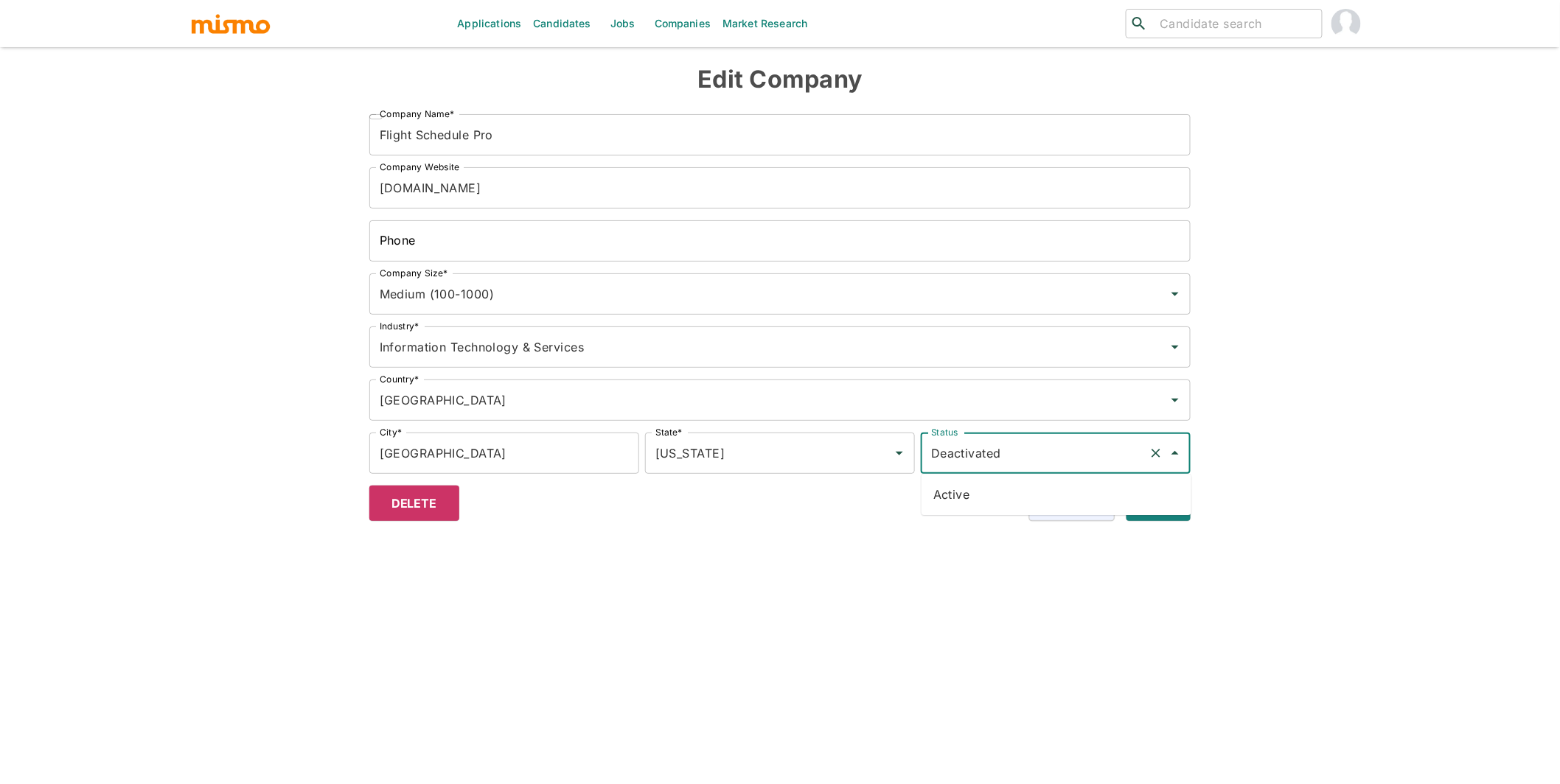
click at [1069, 445] on input "Deactivated" at bounding box center [1035, 452] width 215 height 28
click at [999, 493] on li "Active" at bounding box center [1056, 494] width 269 height 30
type input "Active"
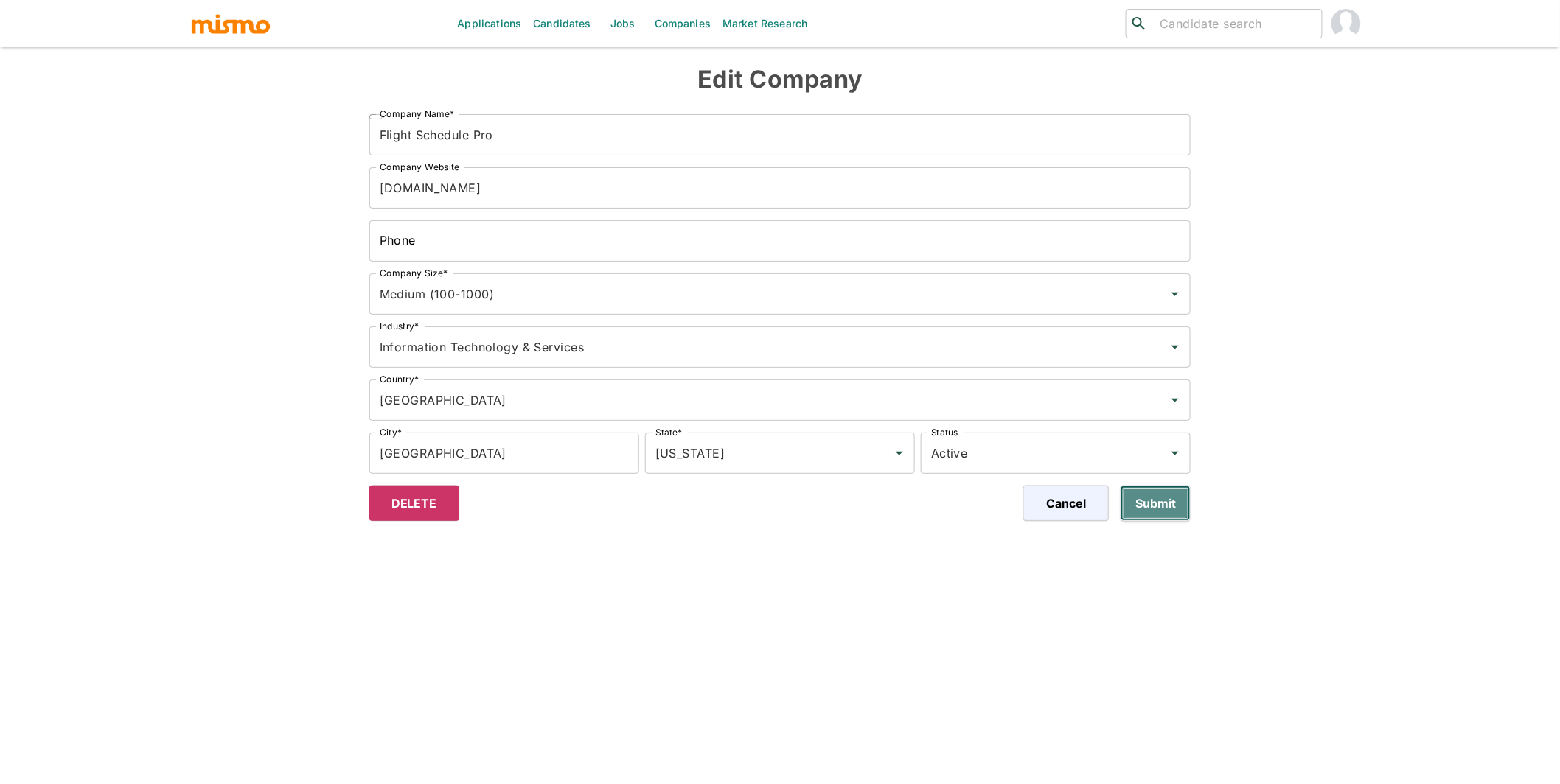
click at [1155, 515] on button "Submit" at bounding box center [1154, 503] width 70 height 35
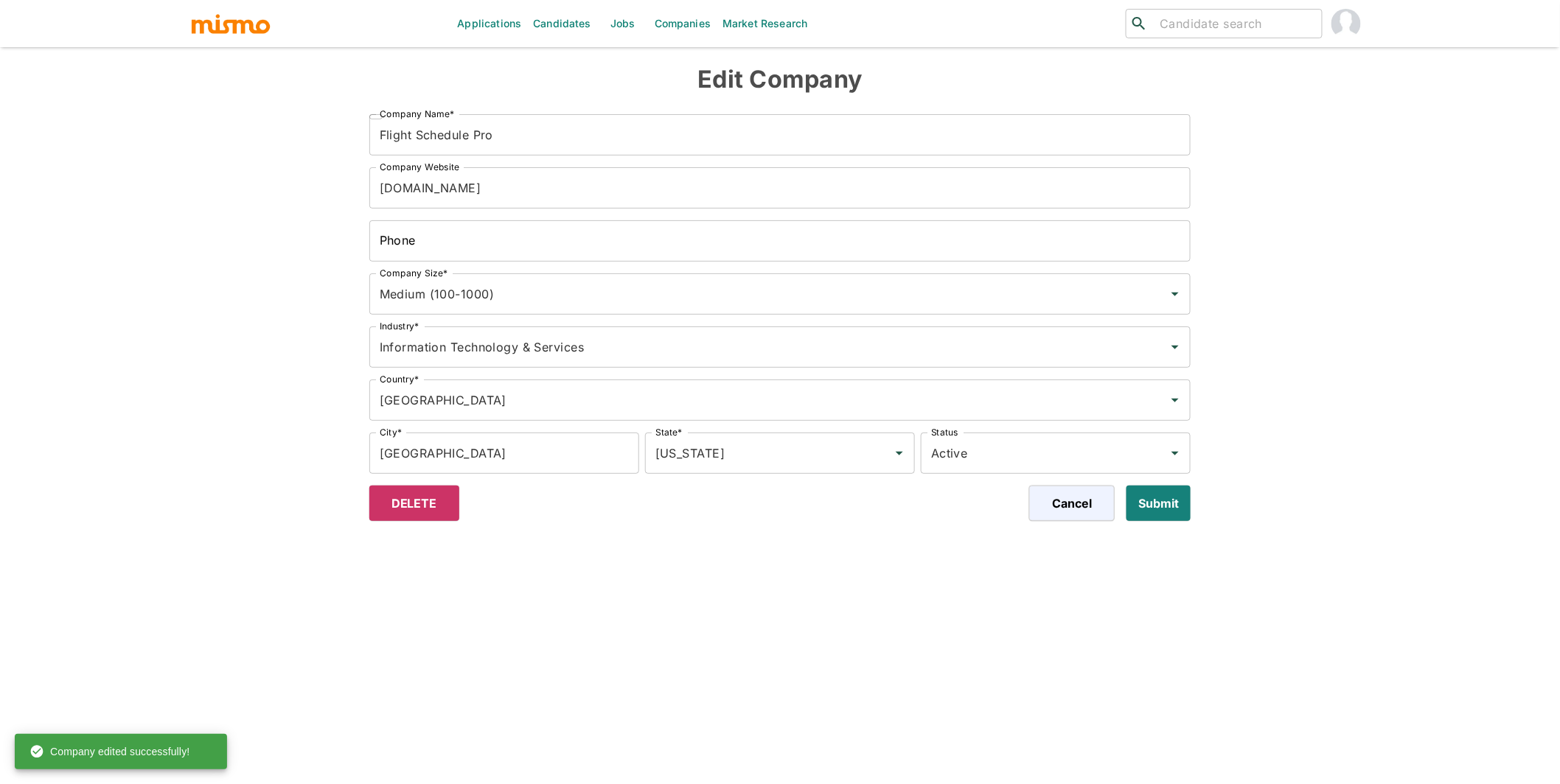
click at [627, 25] on link "Jobs" at bounding box center [623, 23] width 52 height 47
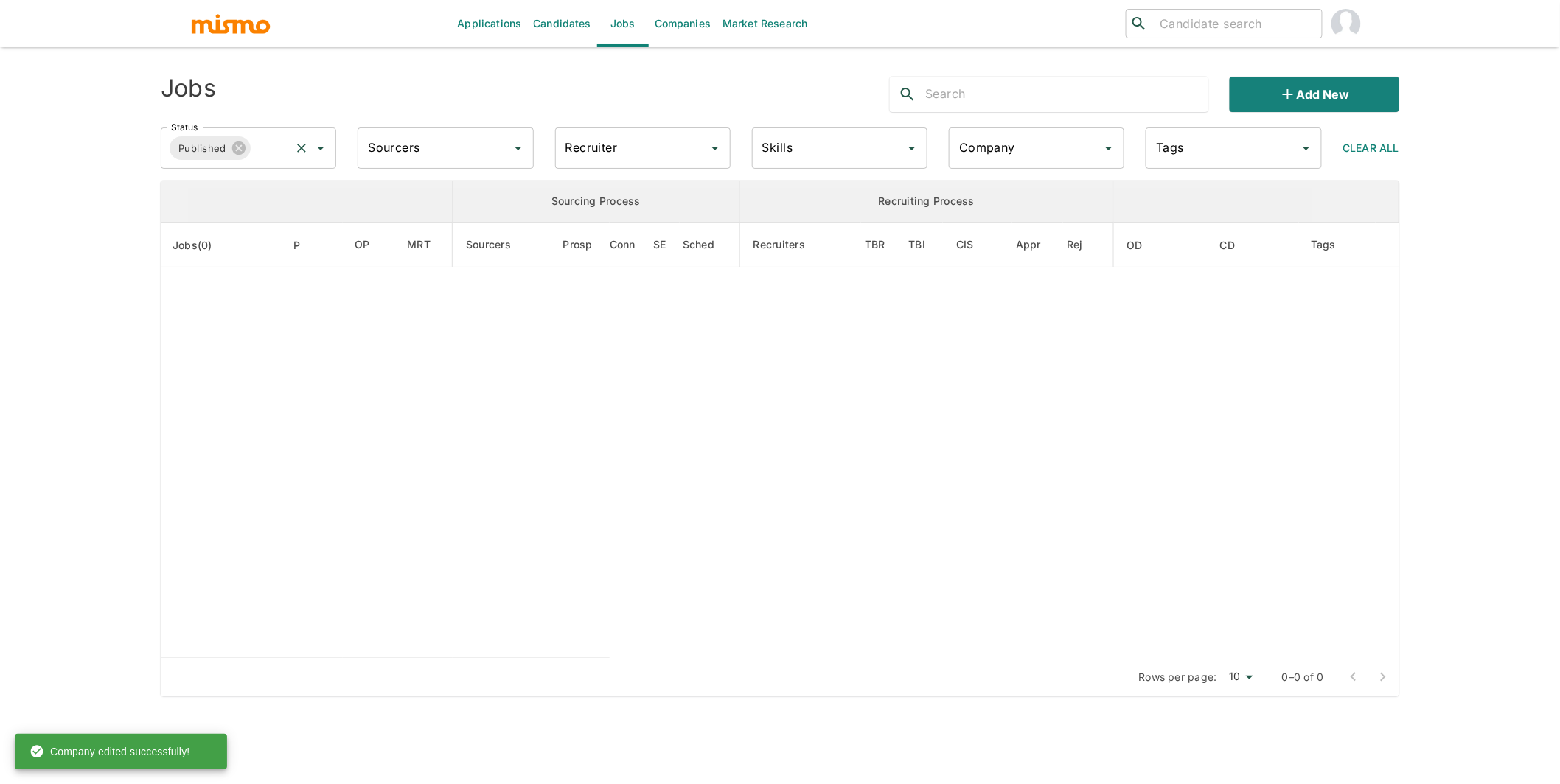
click at [286, 148] on input "Status" at bounding box center [270, 148] width 35 height 28
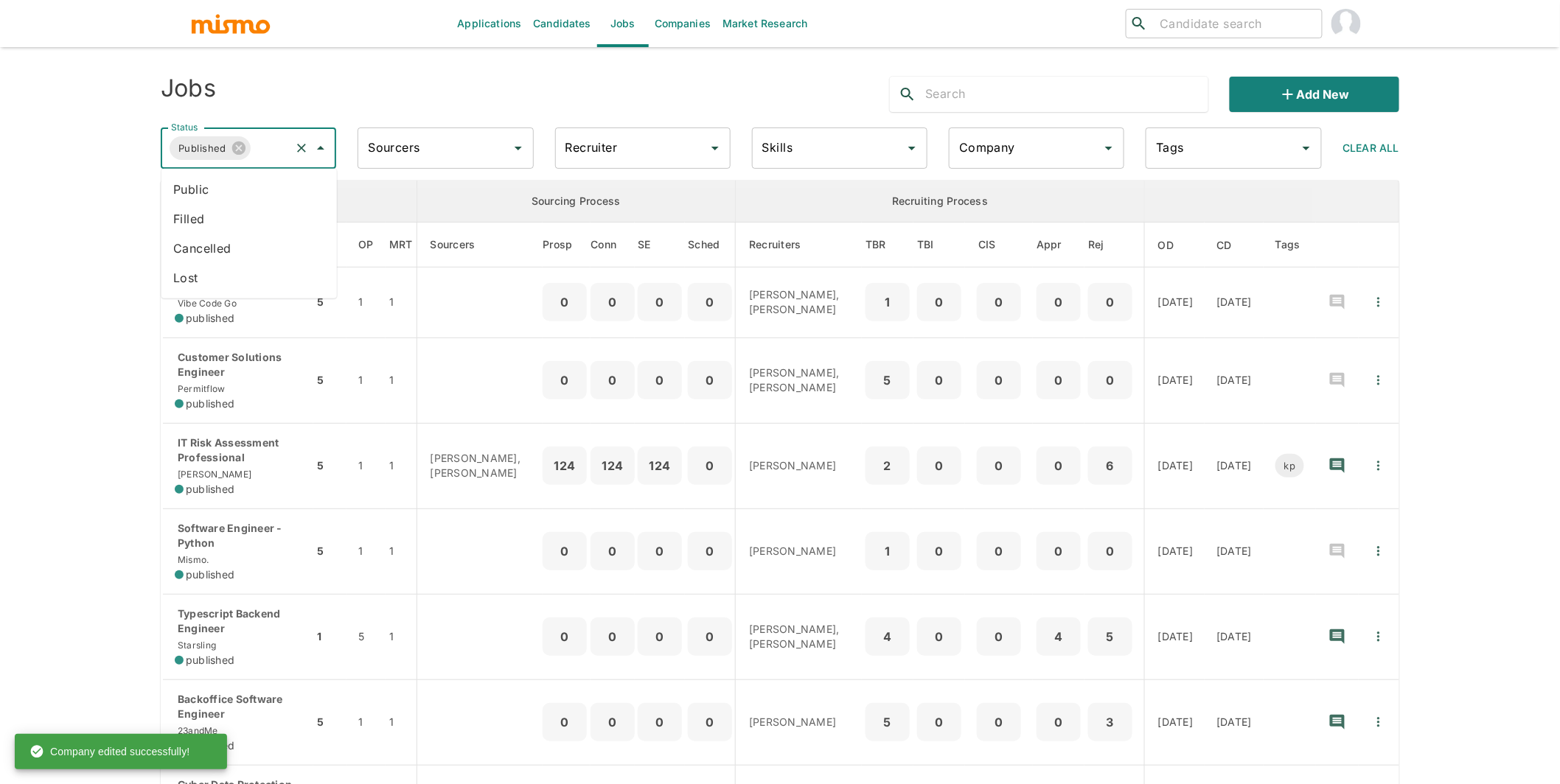
click at [271, 151] on input "Status" at bounding box center [270, 148] width 35 height 28
click at [216, 252] on li "Cancelled" at bounding box center [248, 248] width 175 height 30
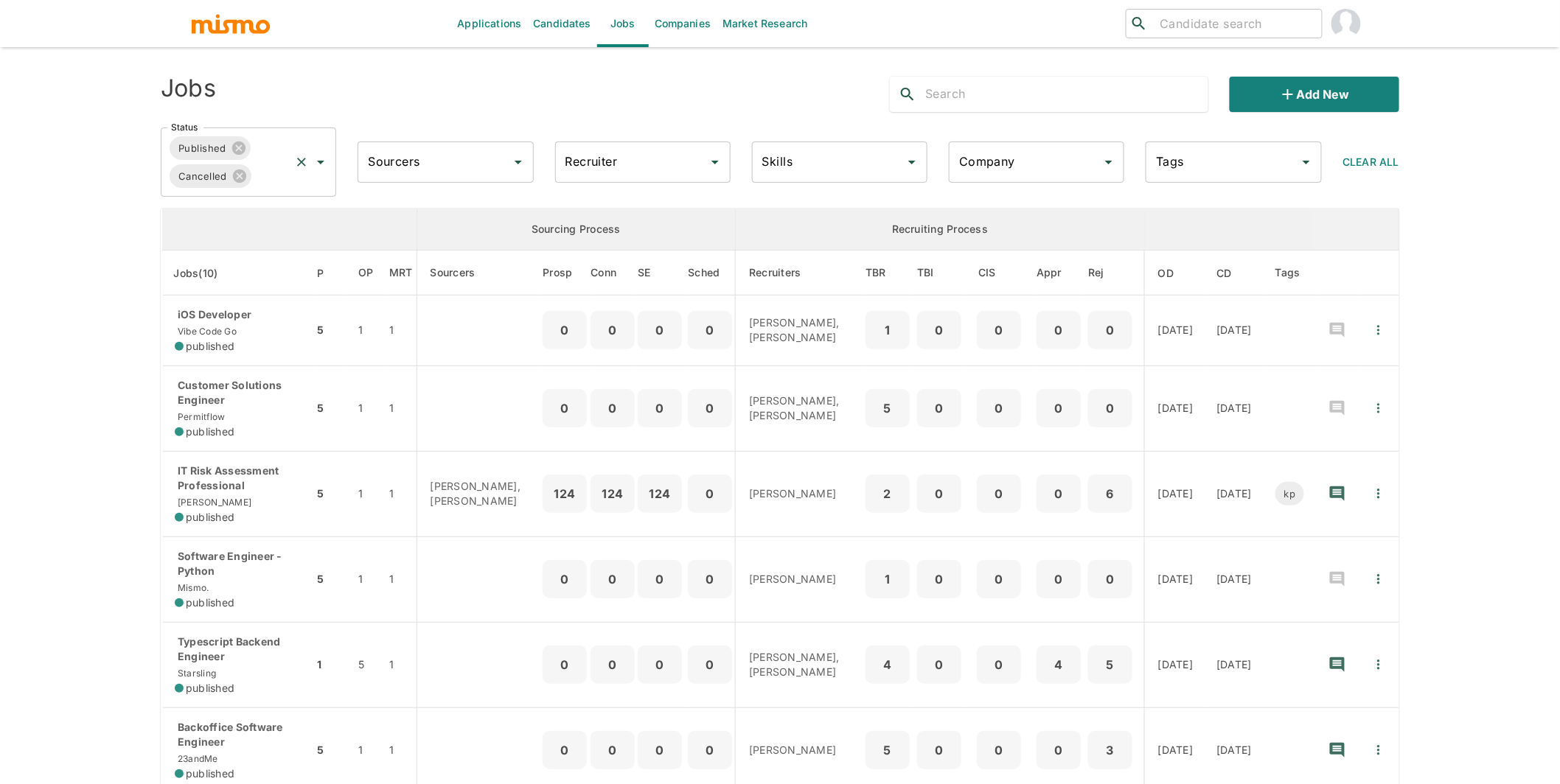
click at [270, 185] on input "Status" at bounding box center [270, 175] width 35 height 28
click at [199, 276] on li "Lost" at bounding box center [248, 276] width 175 height 30
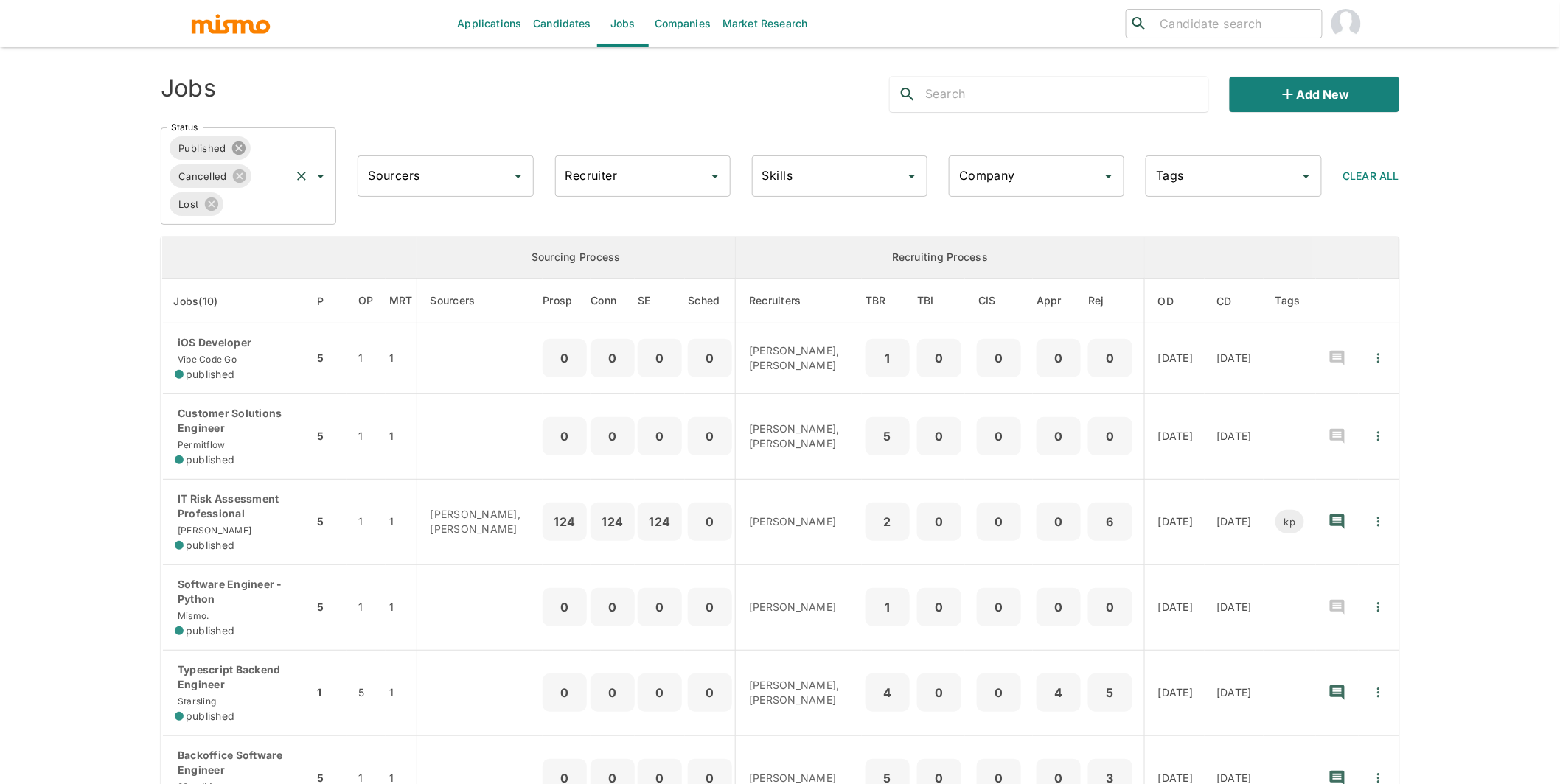
click at [241, 146] on icon at bounding box center [239, 148] width 16 height 16
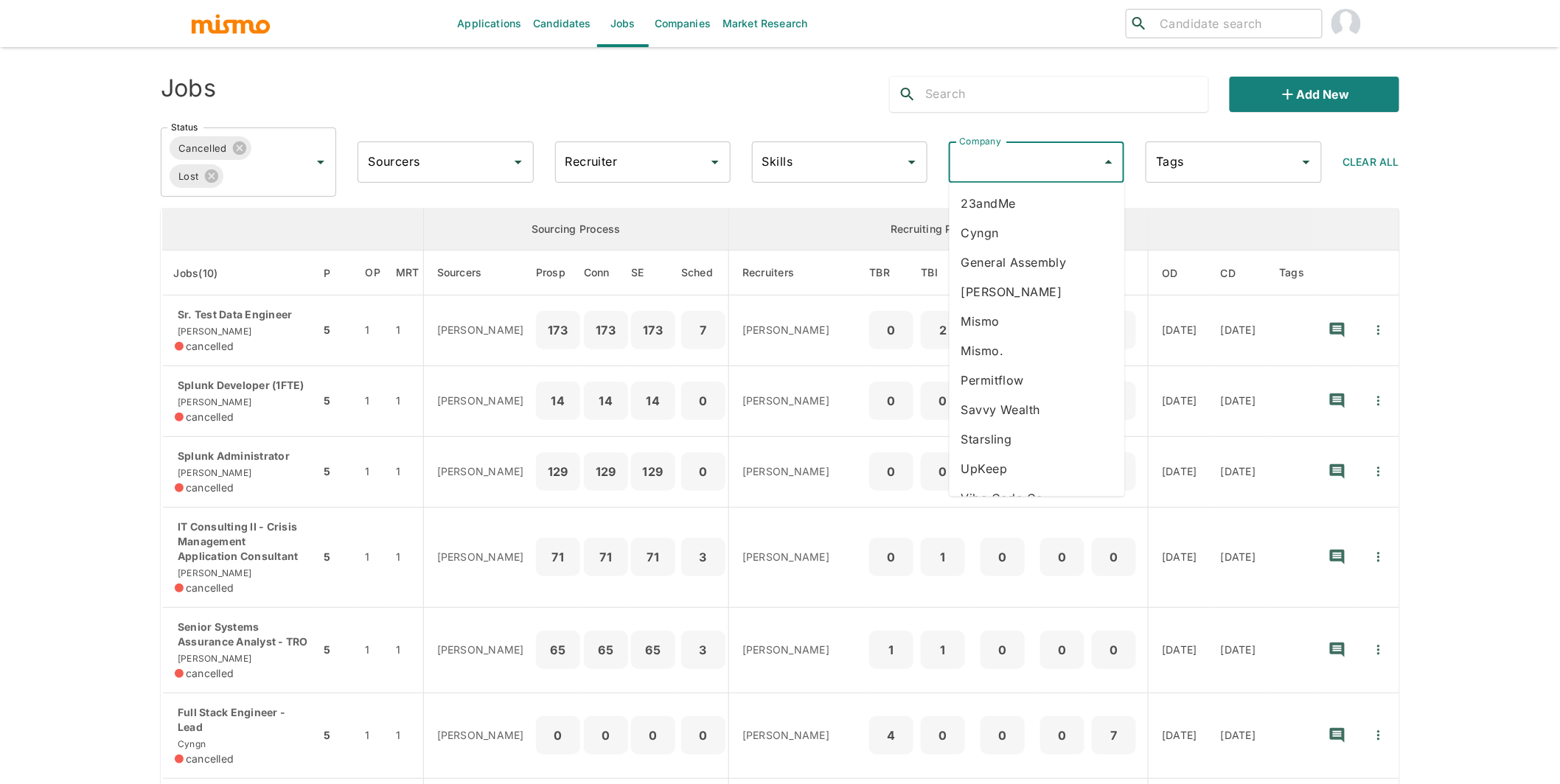
click at [1035, 153] on input "Company" at bounding box center [1025, 162] width 140 height 28
type input "fl"
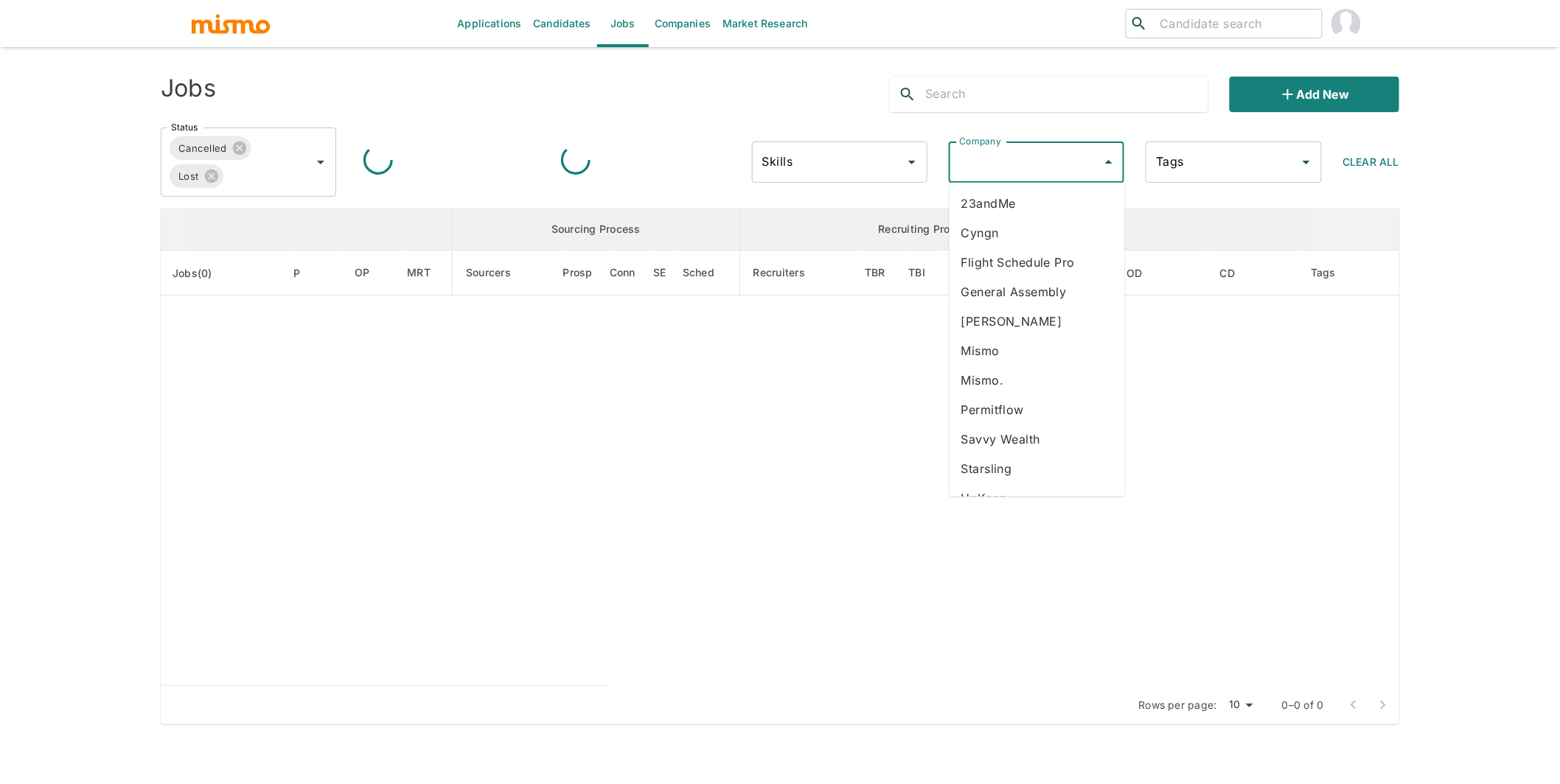
click at [1019, 170] on input "Company" at bounding box center [1025, 162] width 140 height 28
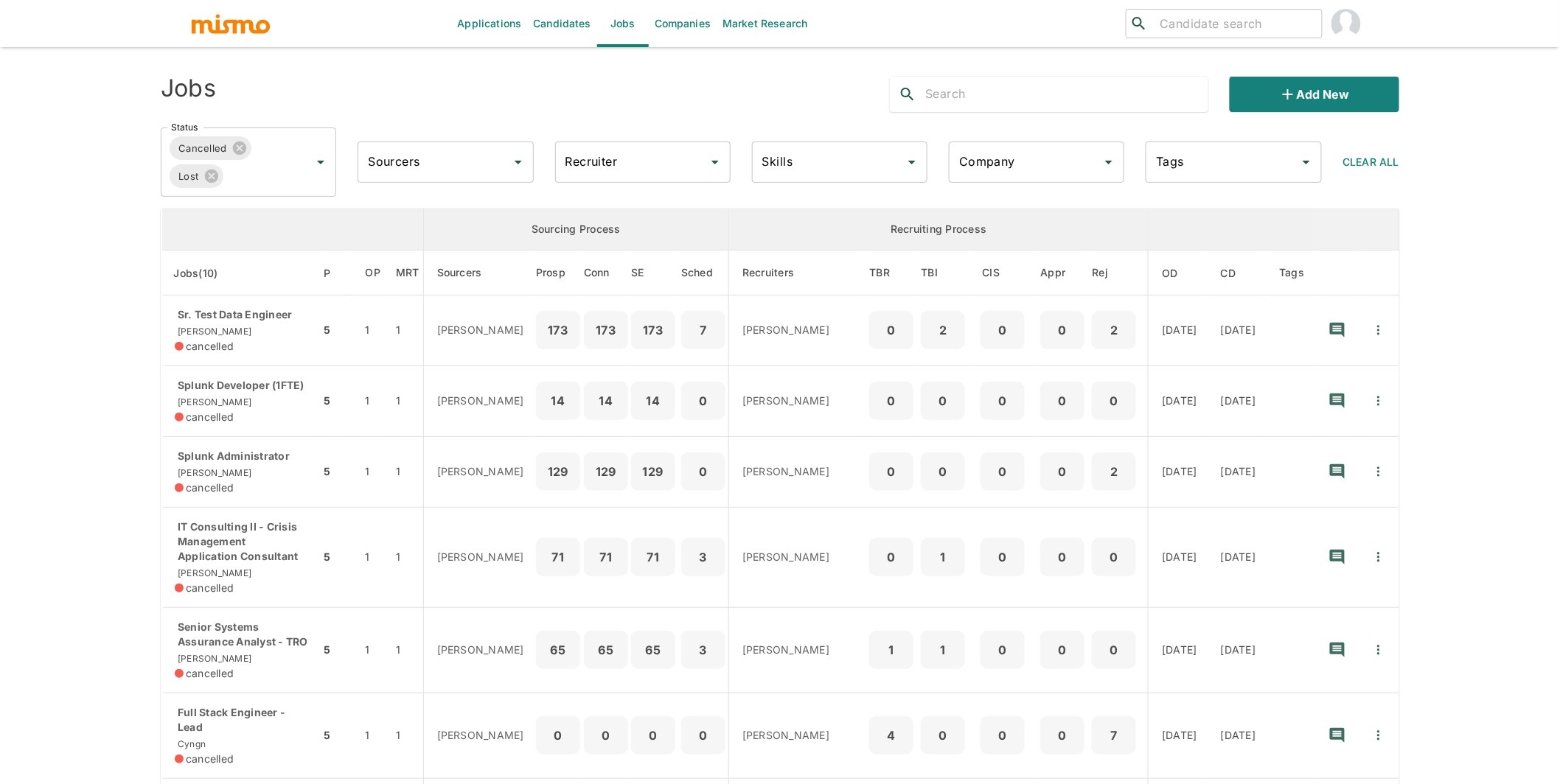
click at [1019, 170] on input "Company" at bounding box center [1025, 162] width 140 height 28
type input "fli"
click at [1042, 207] on li "Flight Schedule Pro" at bounding box center [1036, 203] width 175 height 30
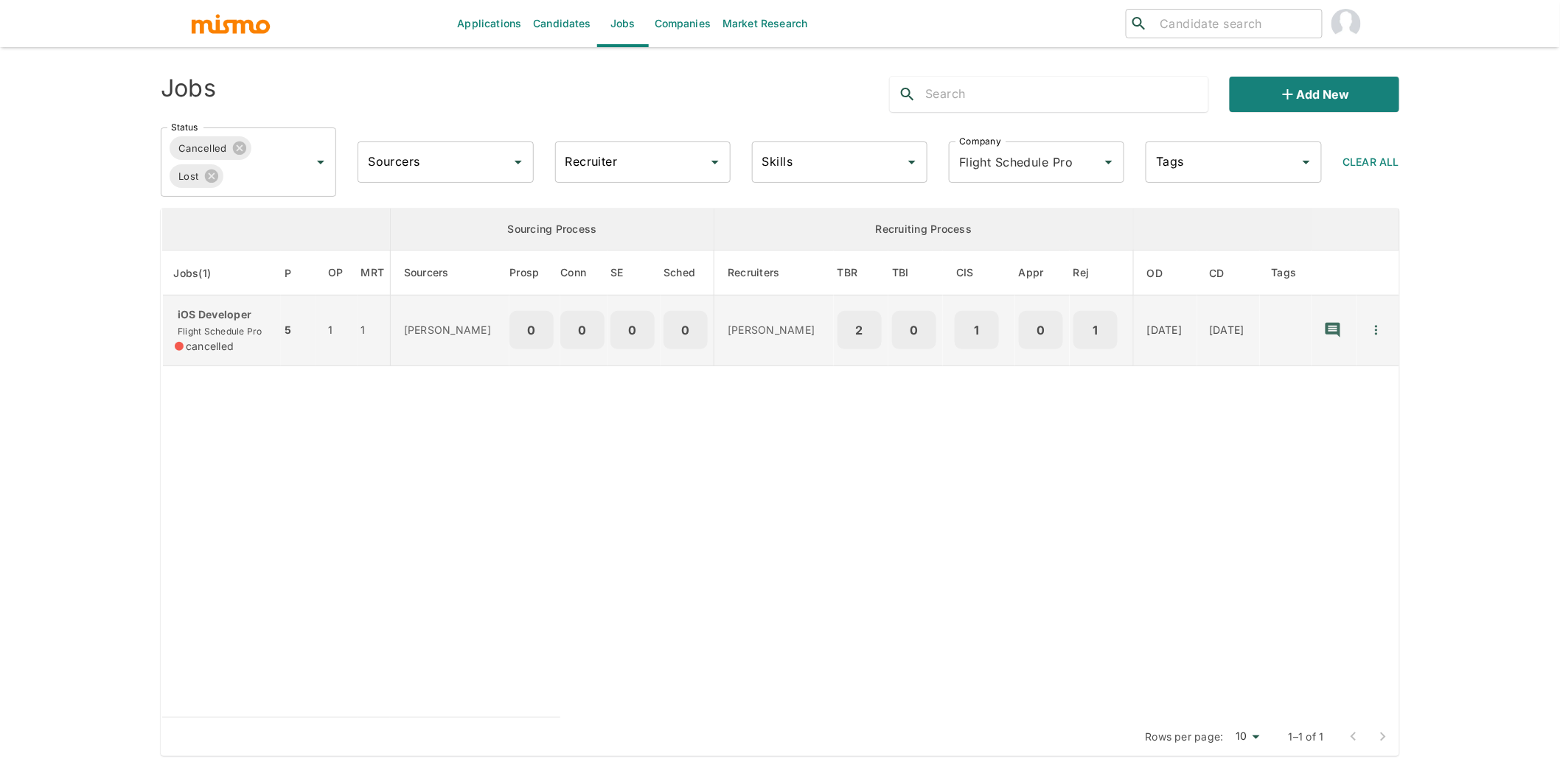
click at [231, 328] on span "Flight Schedule Pro" at bounding box center [218, 332] width 87 height 12
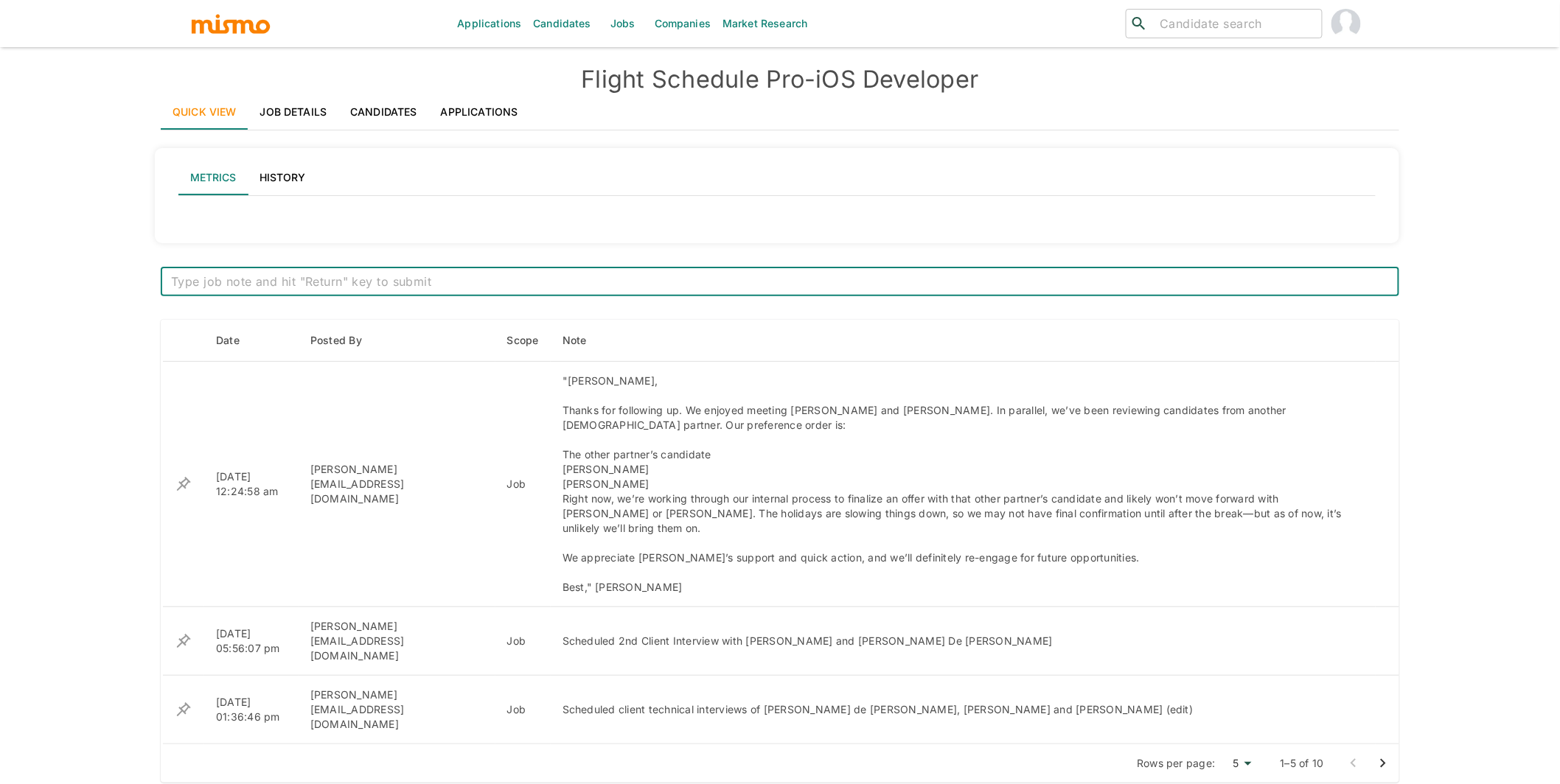
click at [473, 109] on link "Applications" at bounding box center [478, 111] width 101 height 35
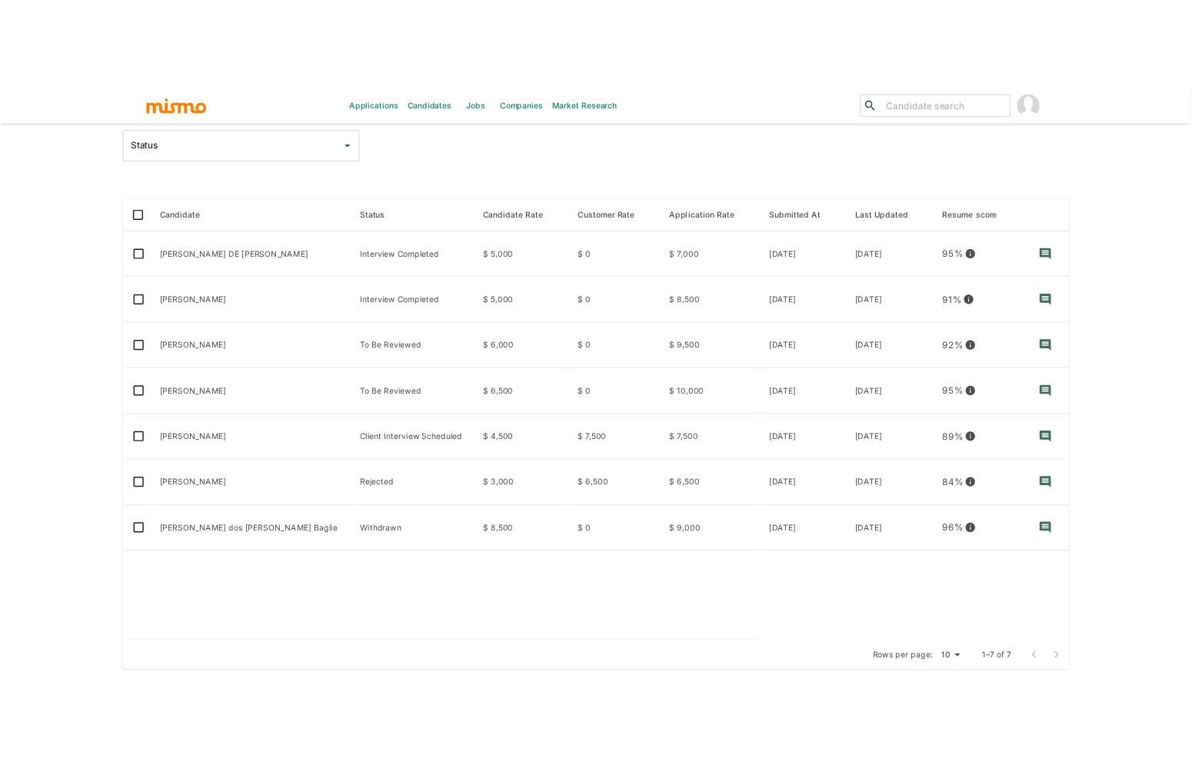
scroll to position [149, 0]
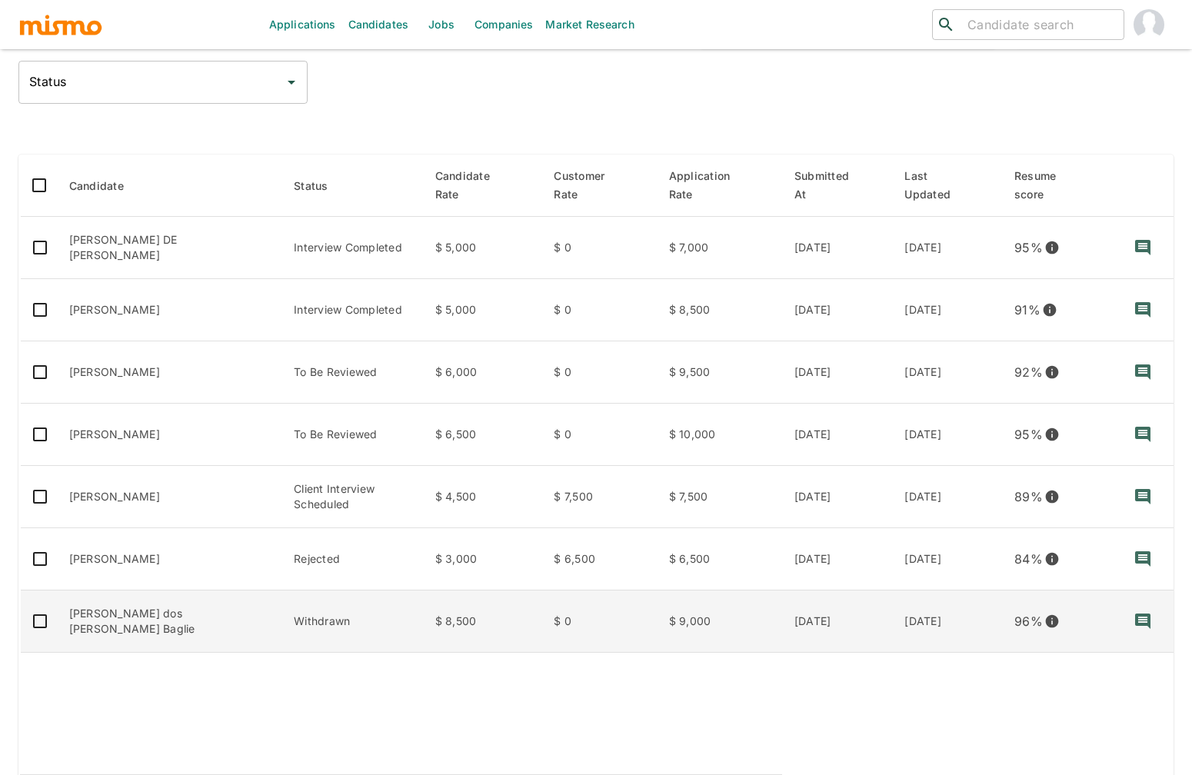
click at [187, 638] on td "[PERSON_NAME] dos [PERSON_NAME] Baglie" at bounding box center [169, 621] width 225 height 62
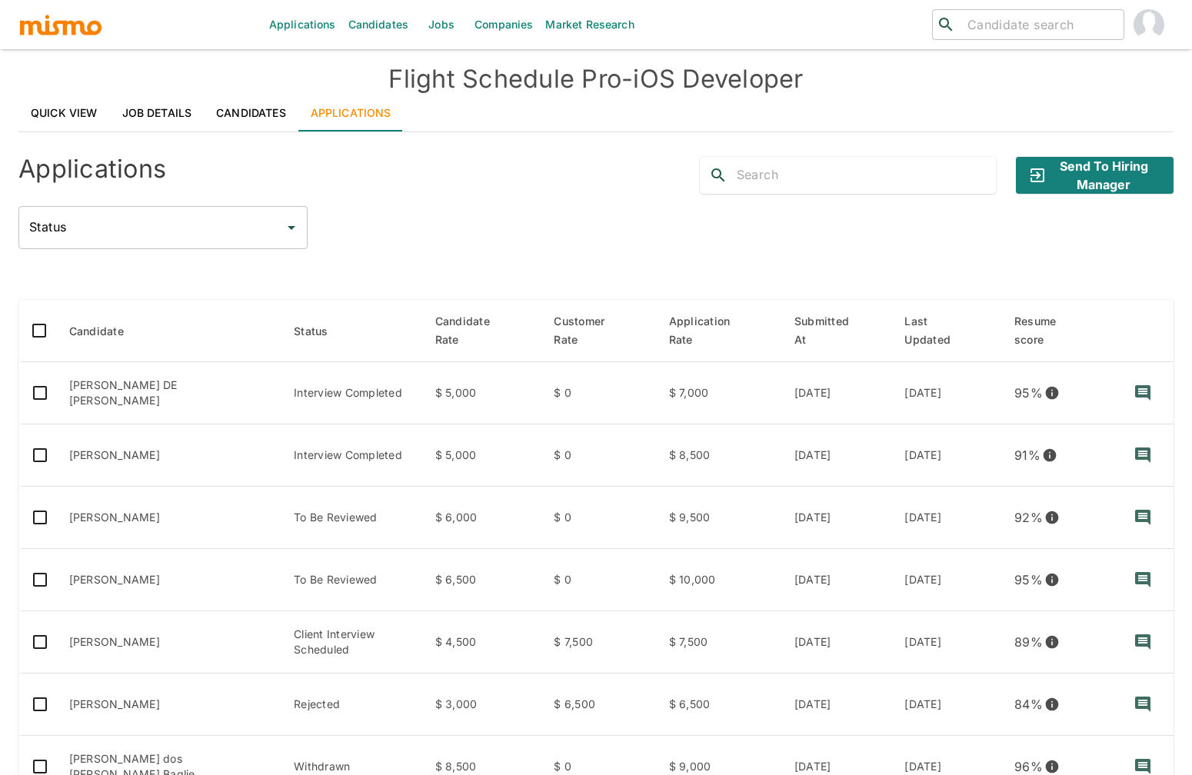
scroll to position [0, 0]
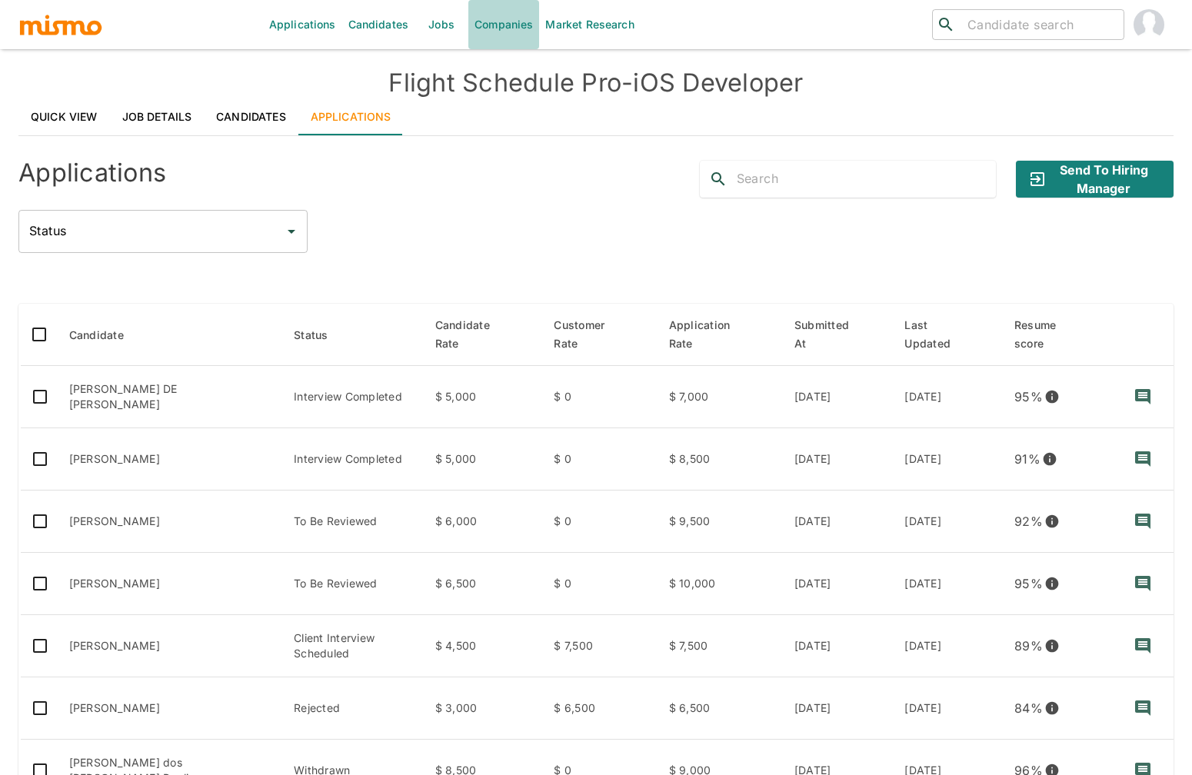
click at [519, 35] on link "Companies" at bounding box center [503, 24] width 71 height 49
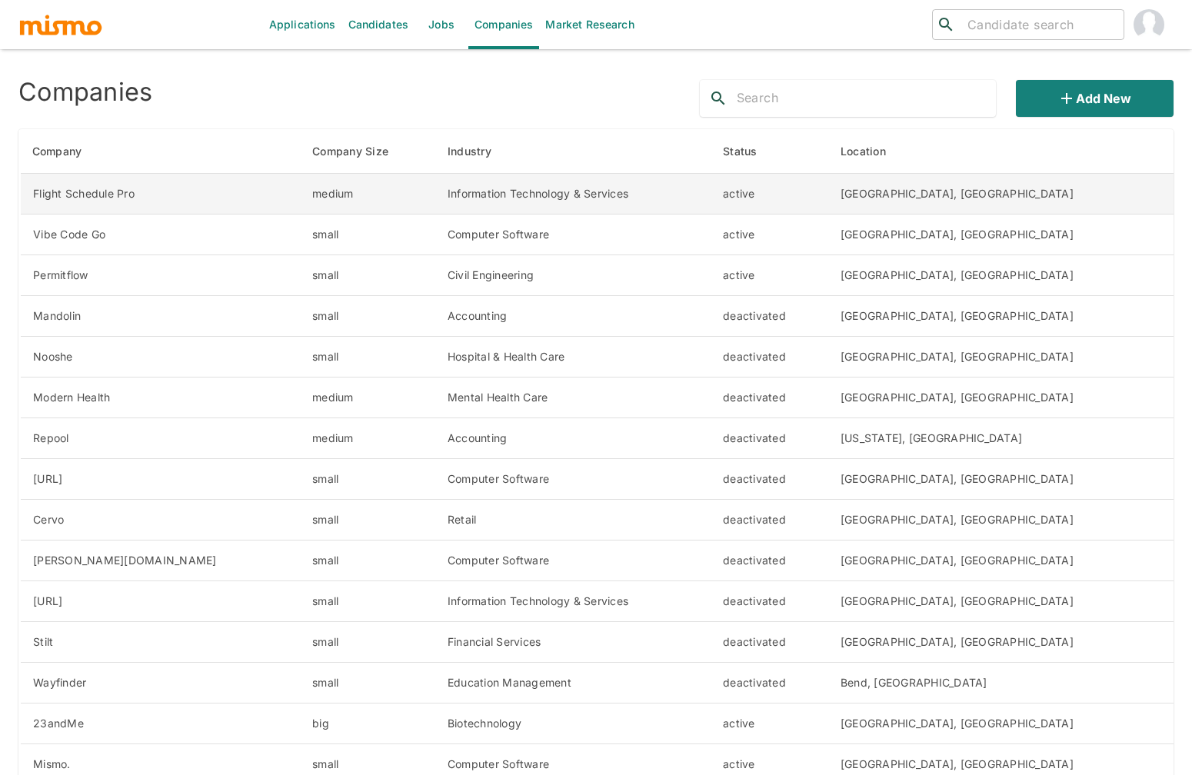
click at [574, 193] on td "Information Technology & Services" at bounding box center [572, 194] width 275 height 41
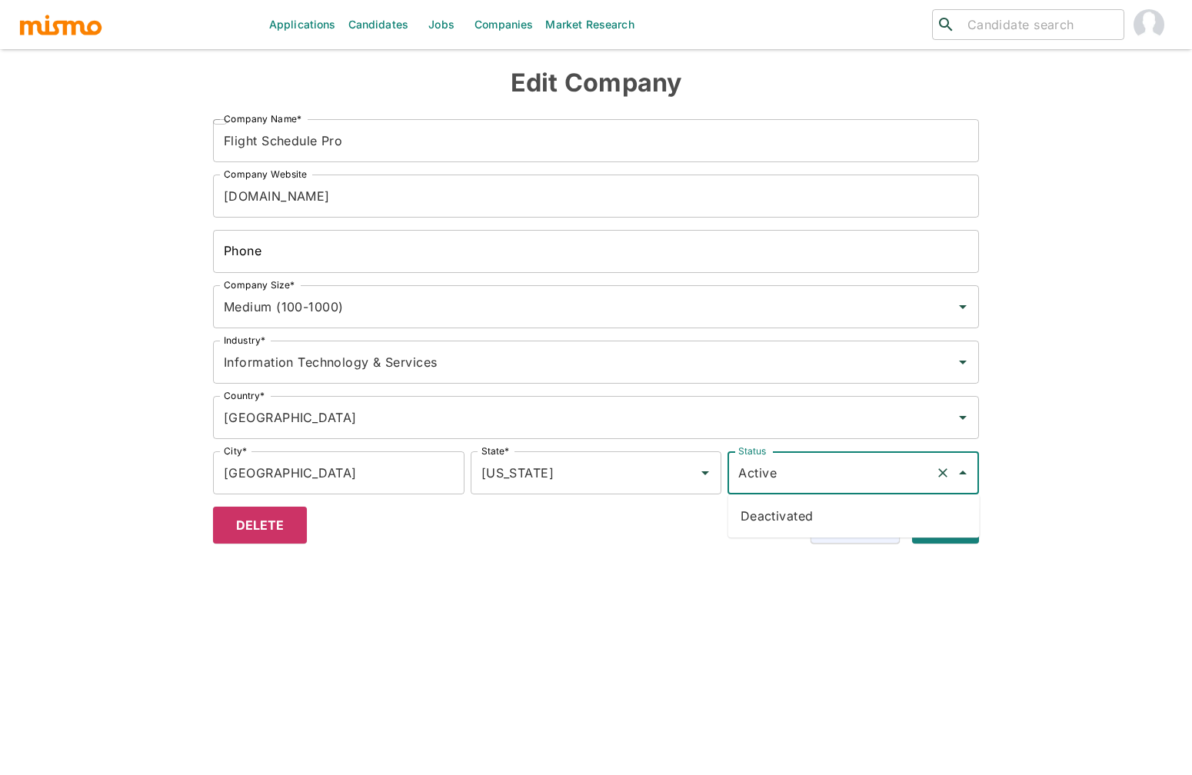
click at [902, 481] on input "Active" at bounding box center [831, 472] width 194 height 29
click at [816, 508] on li "Deactivated" at bounding box center [853, 515] width 251 height 31
type input "Deactivated"
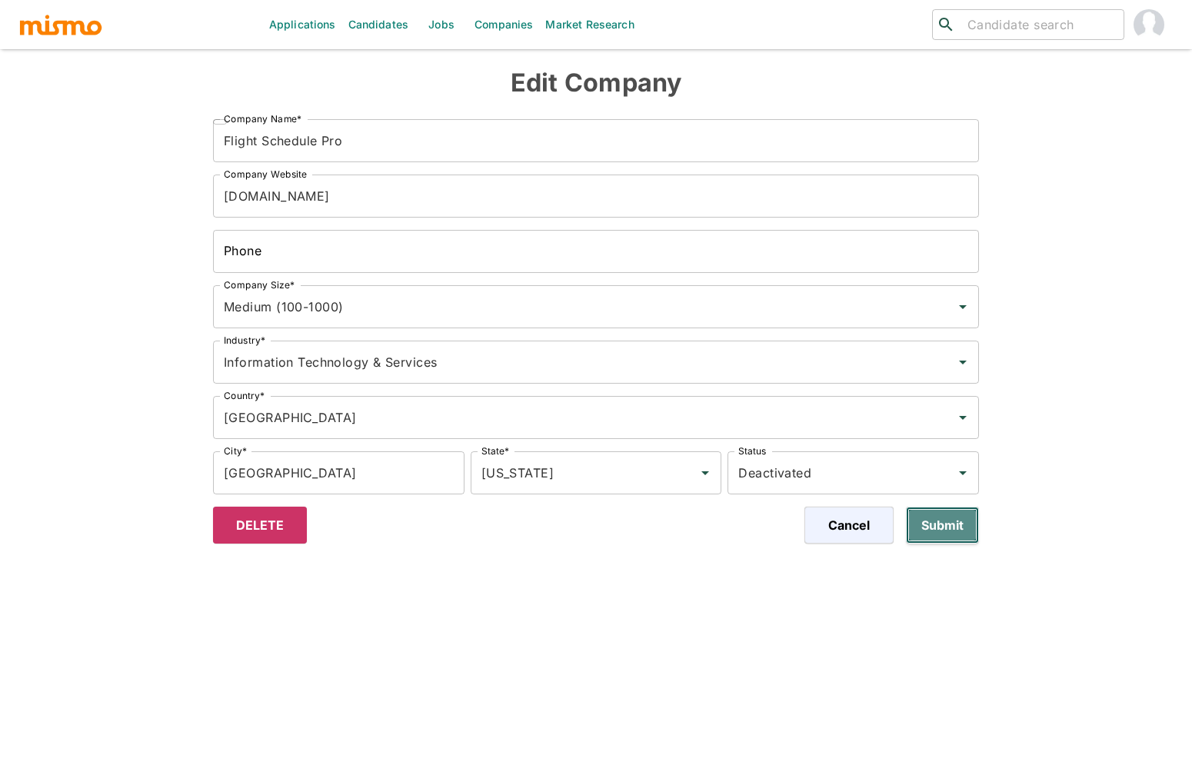
click at [943, 530] on button "Submit" at bounding box center [942, 525] width 73 height 37
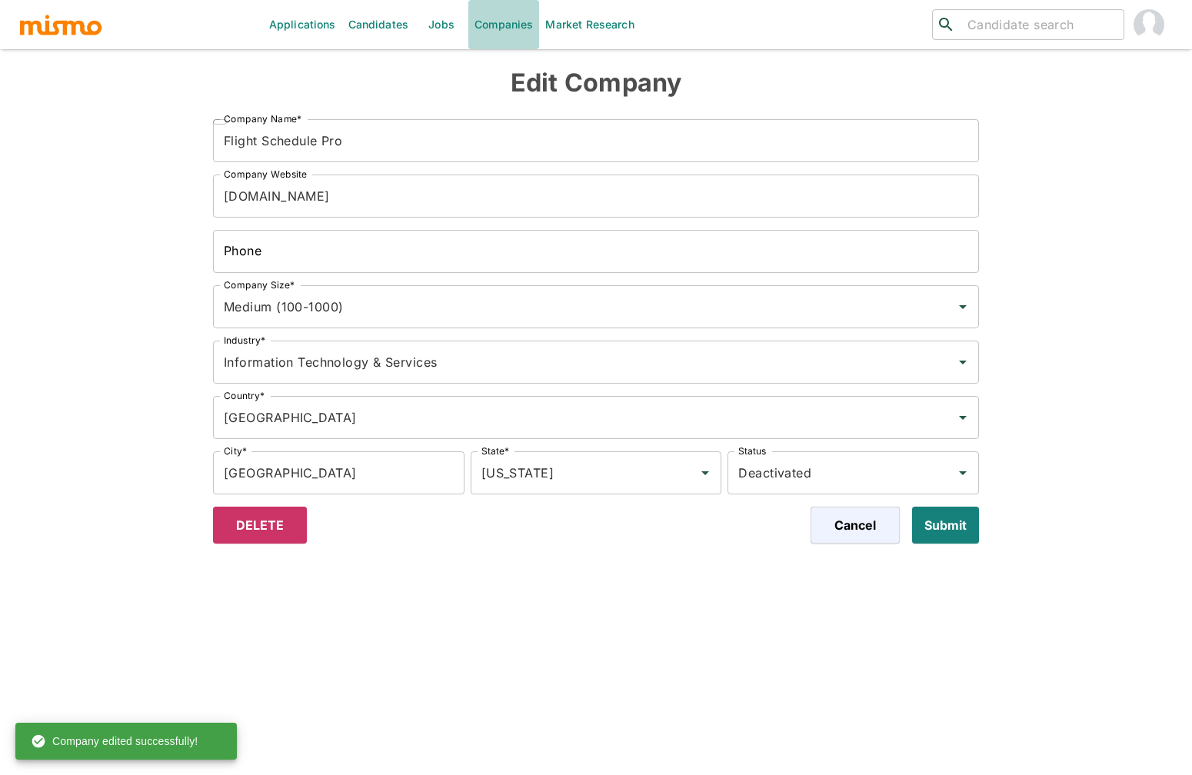
click at [481, 24] on link "Companies" at bounding box center [503, 24] width 71 height 49
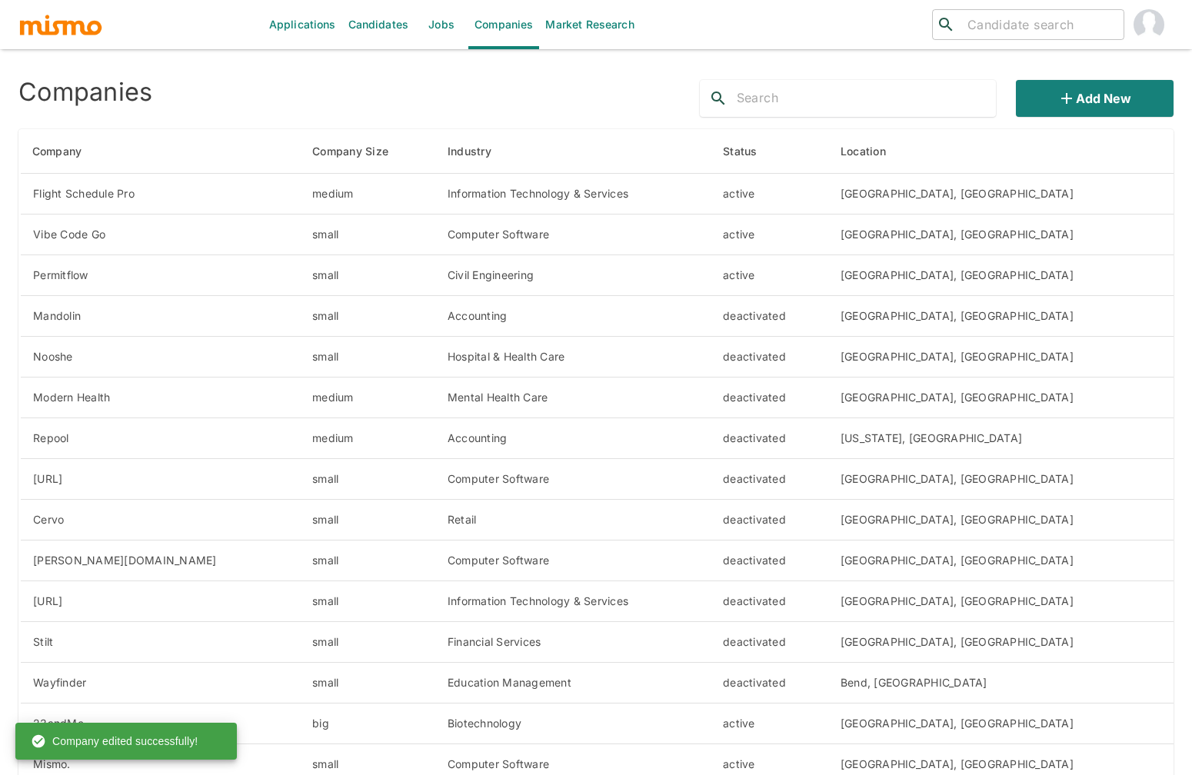
click at [436, 31] on link "Jobs" at bounding box center [441, 24] width 54 height 49
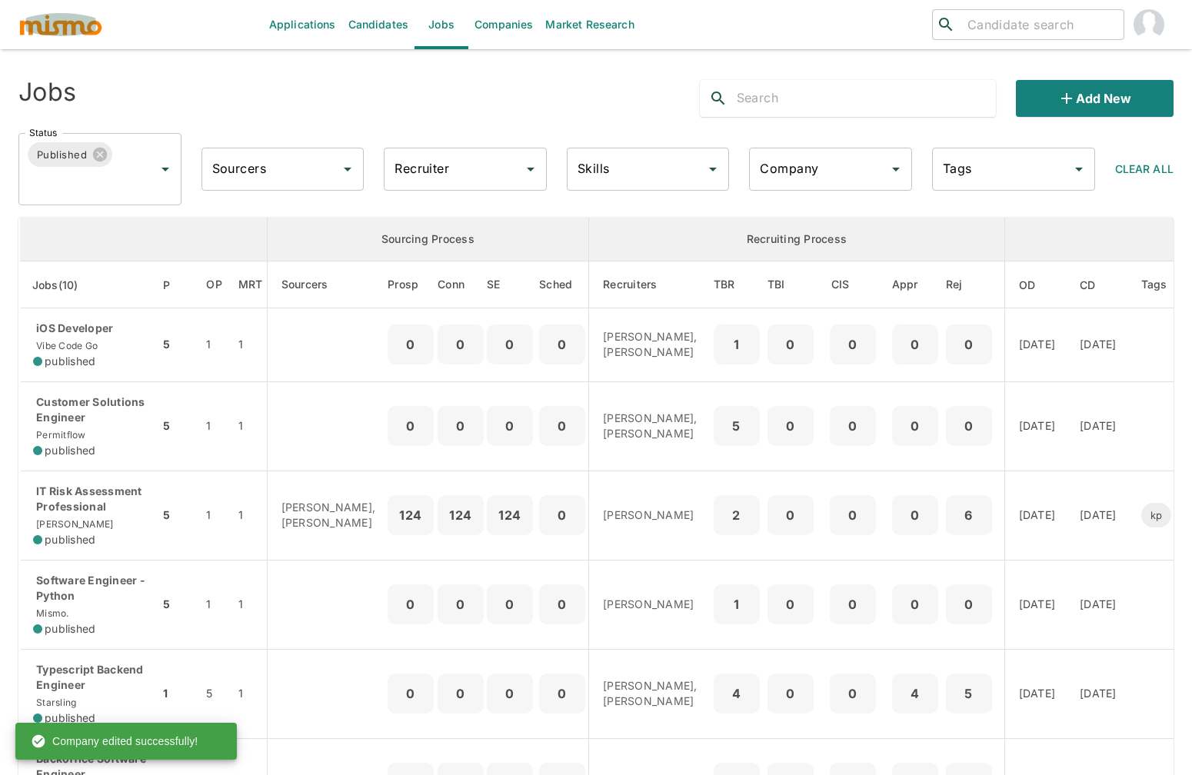
click at [90, 30] on img "button" at bounding box center [60, 24] width 85 height 23
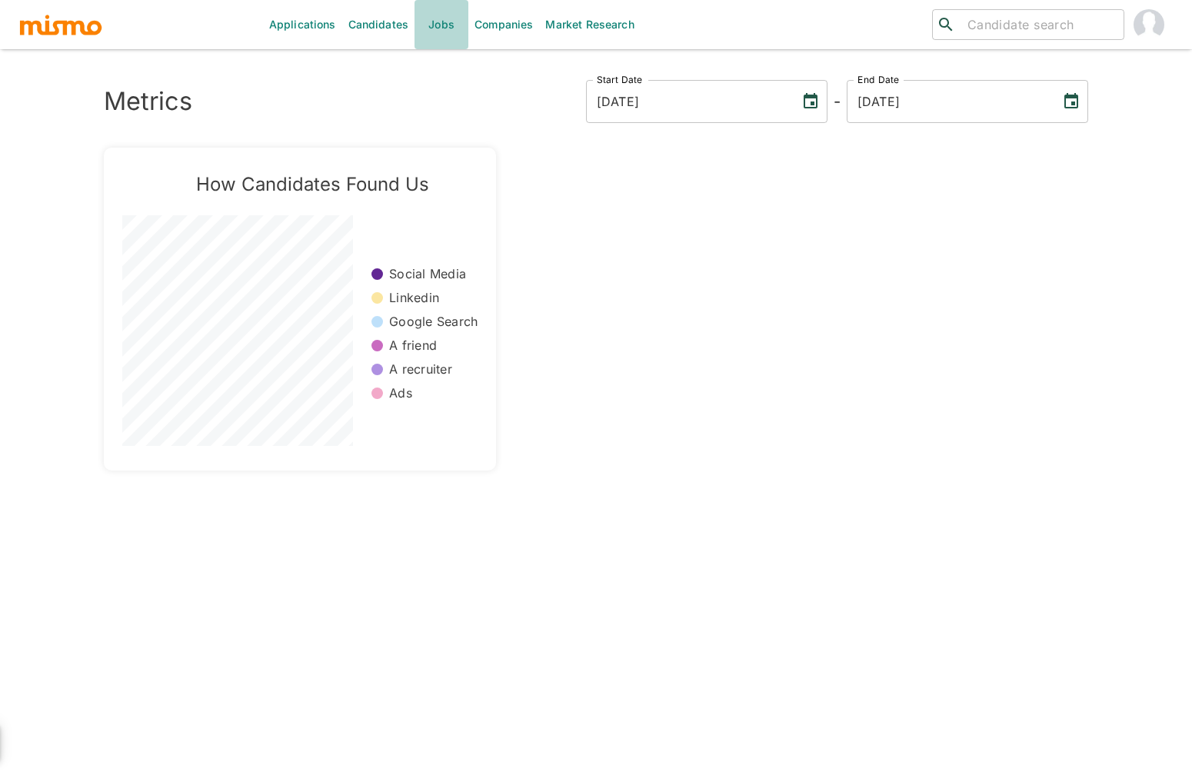
click at [427, 27] on link "Jobs" at bounding box center [441, 24] width 54 height 49
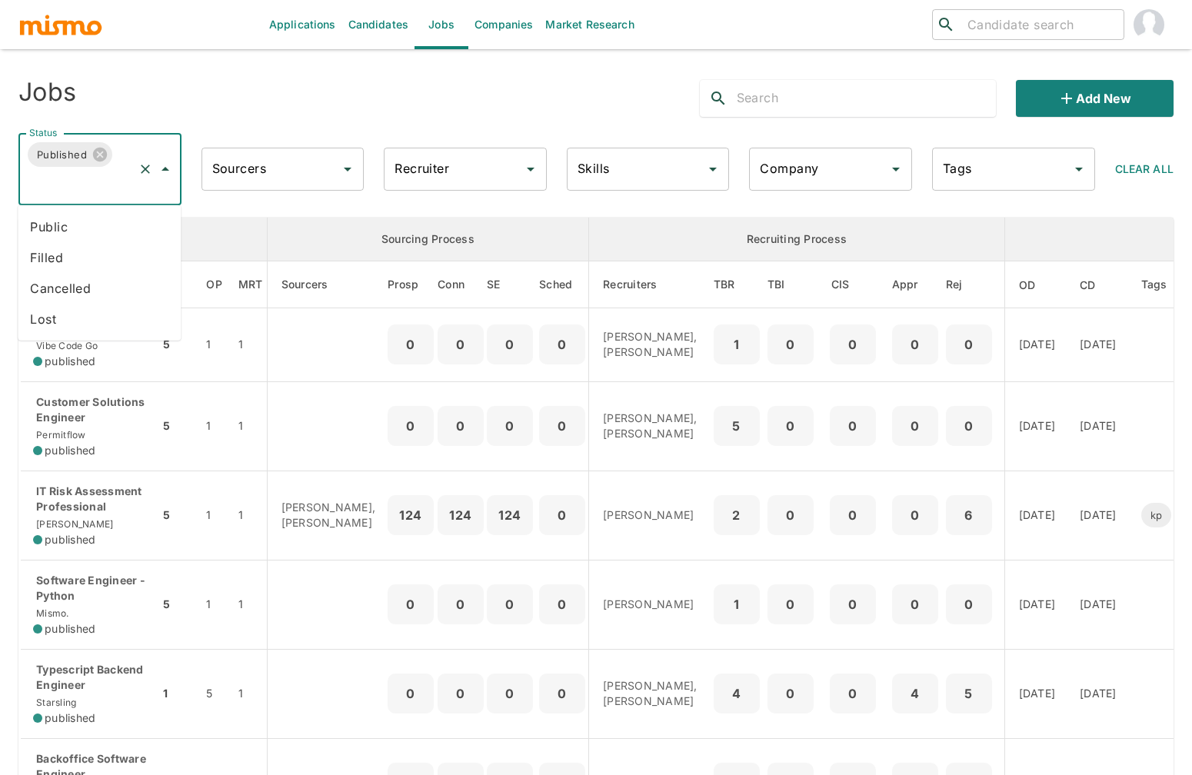
click at [73, 185] on input "Status" at bounding box center [78, 183] width 106 height 29
click at [44, 233] on li "Public" at bounding box center [99, 226] width 163 height 31
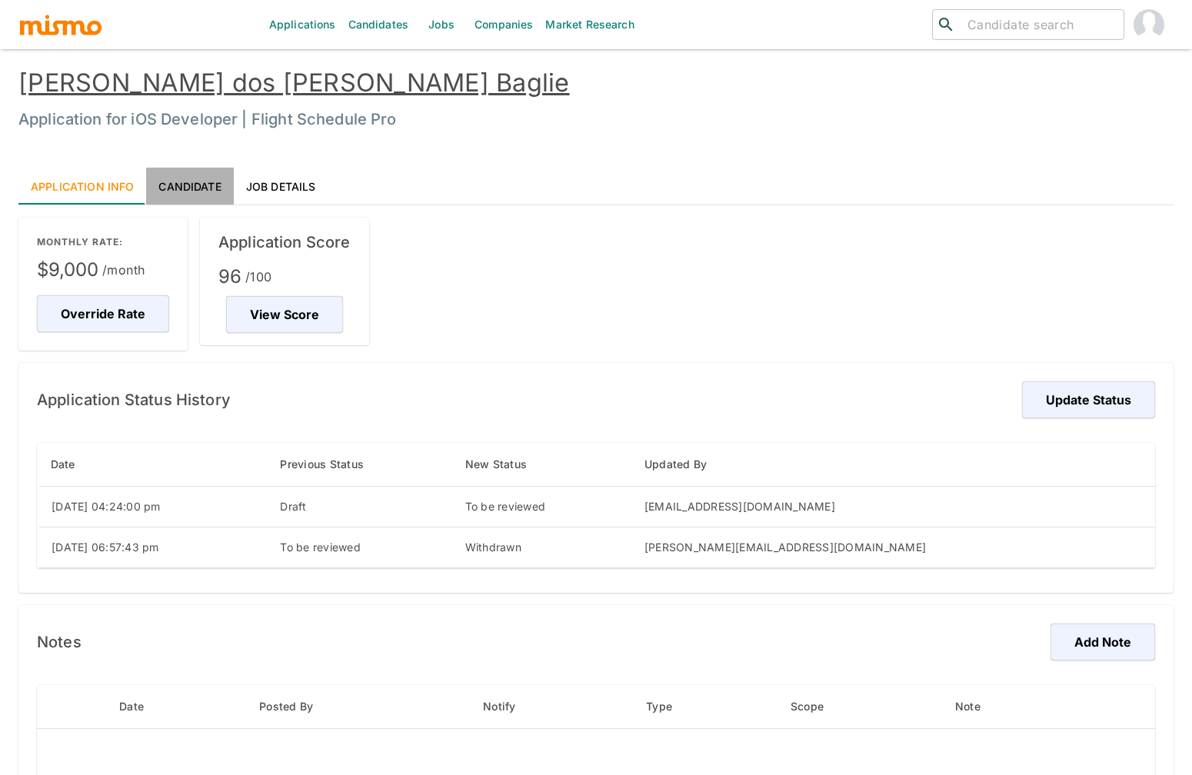
click at [181, 178] on link "Candidate" at bounding box center [189, 186] width 87 height 37
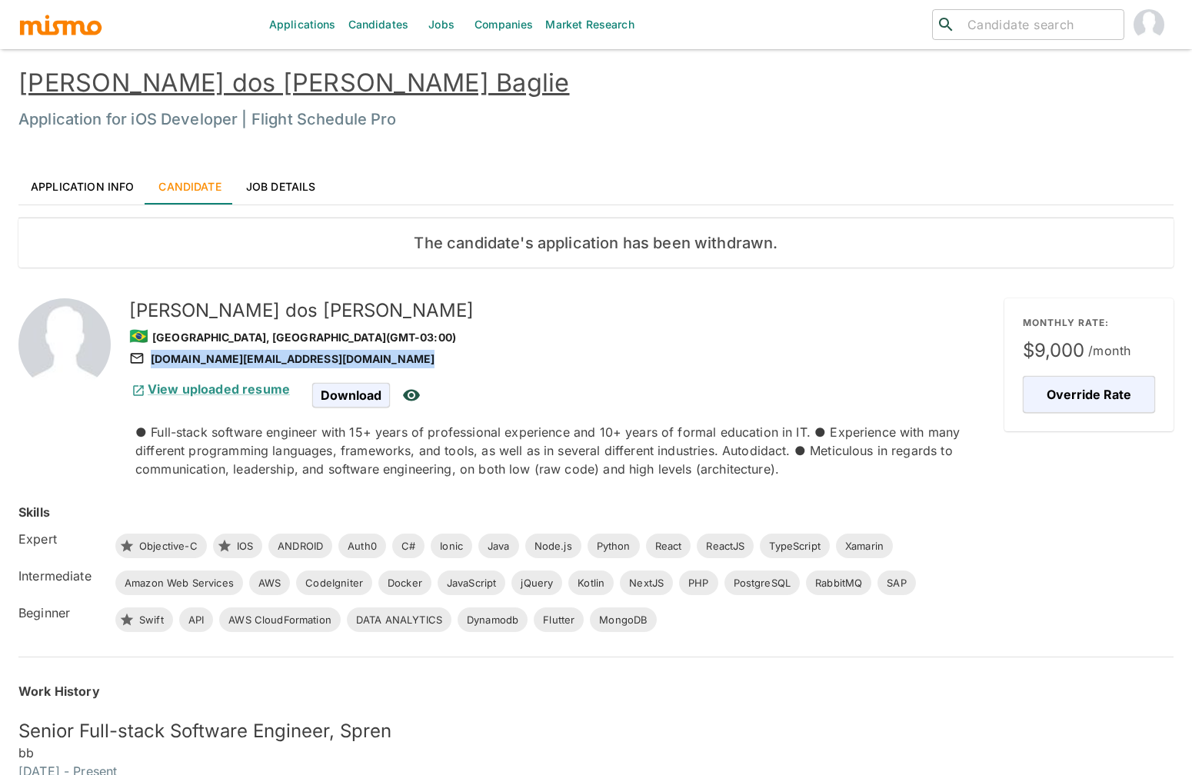
drag, startPoint x: 293, startPoint y: 357, endPoint x: 276, endPoint y: 367, distance: 19.6
click at [276, 367] on div "[PERSON_NAME] dos [PERSON_NAME] Baglie 🇧🇷 [GEOGRAPHIC_DATA], [GEOGRAPHIC_DATA] …" at bounding box center [538, 369] width 881 height 217
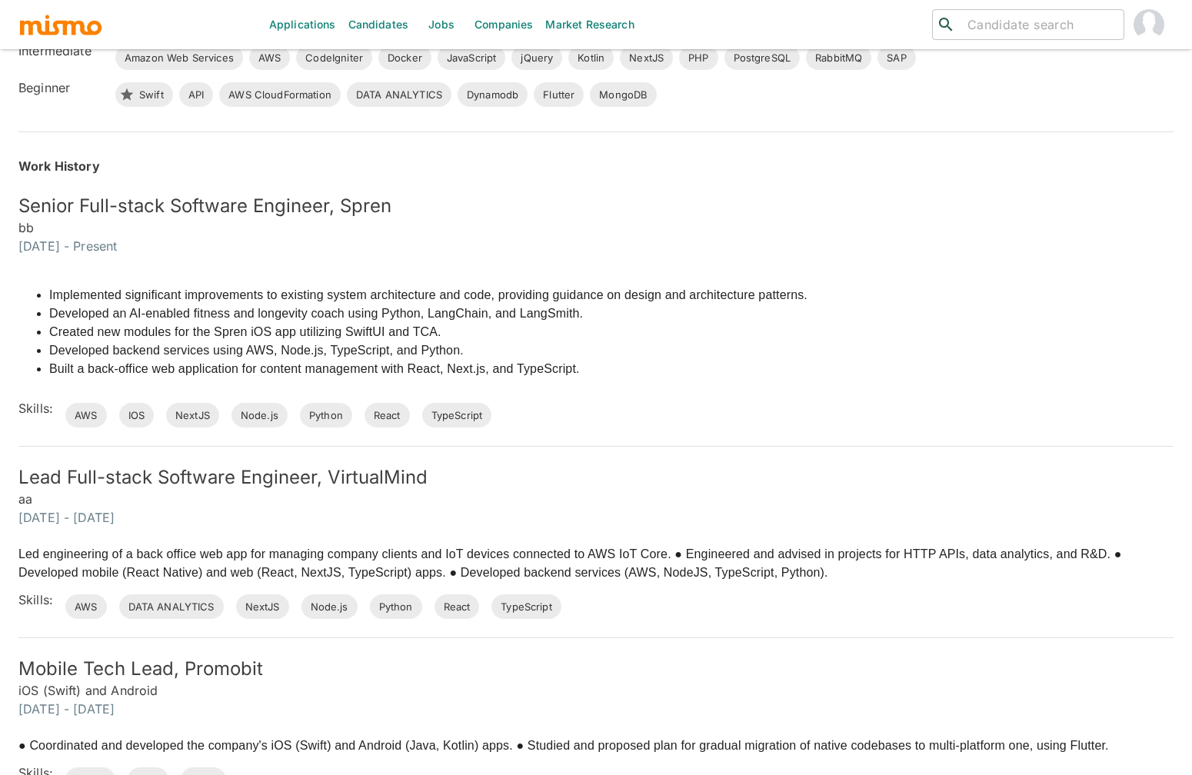
scroll to position [527, 0]
